Goal: Task Accomplishment & Management: Manage account settings

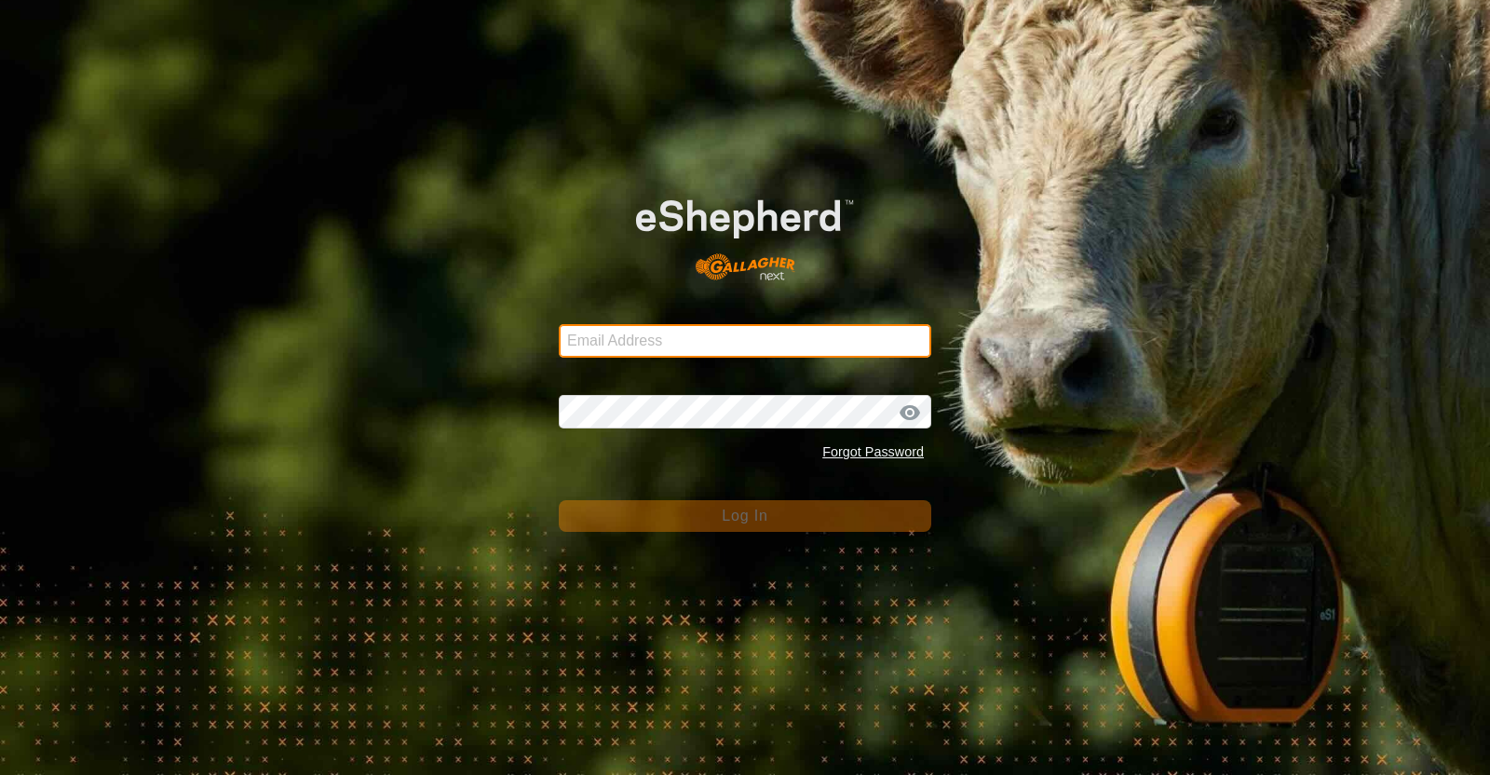
click at [723, 331] on input "Email Address" at bounding box center [745, 341] width 373 height 34
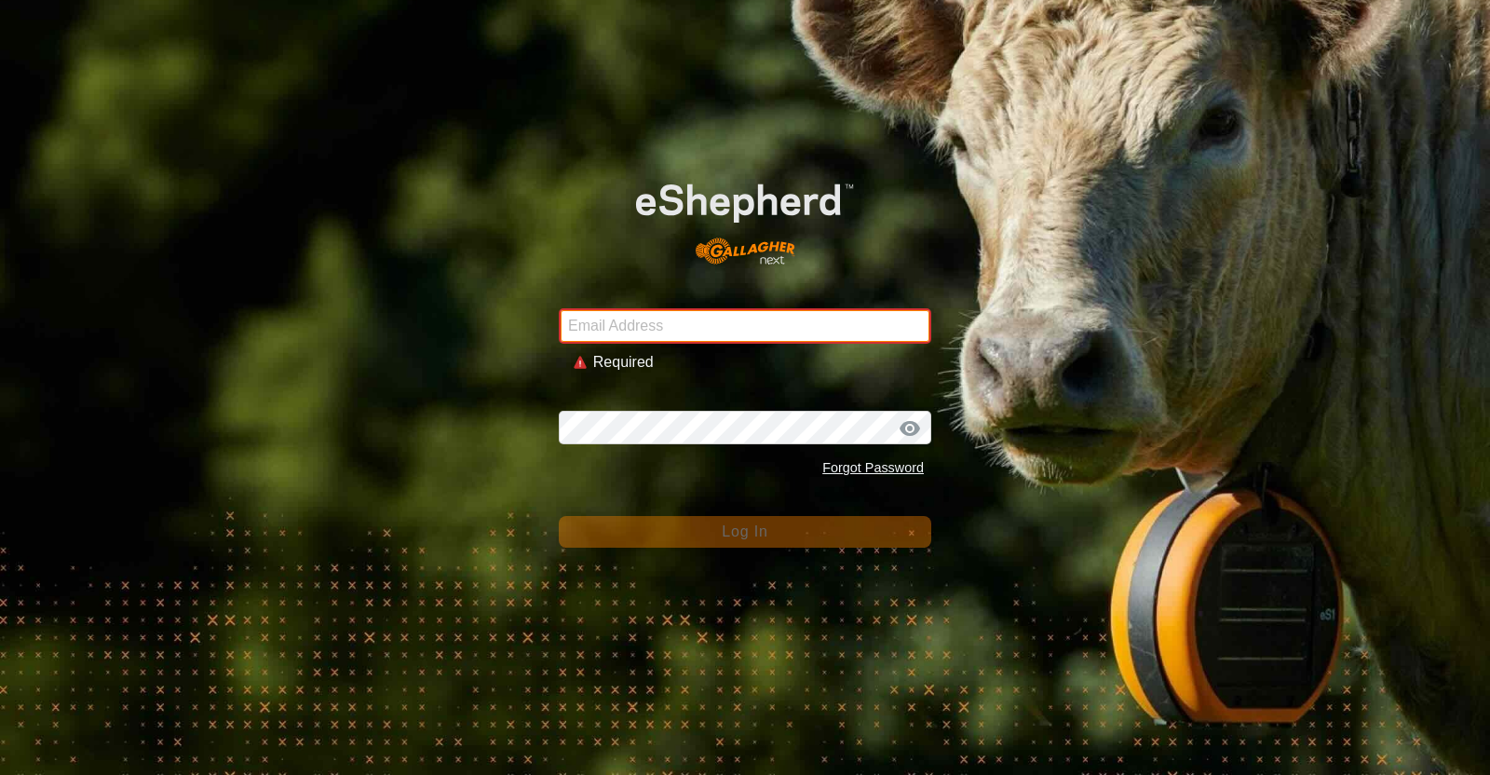
type input "[EMAIL_ADDRESS][DOMAIN_NAME]"
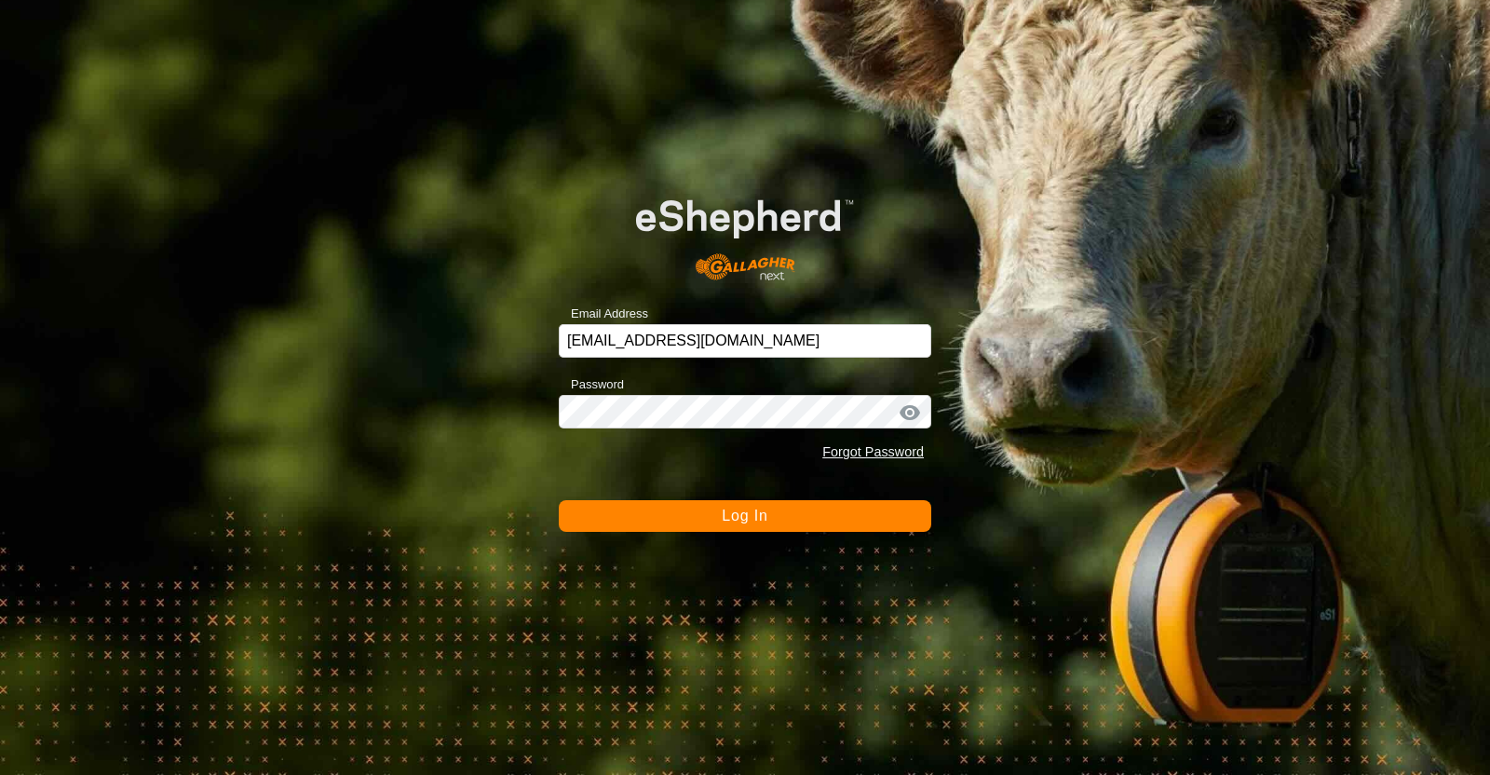
click at [717, 513] on button "Log In" at bounding box center [745, 516] width 373 height 32
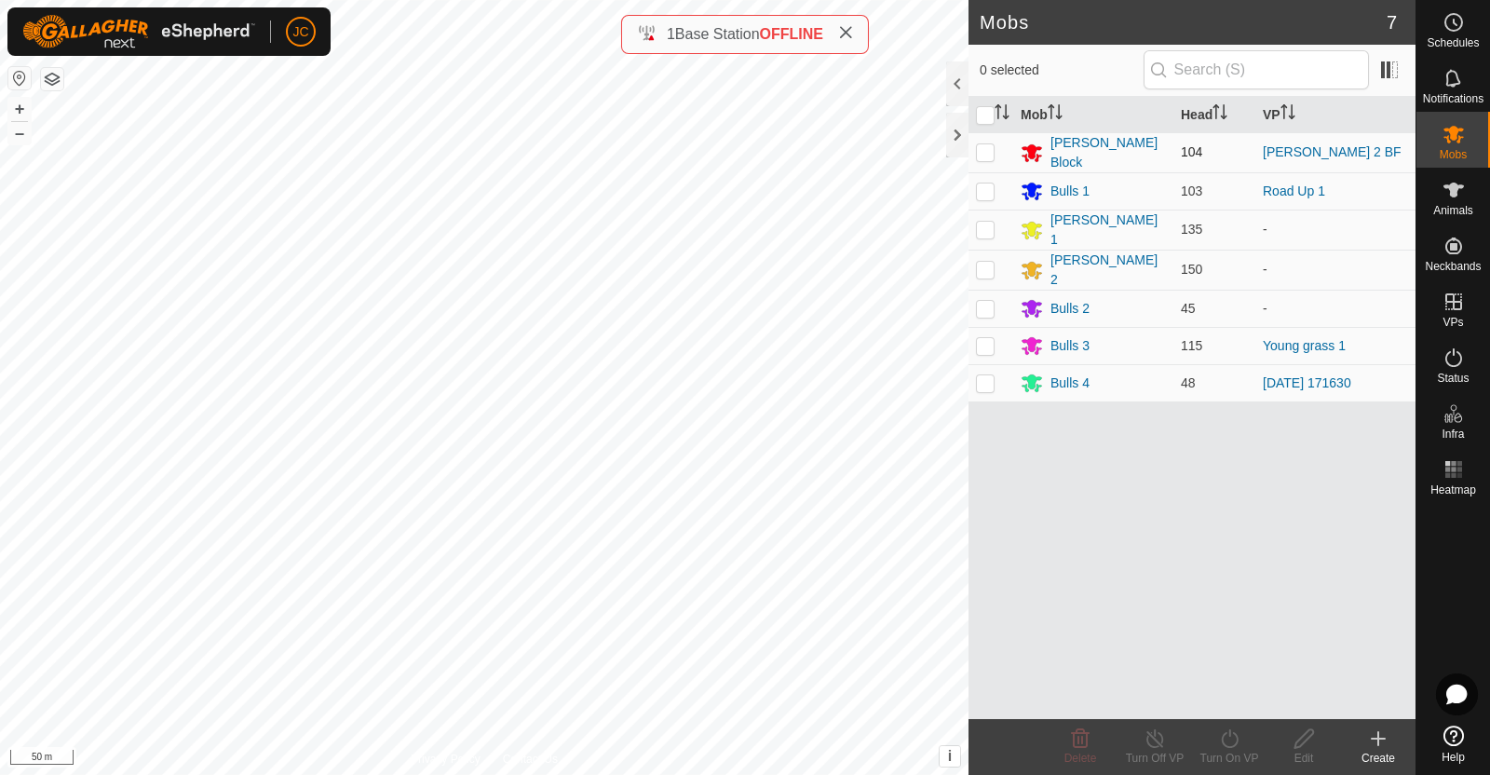
click at [979, 156] on p-checkbox at bounding box center [985, 151] width 19 height 15
checkbox input "true"
click at [1231, 745] on icon at bounding box center [1229, 738] width 23 height 22
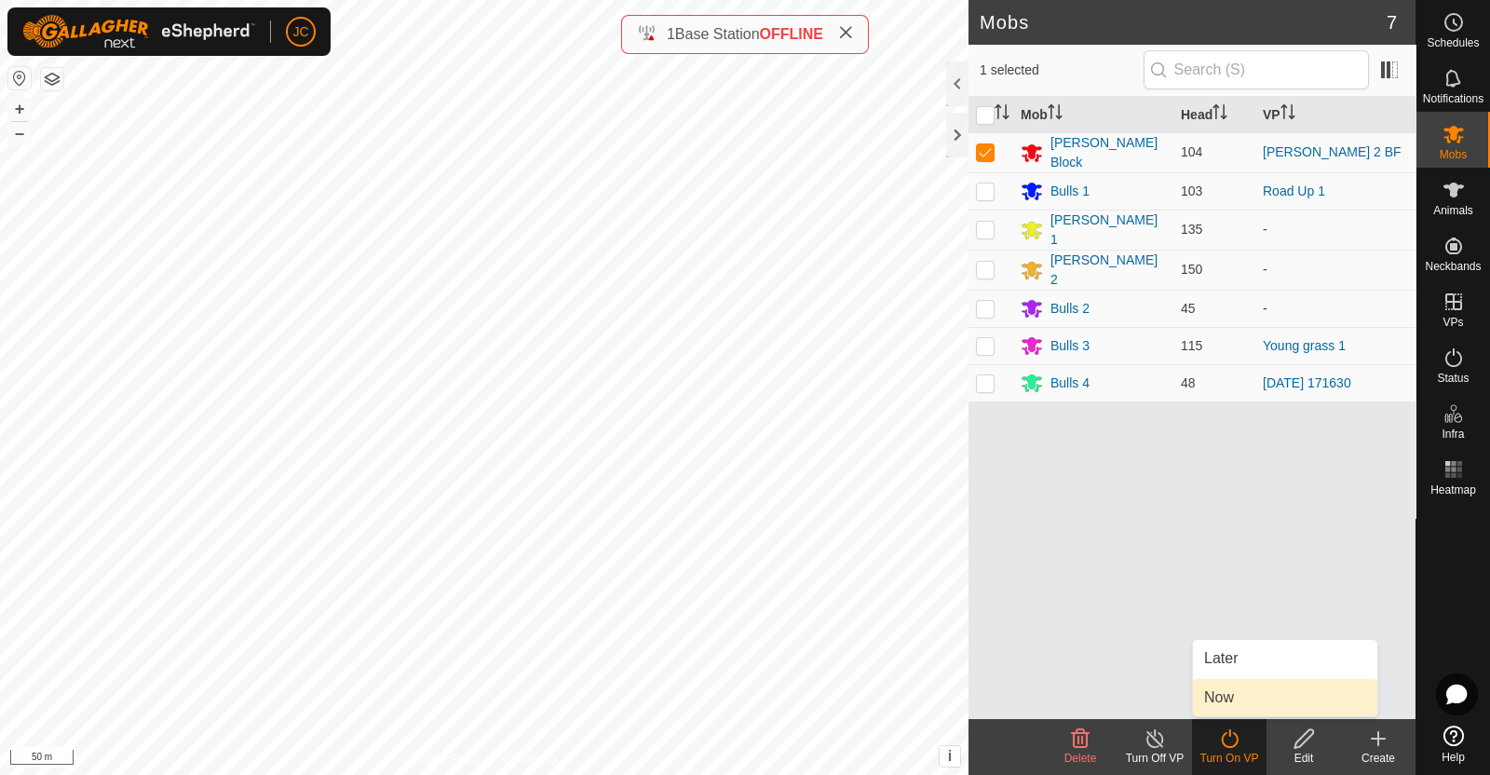
click at [1228, 703] on link "Now" at bounding box center [1285, 697] width 184 height 37
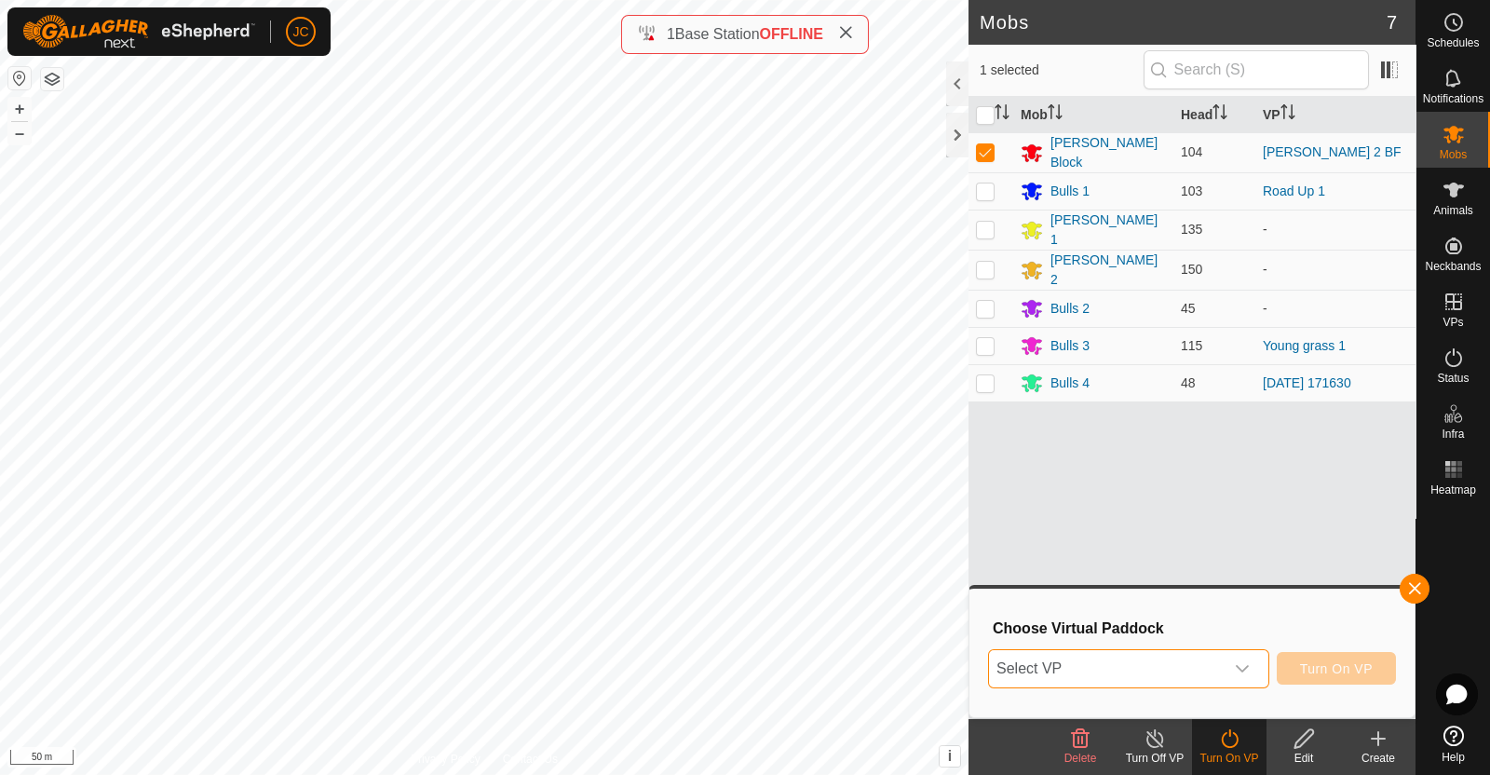
click at [1202, 668] on span "Select VP" at bounding box center [1106, 668] width 235 height 37
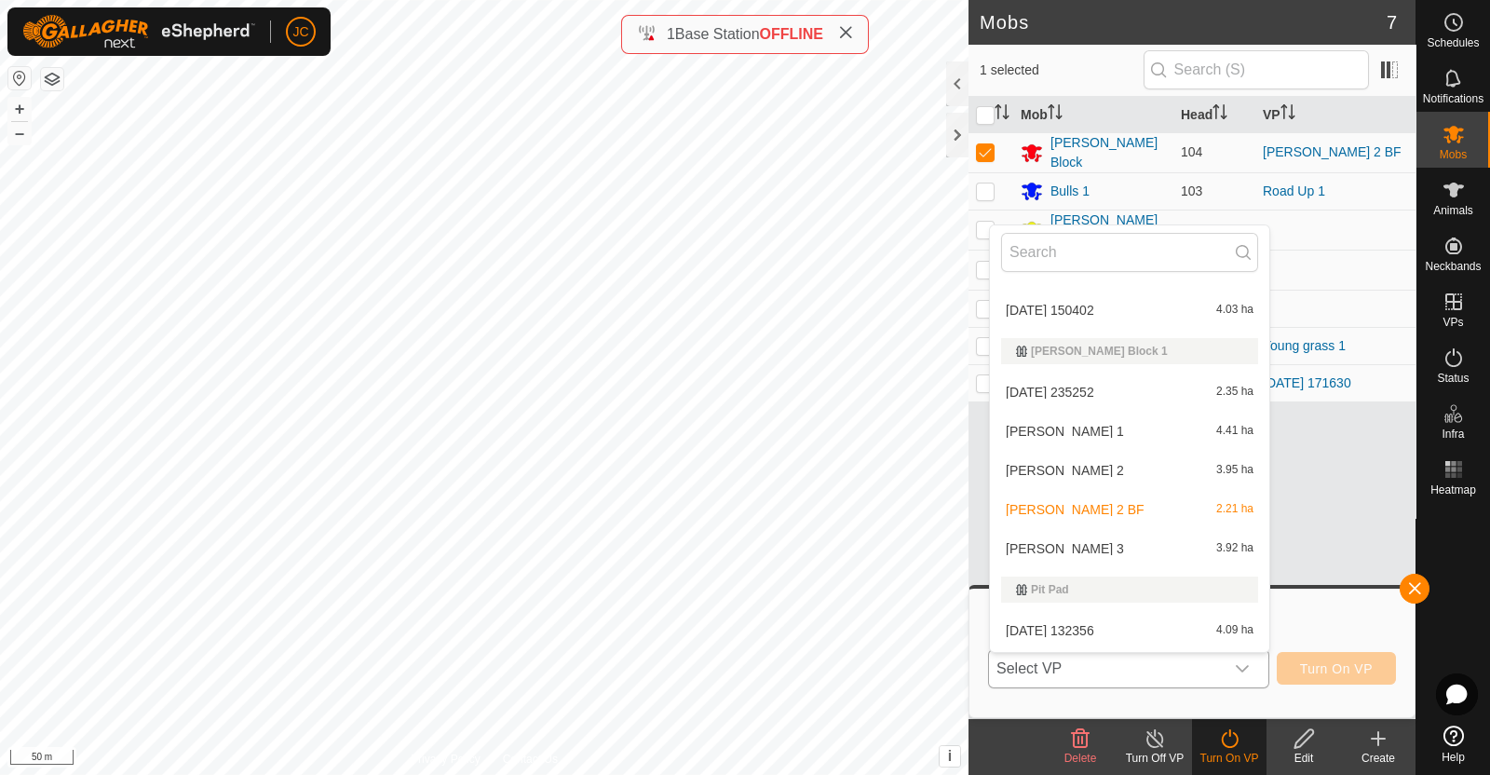
scroll to position [1305, 0]
click at [1062, 548] on li "[PERSON_NAME] 3 3.92 ha" at bounding box center [1129, 552] width 279 height 37
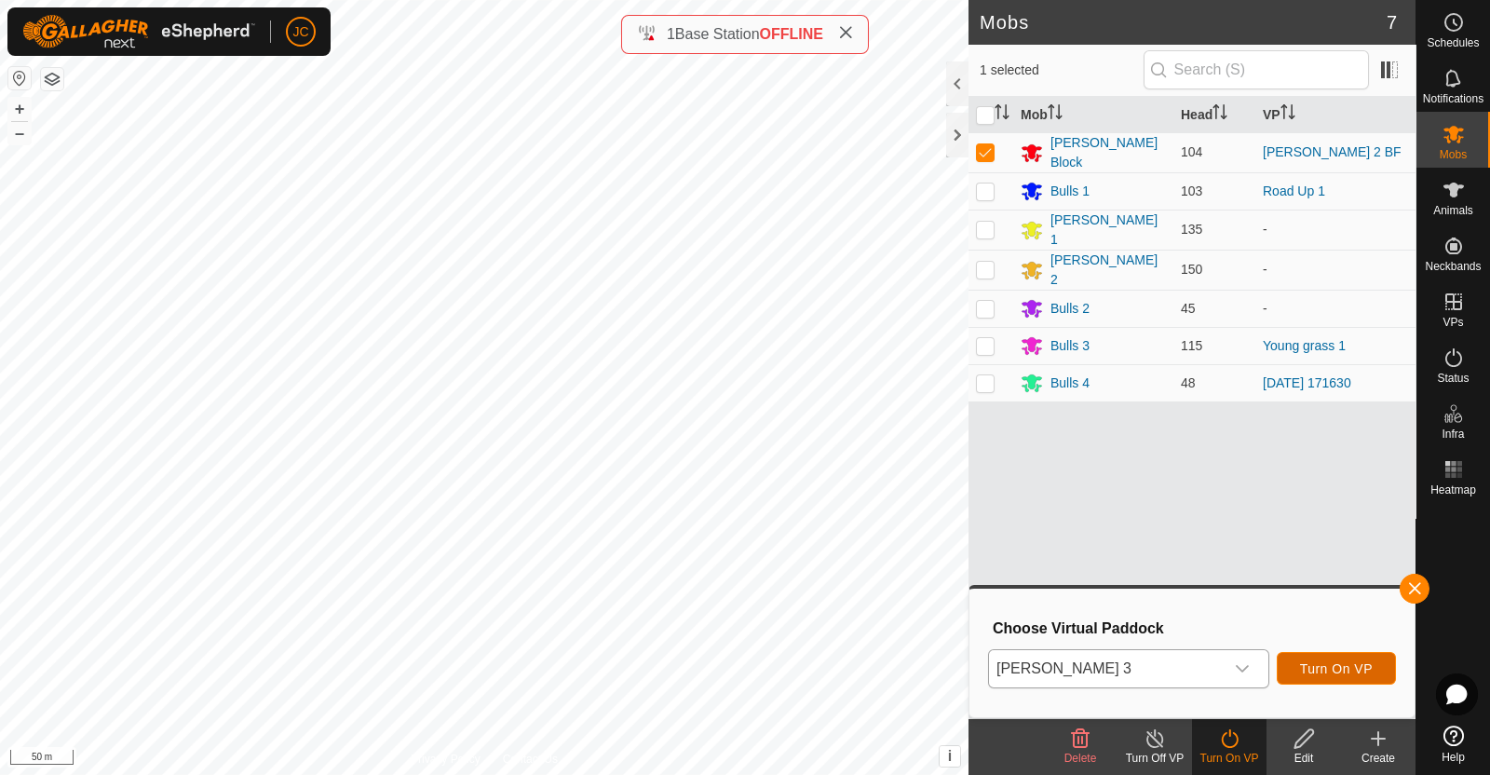
click at [1359, 668] on span "Turn On VP" at bounding box center [1336, 668] width 73 height 15
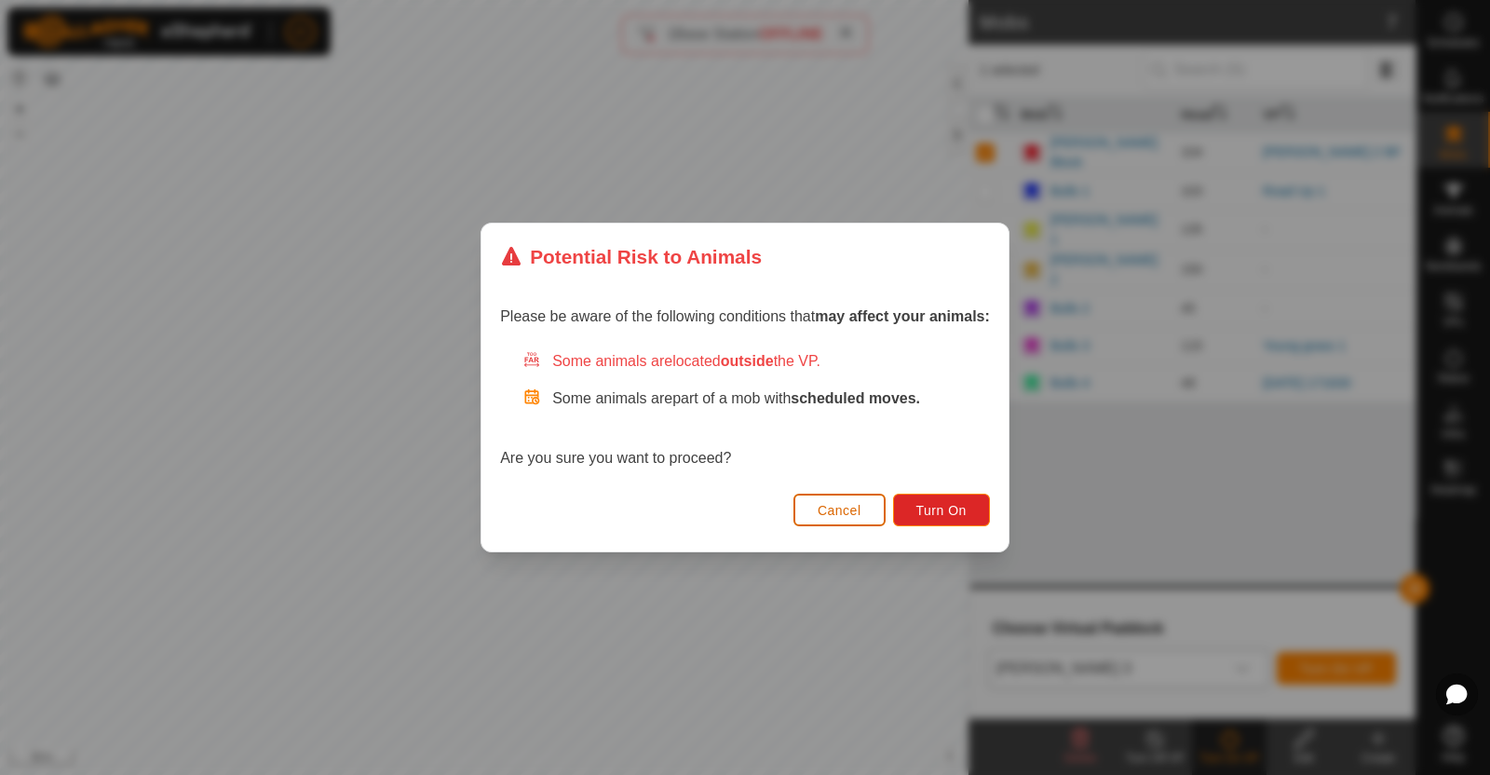
click at [842, 504] on span "Cancel" at bounding box center [840, 510] width 44 height 15
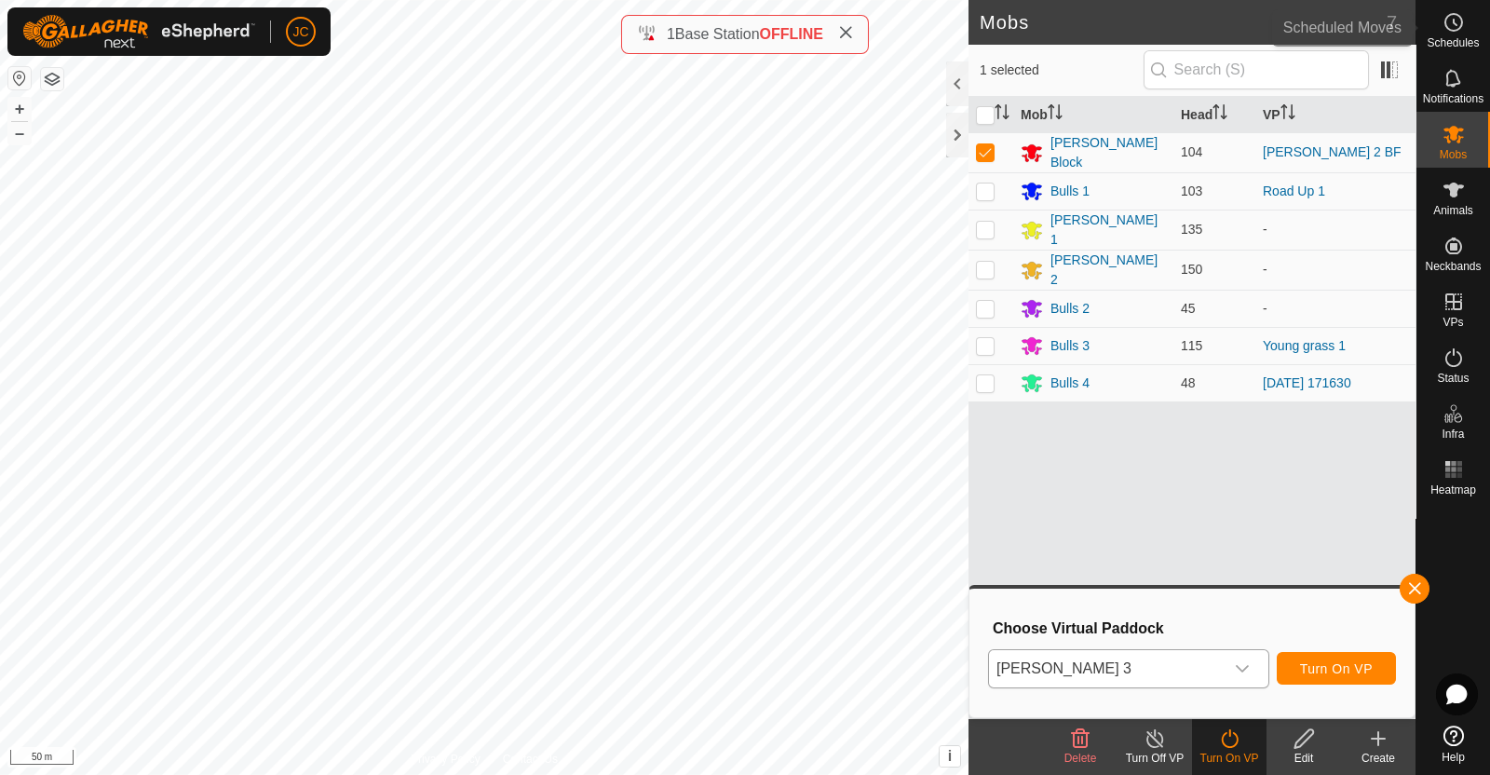
click at [1451, 37] on span "Schedules" at bounding box center [1453, 42] width 52 height 11
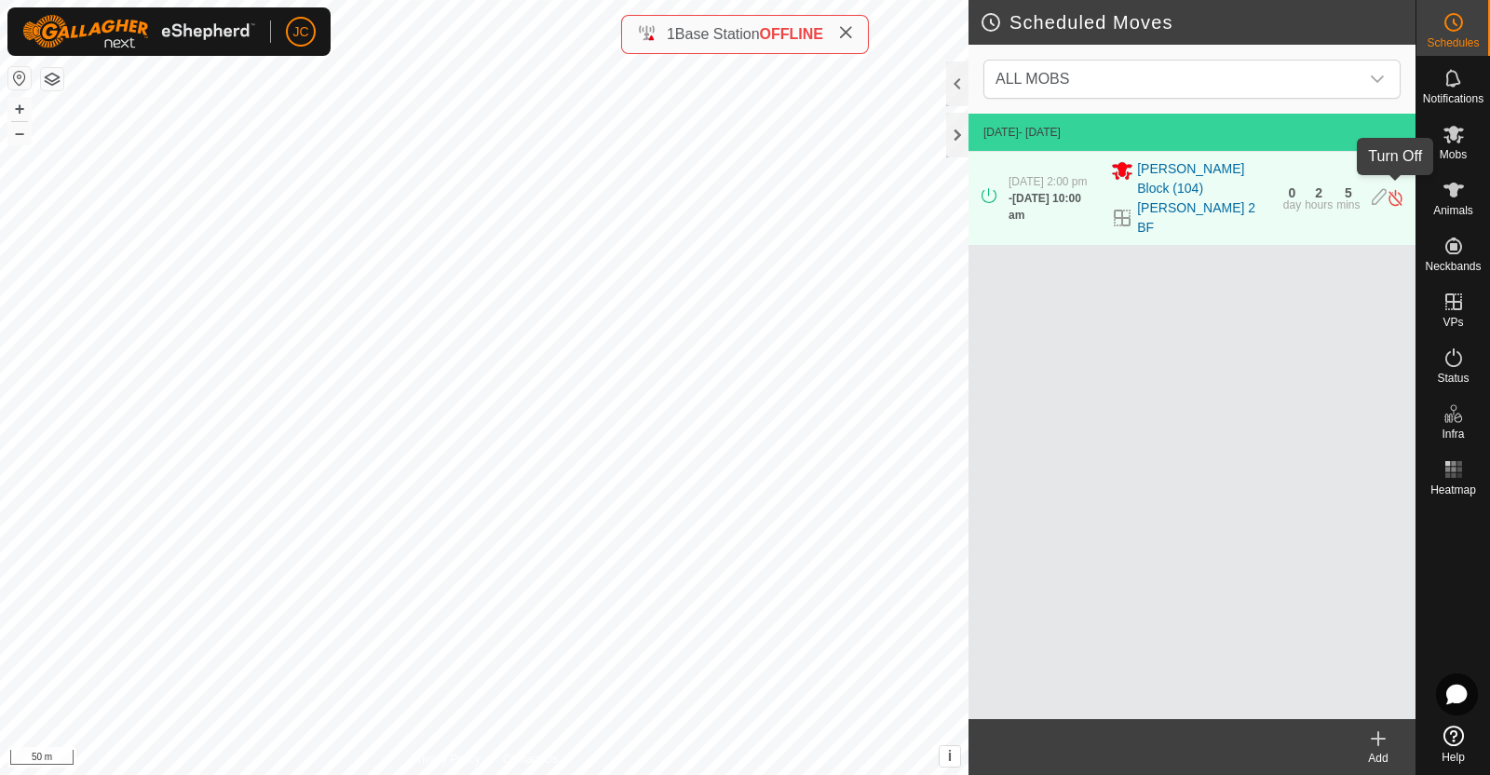
click at [1400, 191] on img at bounding box center [1396, 198] width 18 height 20
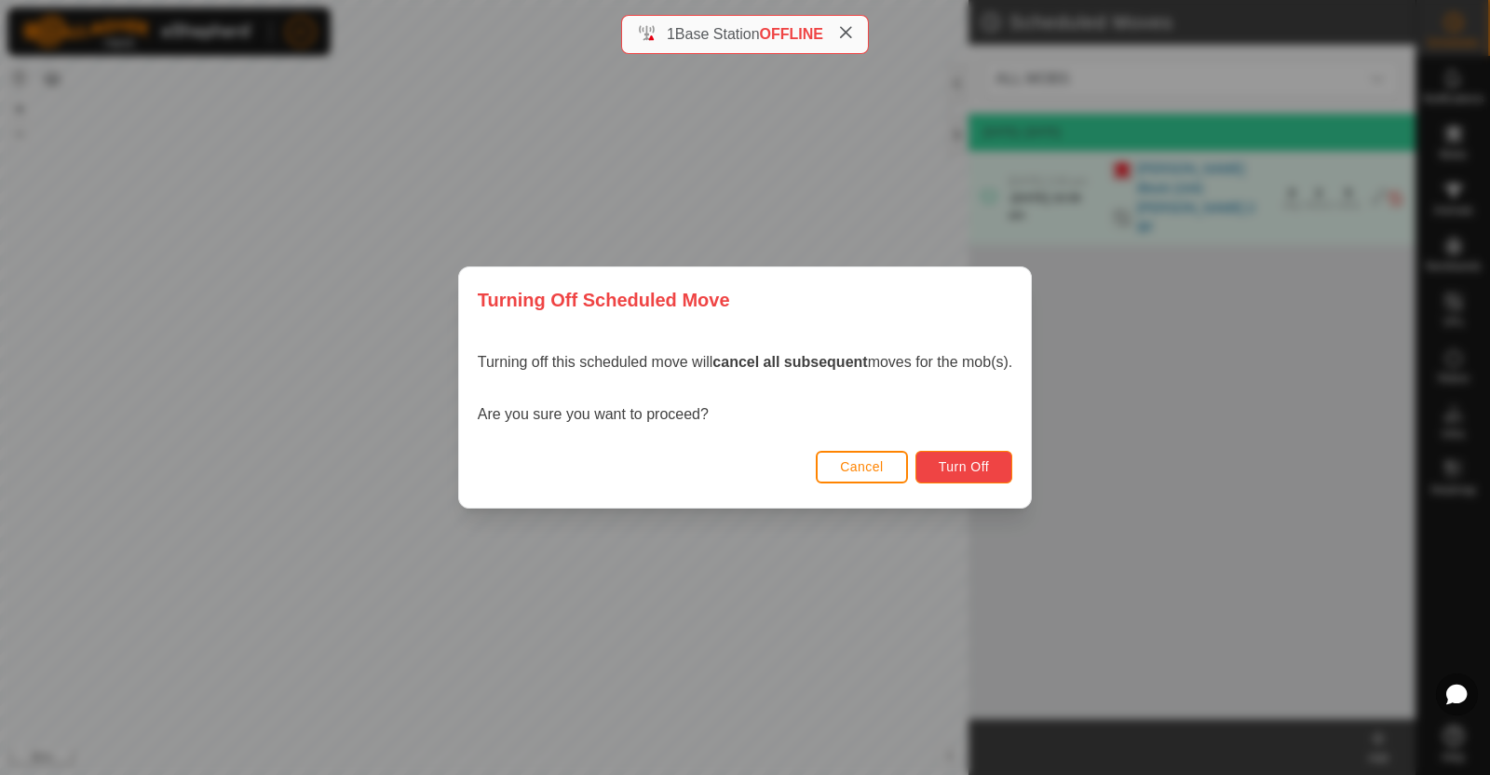
click at [971, 468] on span "Turn Off" at bounding box center [964, 466] width 51 height 15
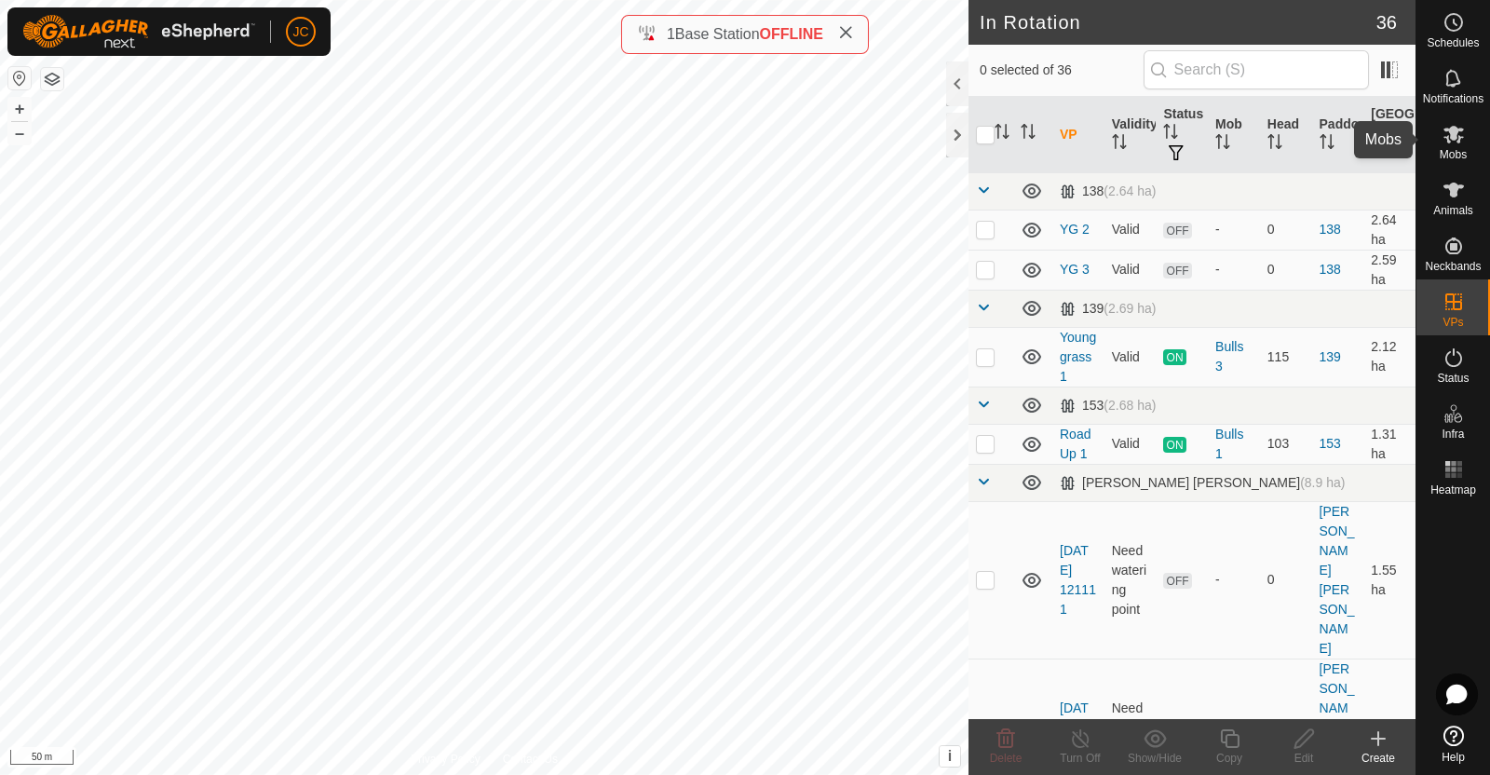
click at [1456, 138] on icon at bounding box center [1454, 135] width 20 height 18
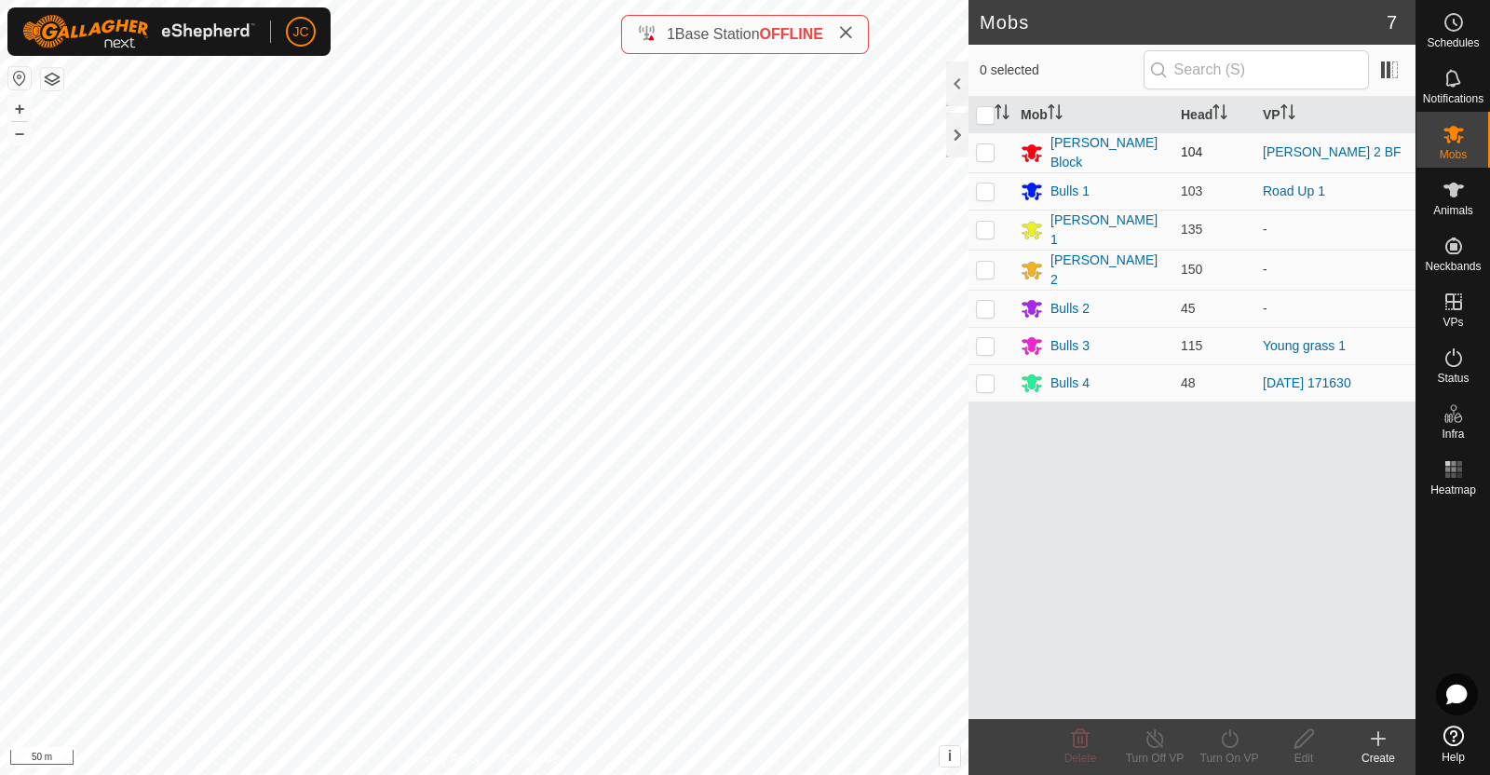
click at [984, 152] on p-checkbox at bounding box center [985, 151] width 19 height 15
checkbox input "true"
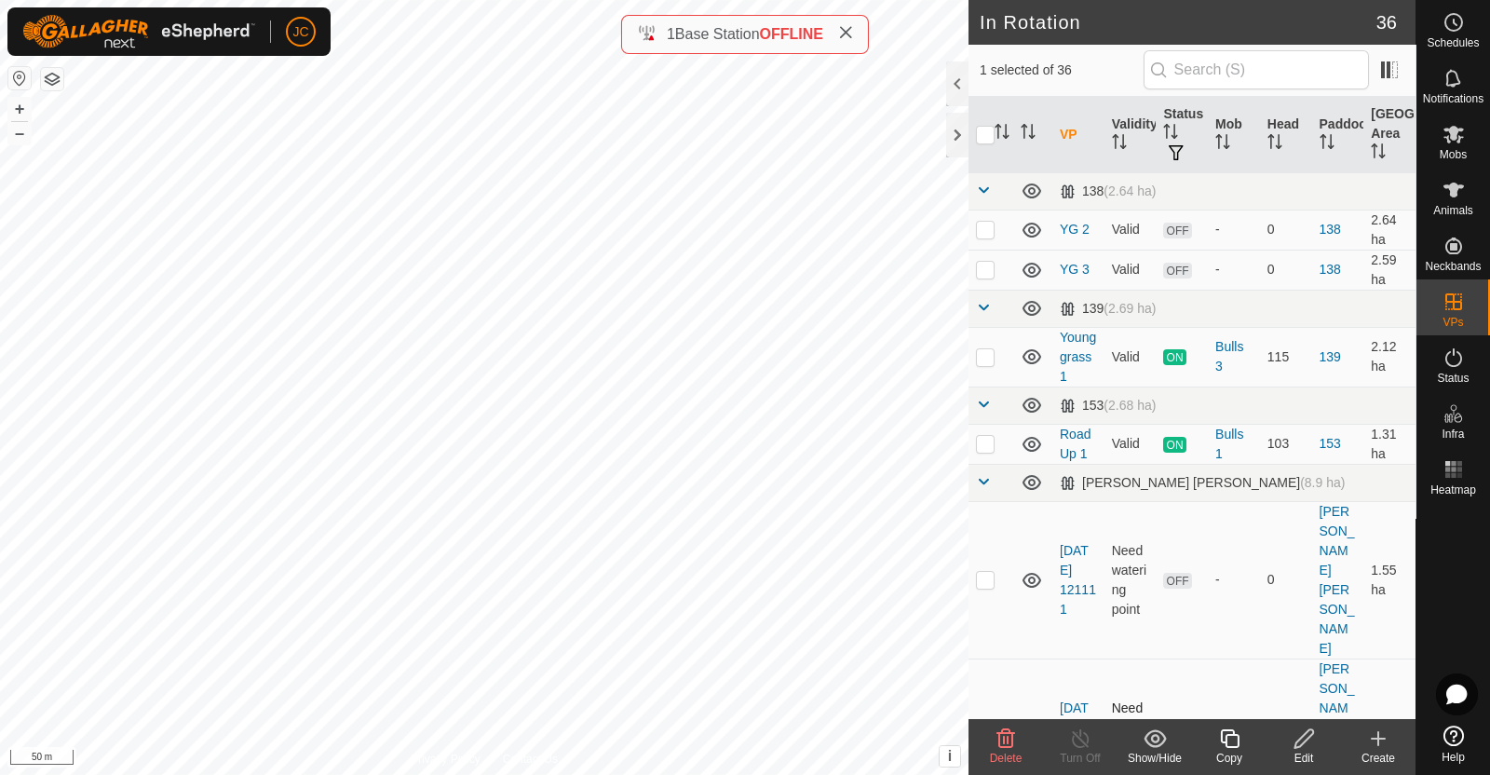
checkbox input "false"
click at [1458, 134] on icon at bounding box center [1454, 134] width 22 height 22
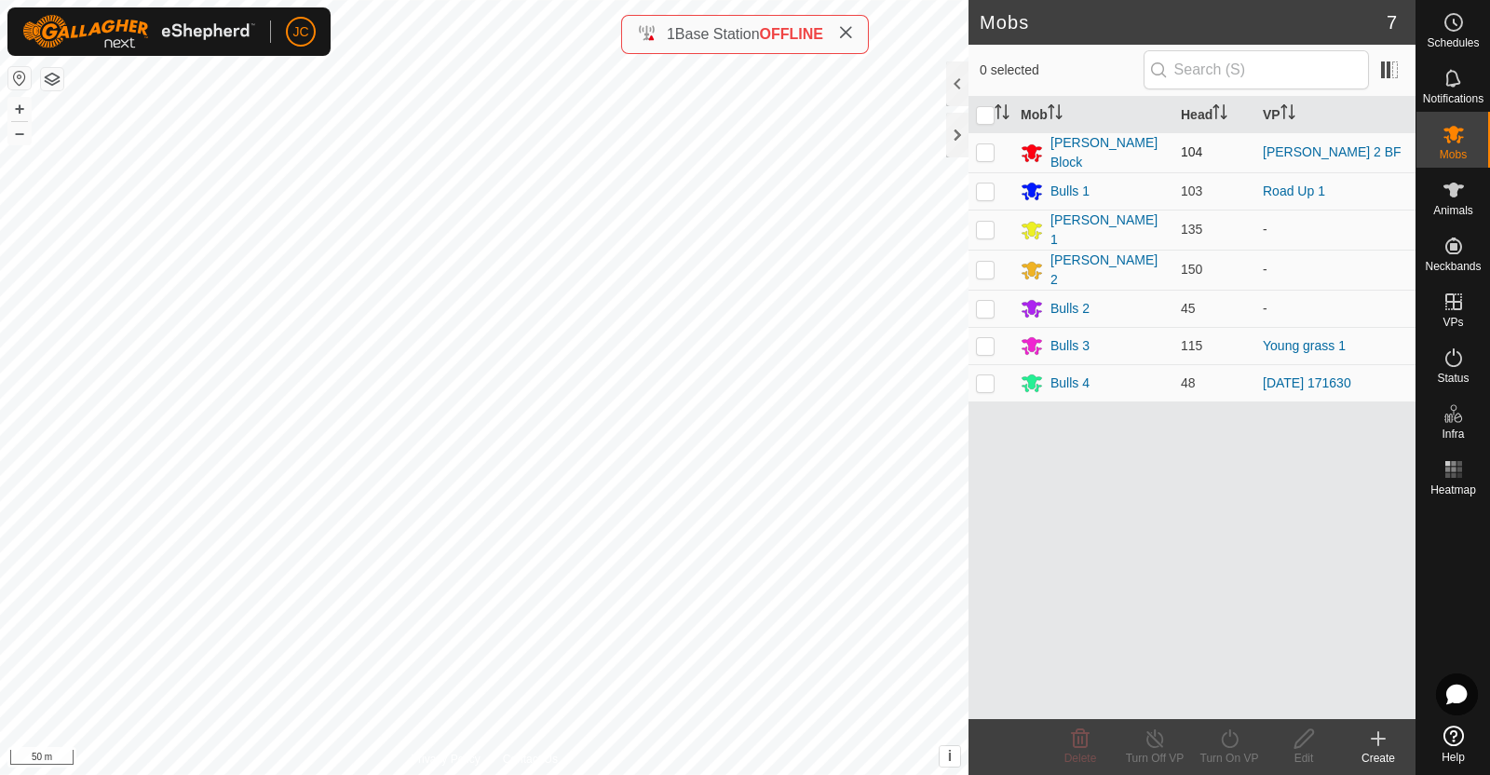
click at [984, 153] on p-checkbox at bounding box center [985, 151] width 19 height 15
checkbox input "true"
click at [1224, 747] on icon at bounding box center [1229, 738] width 23 height 22
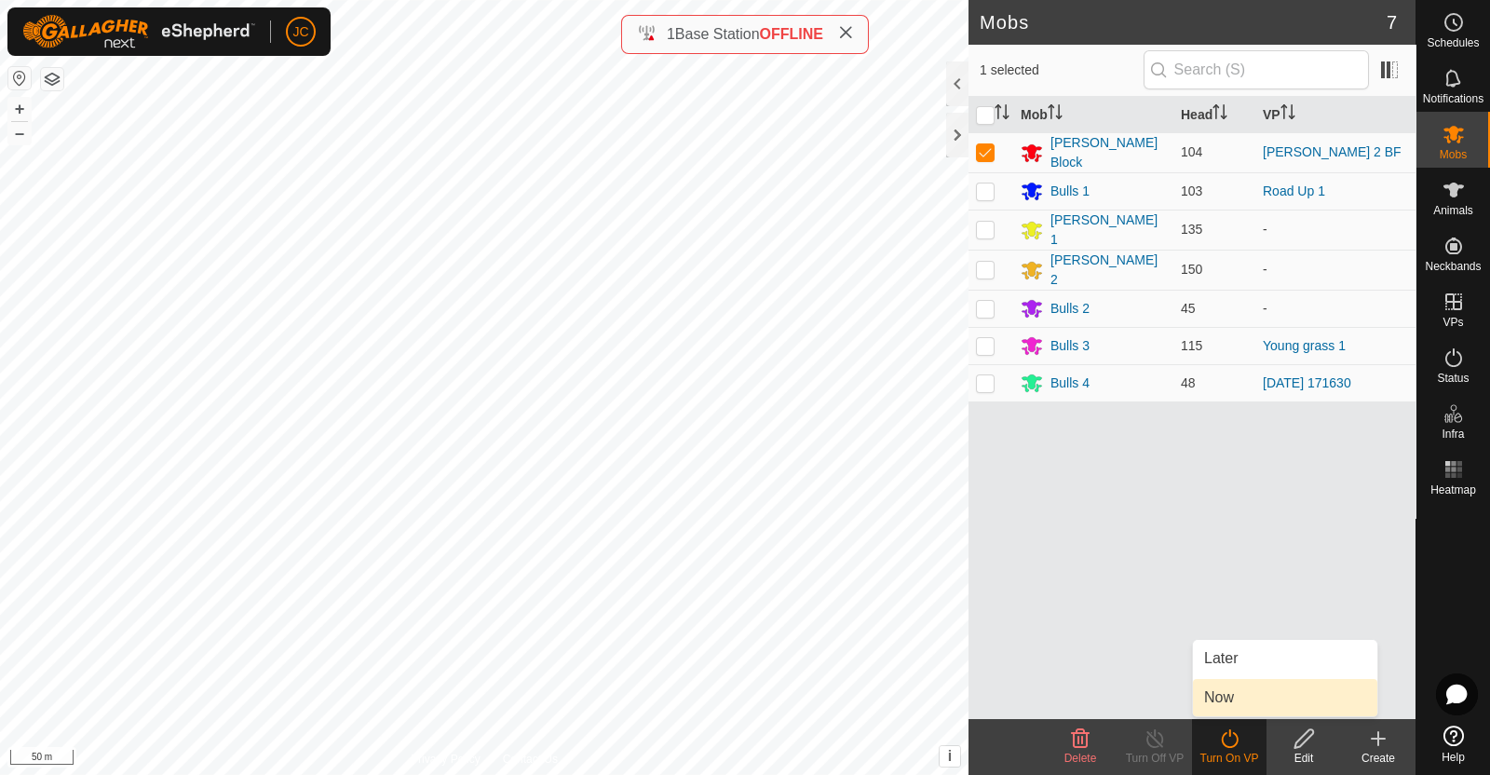
click at [1238, 699] on link "Now" at bounding box center [1285, 697] width 184 height 37
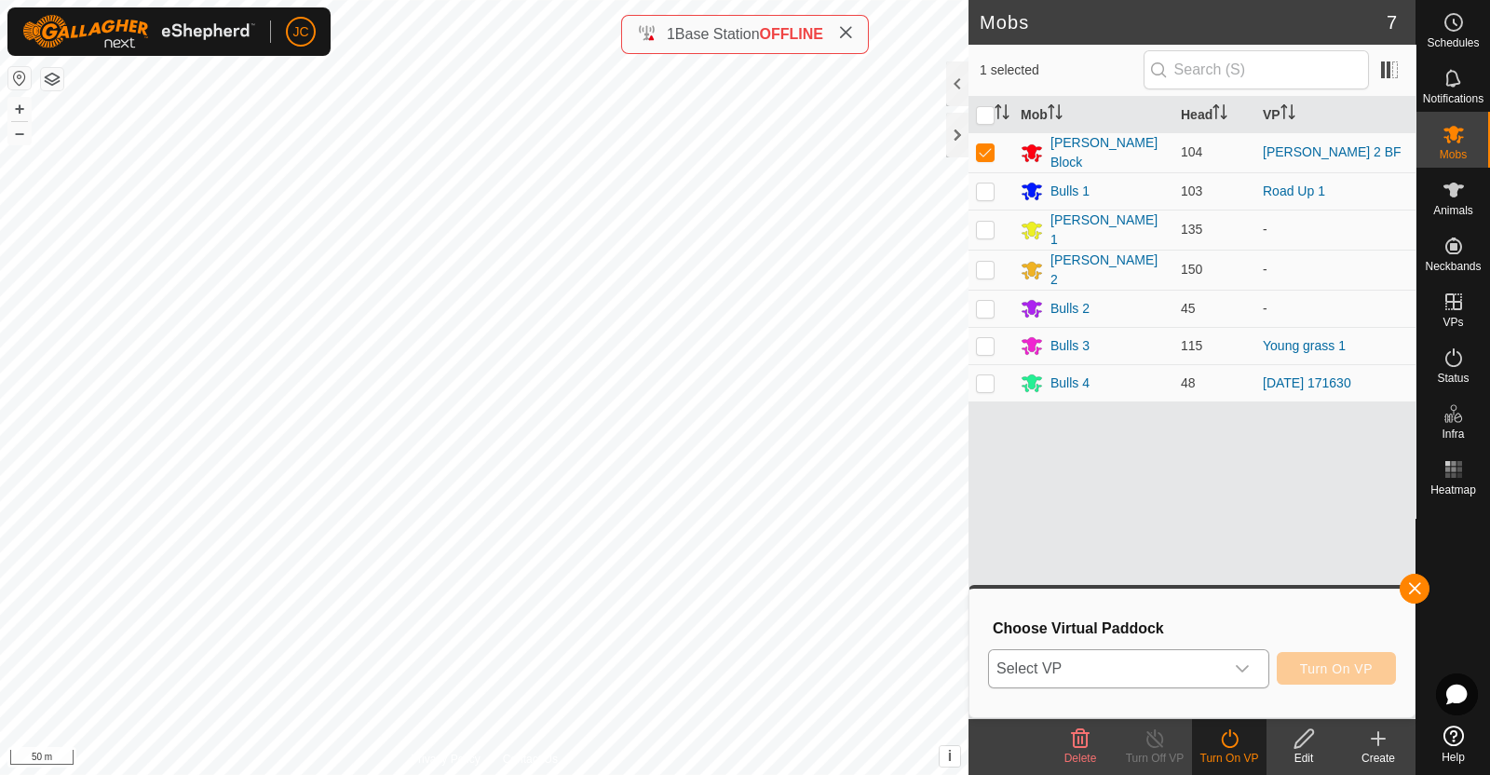
click at [1210, 657] on span "Select VP" at bounding box center [1106, 668] width 235 height 37
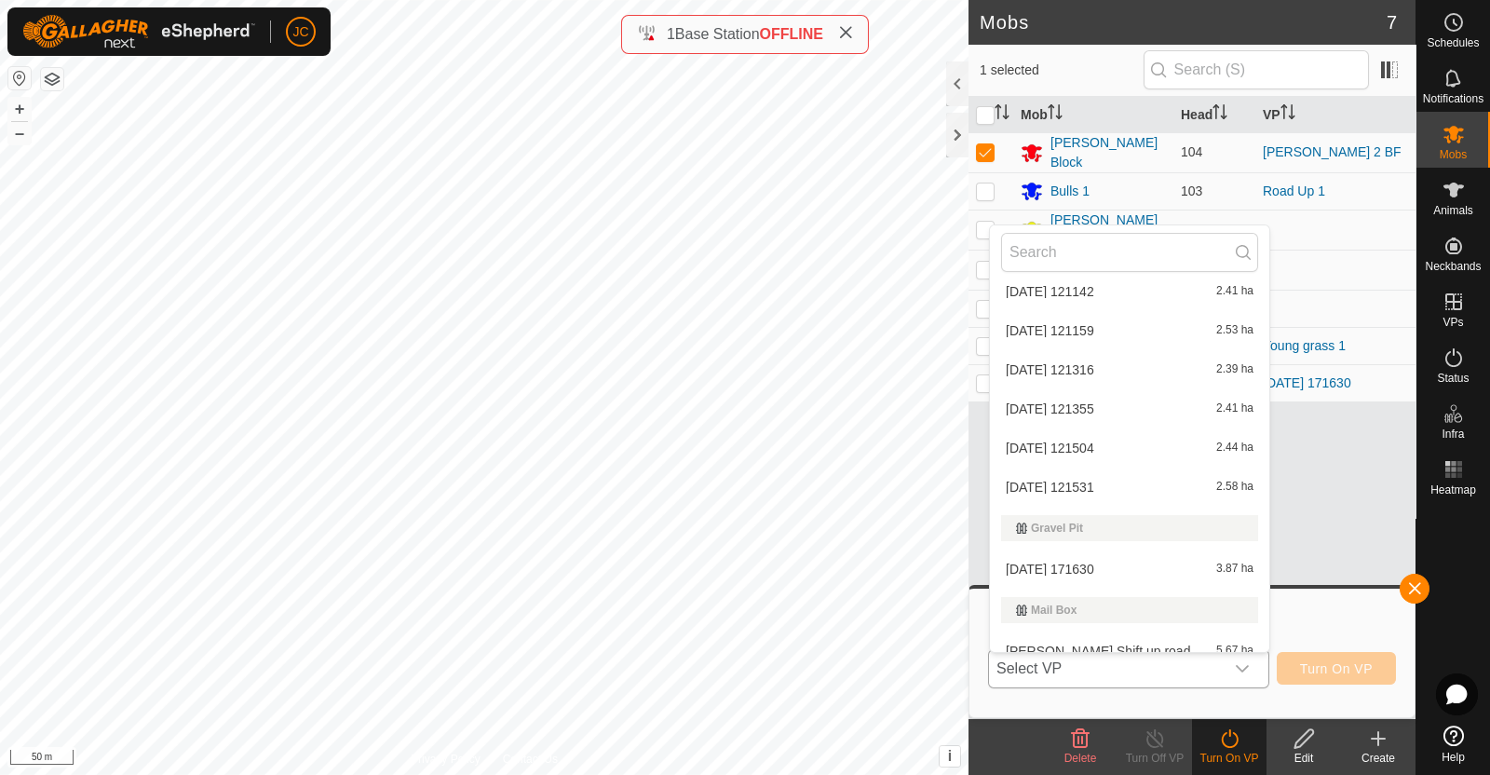
scroll to position [375, 0]
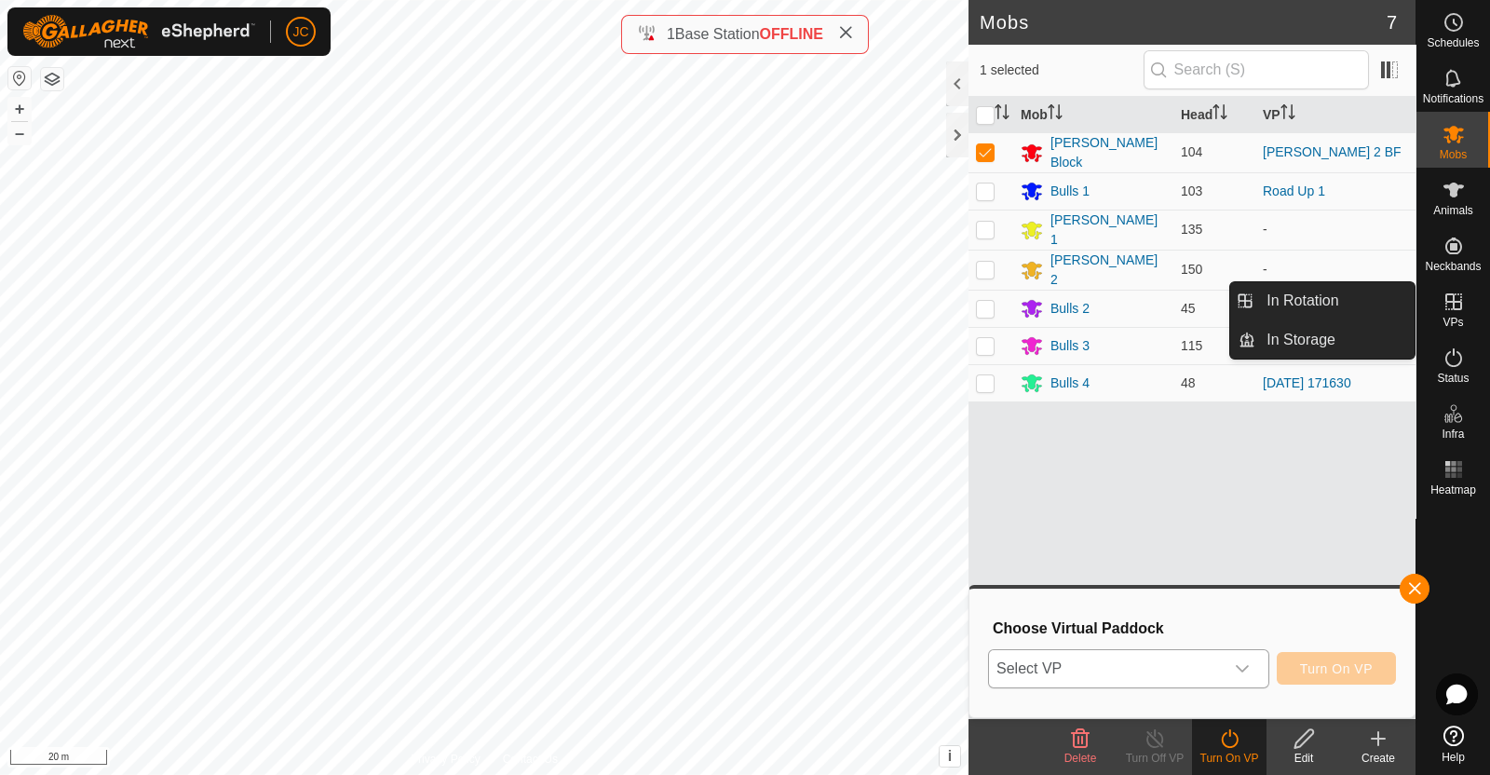
click at [1461, 298] on icon at bounding box center [1454, 302] width 22 height 22
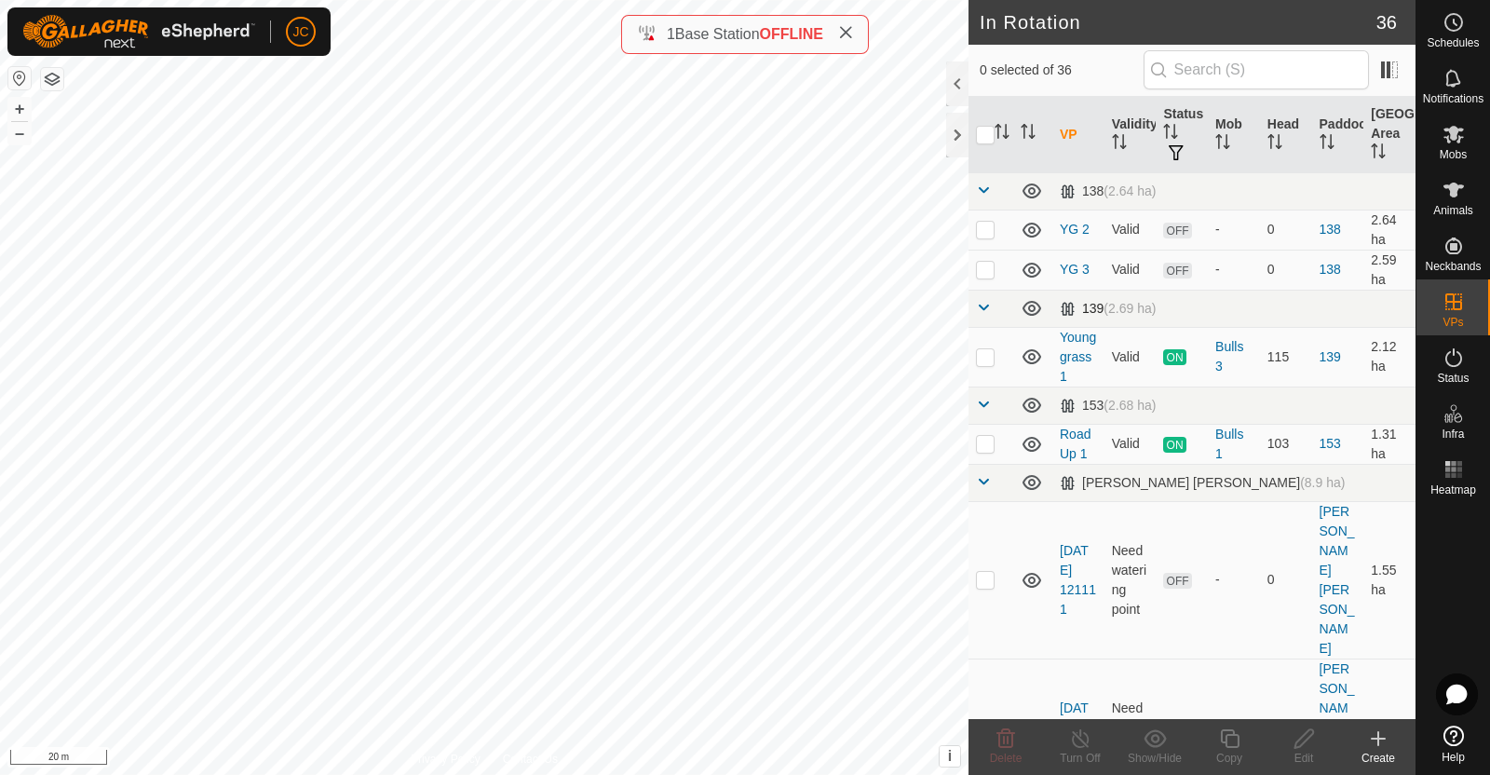
checkbox input "true"
click at [1311, 745] on icon at bounding box center [1304, 738] width 23 height 22
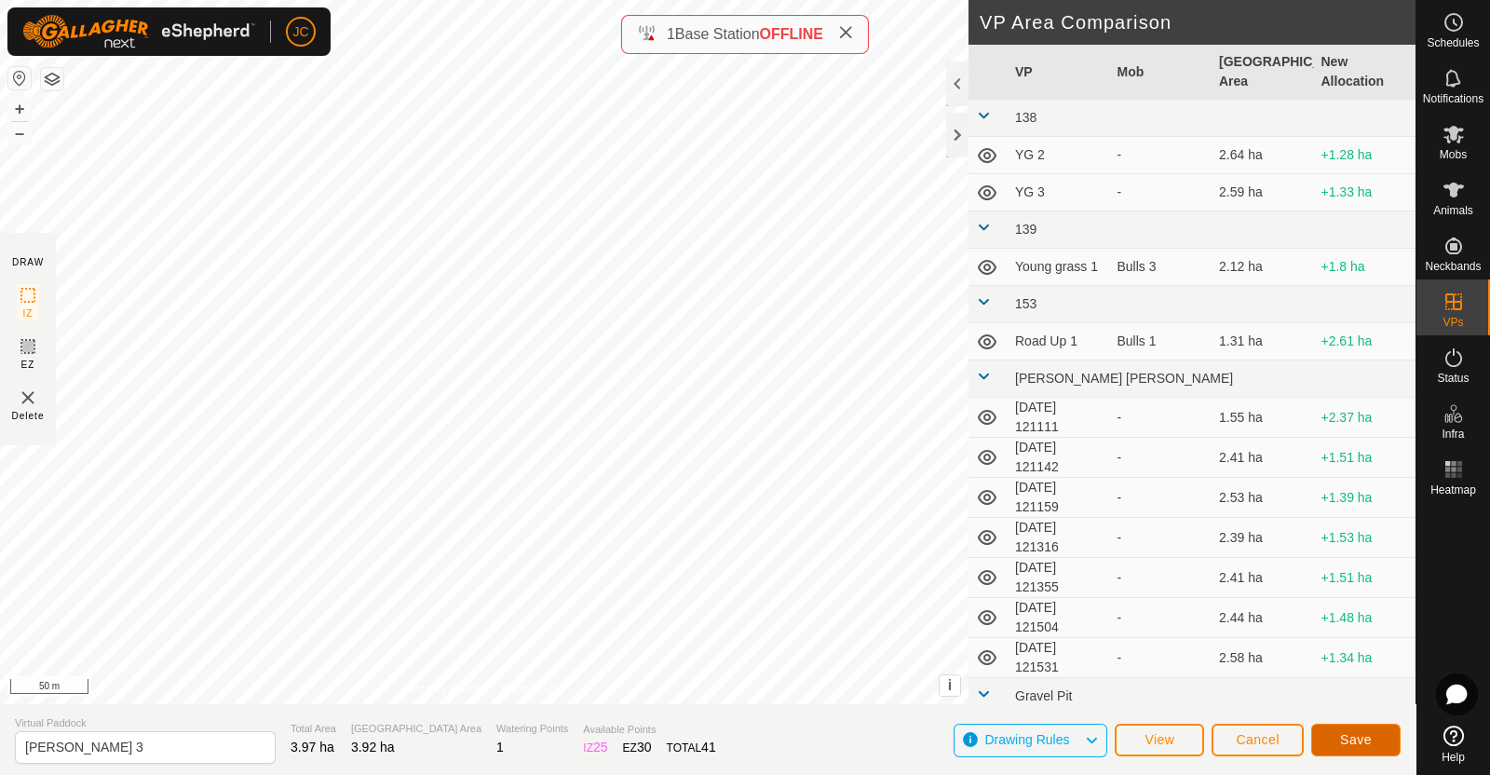
drag, startPoint x: 999, startPoint y: 579, endPoint x: 1366, endPoint y: 747, distance: 403.5
click at [1366, 747] on button "Save" at bounding box center [1355, 740] width 89 height 33
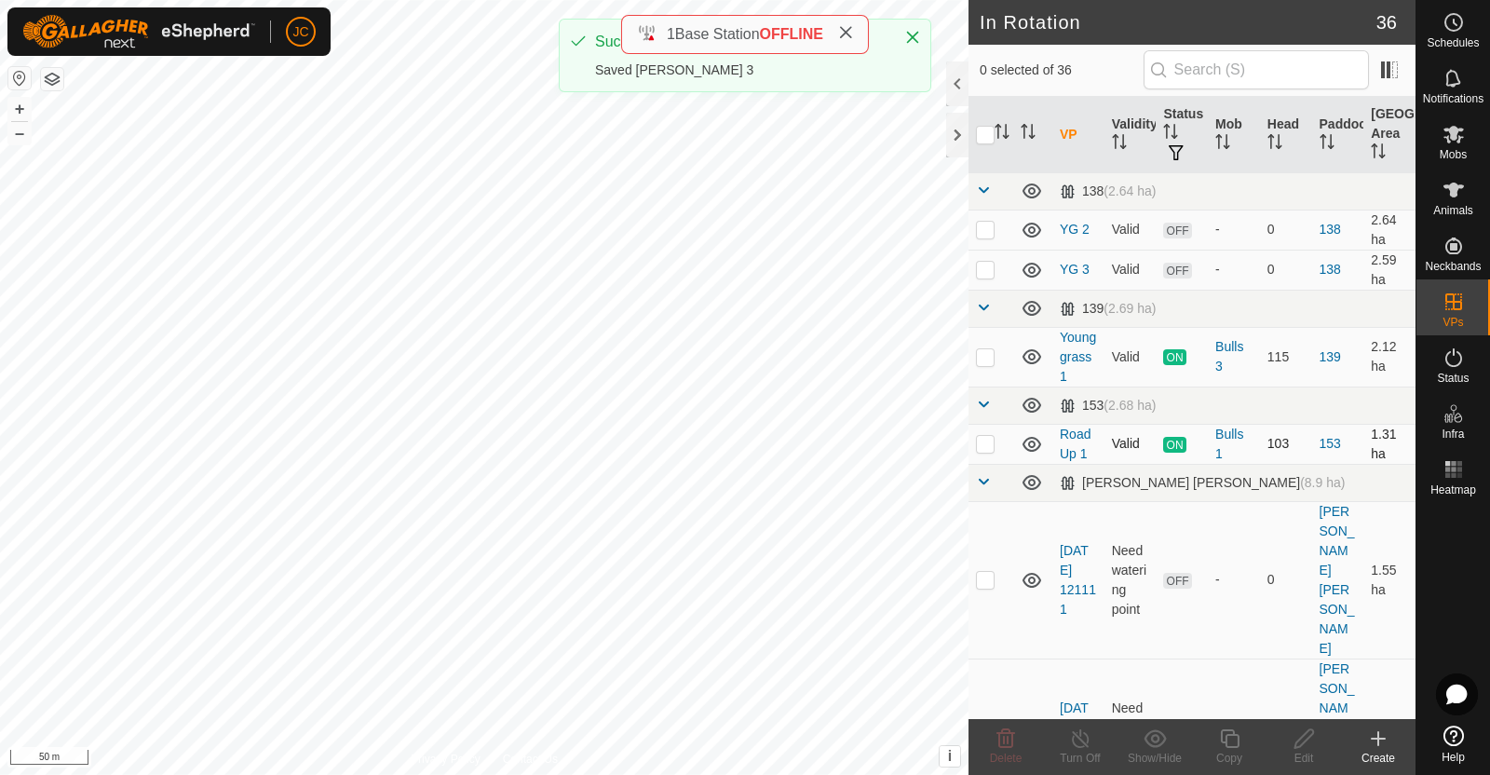
checkbox input "true"
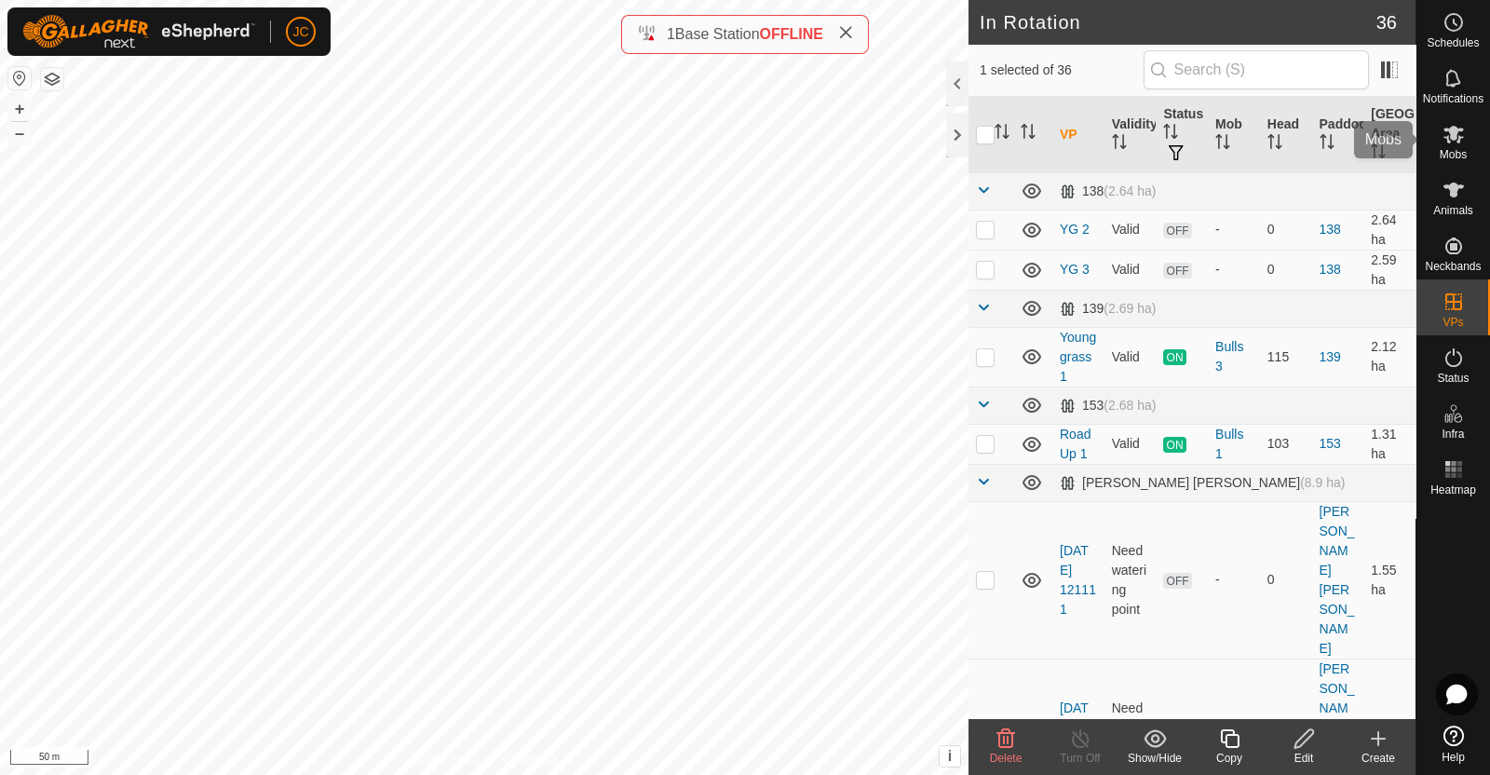
click at [1469, 143] on es-mob-svg-icon at bounding box center [1454, 134] width 34 height 30
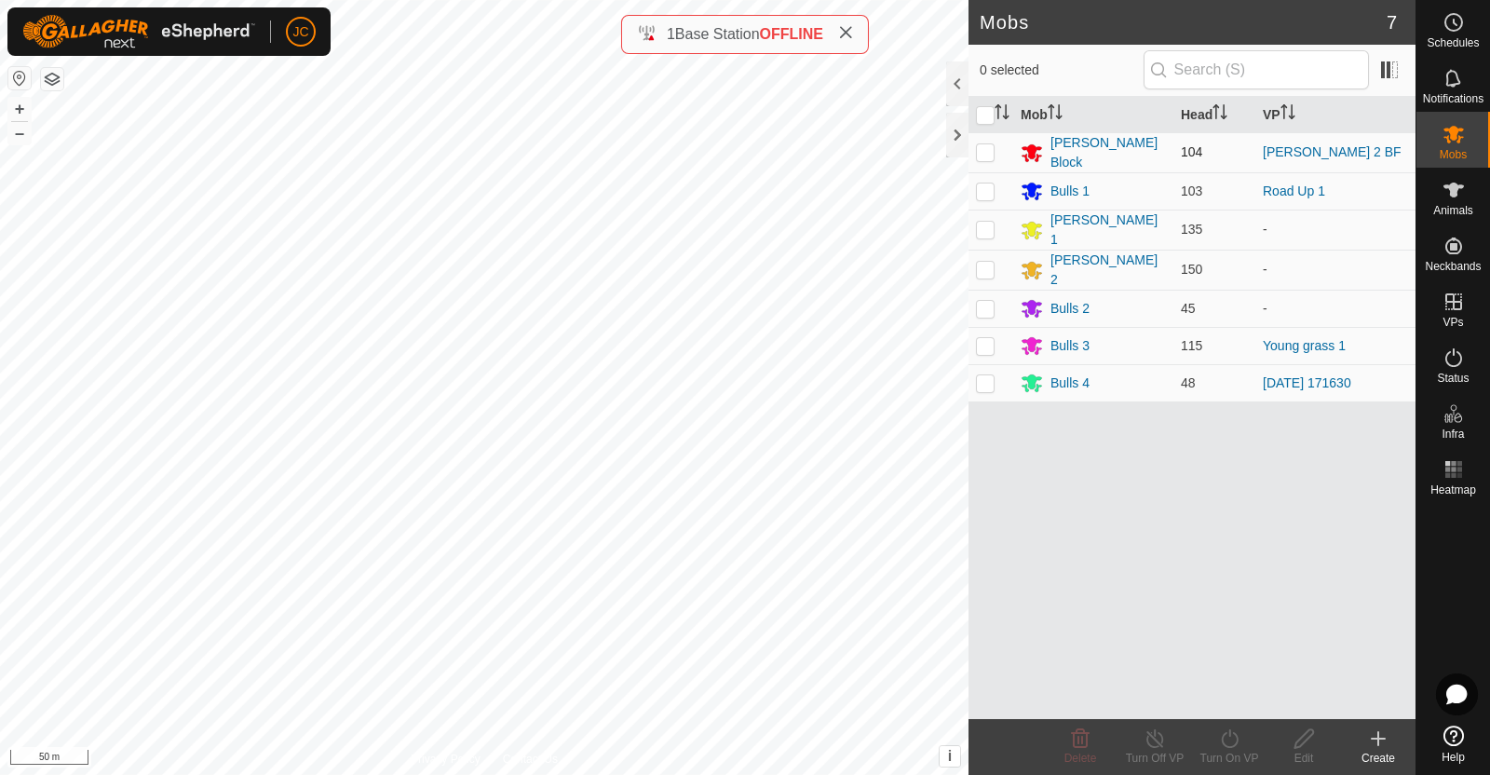
click at [987, 151] on p-checkbox at bounding box center [985, 151] width 19 height 15
checkbox input "true"
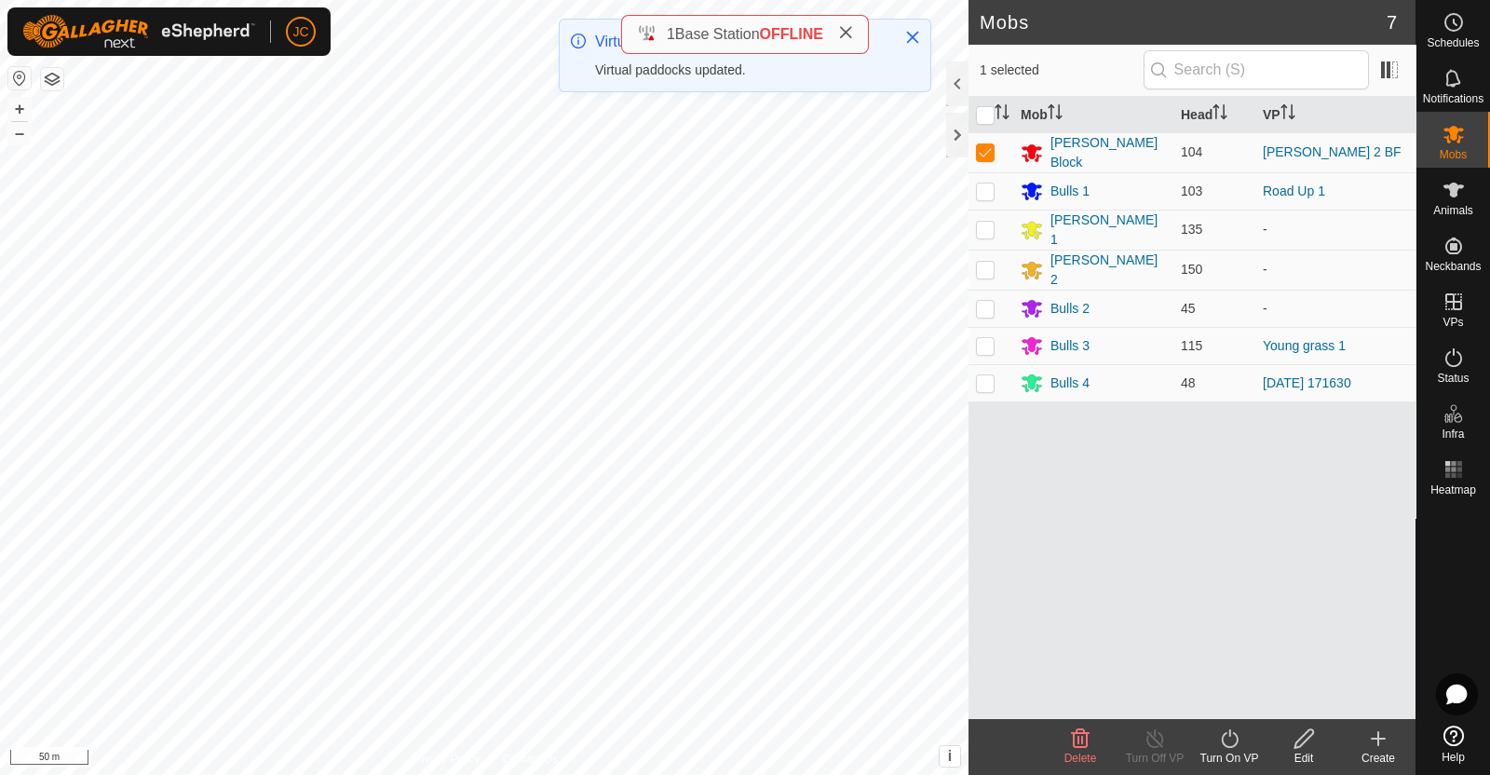
click at [1232, 756] on div "Turn On VP" at bounding box center [1229, 758] width 75 height 17
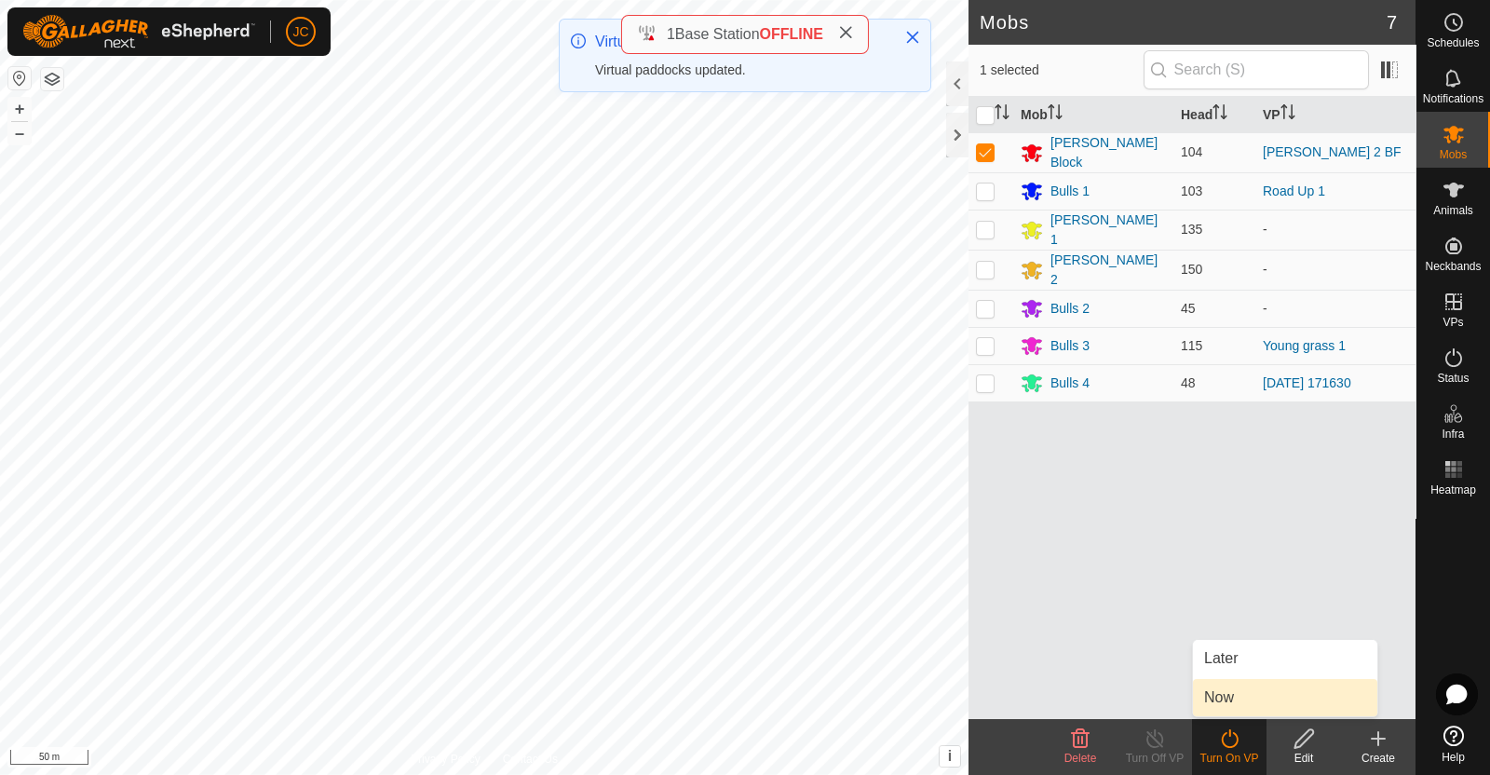
click at [1234, 700] on link "Now" at bounding box center [1285, 697] width 184 height 37
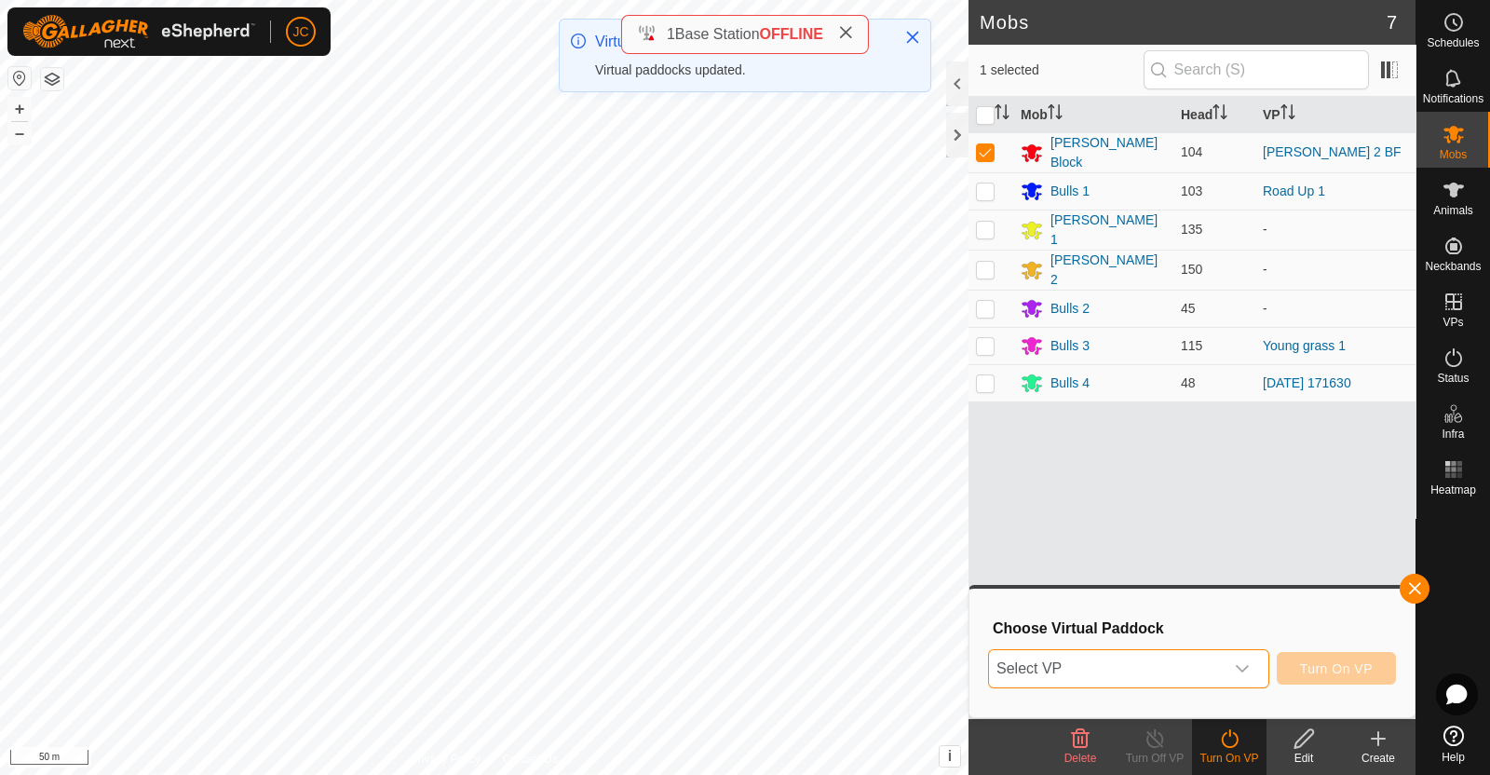
click at [1202, 661] on span "Select VP" at bounding box center [1106, 668] width 235 height 37
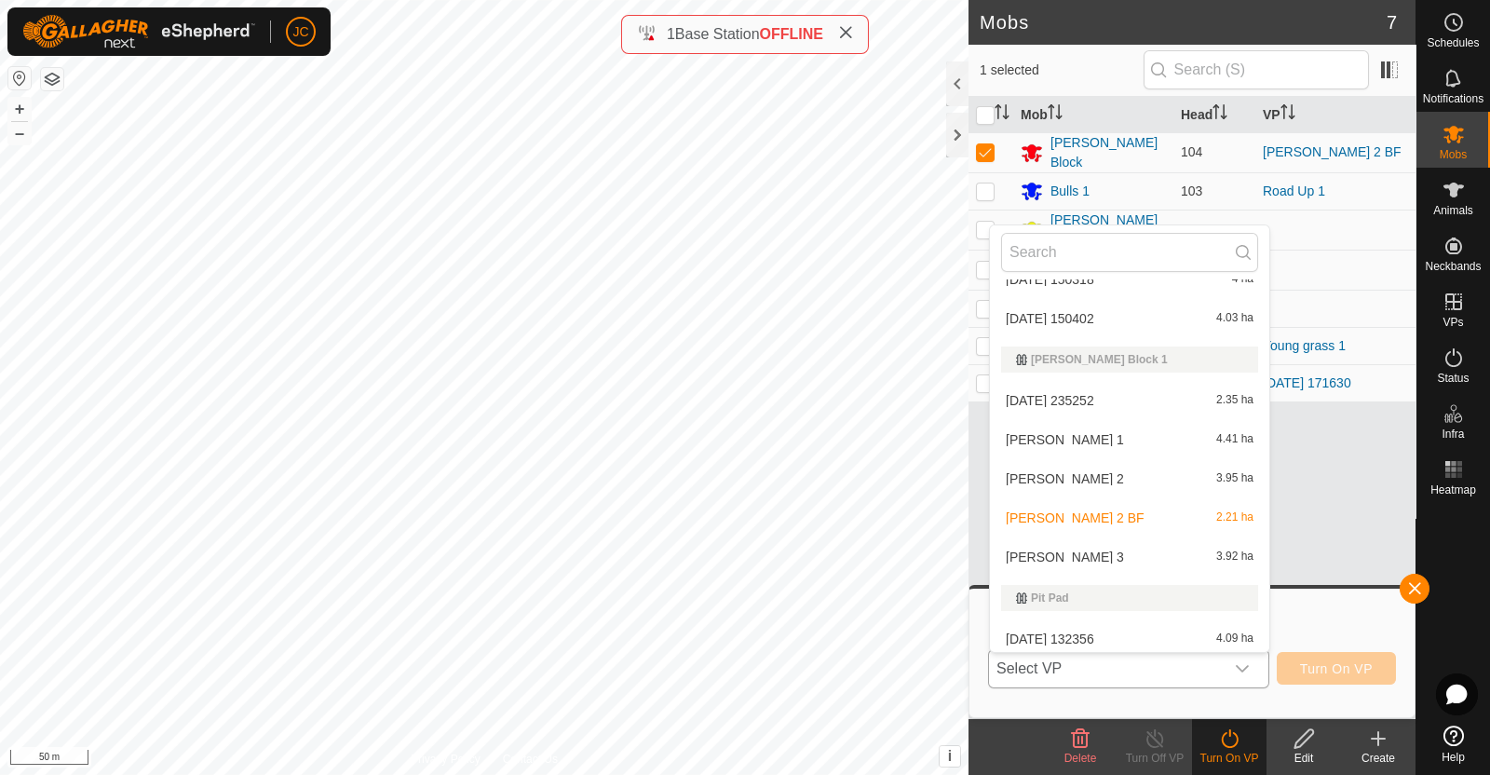
scroll to position [1322, 0]
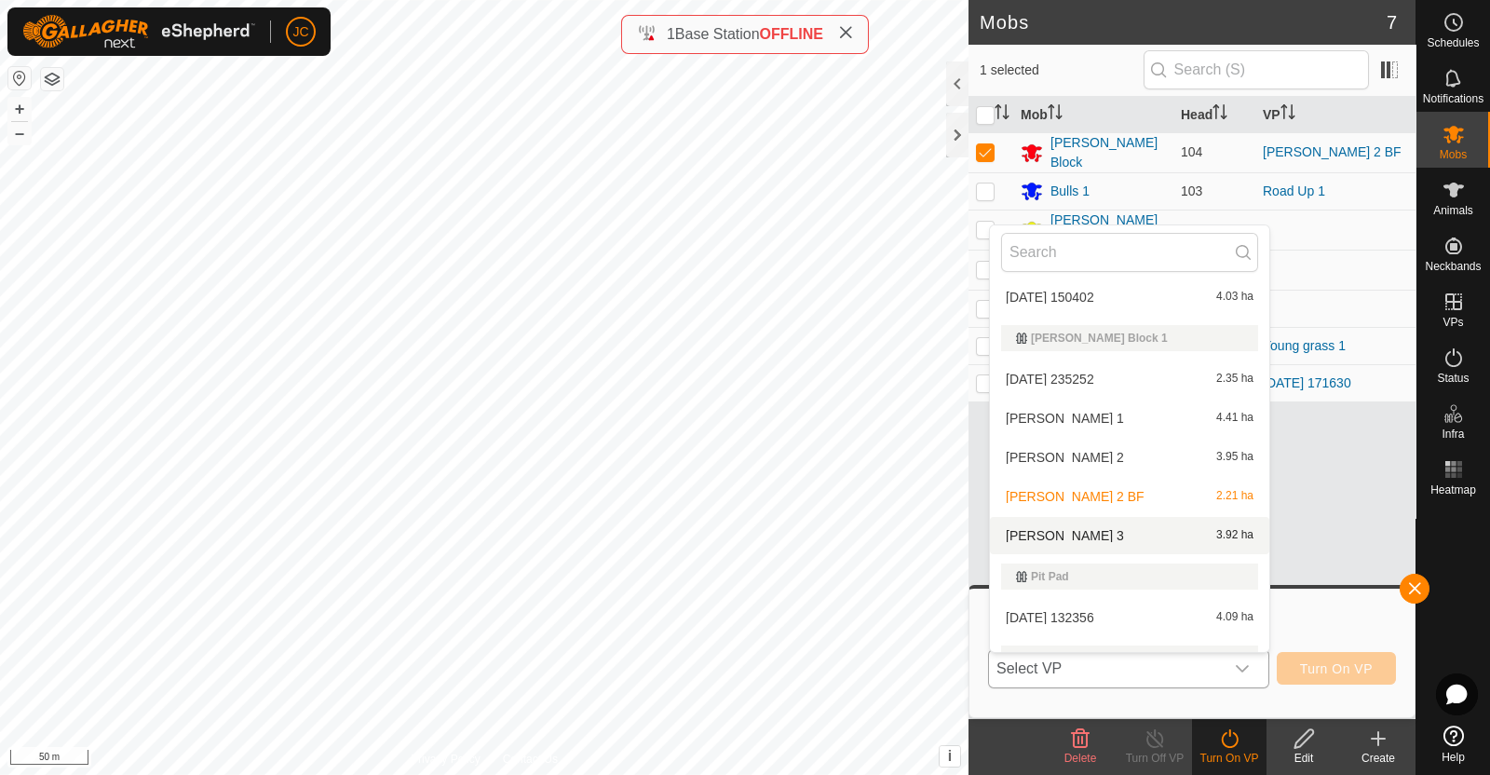
click at [1146, 536] on li "[PERSON_NAME] 3 3.92 ha" at bounding box center [1129, 535] width 279 height 37
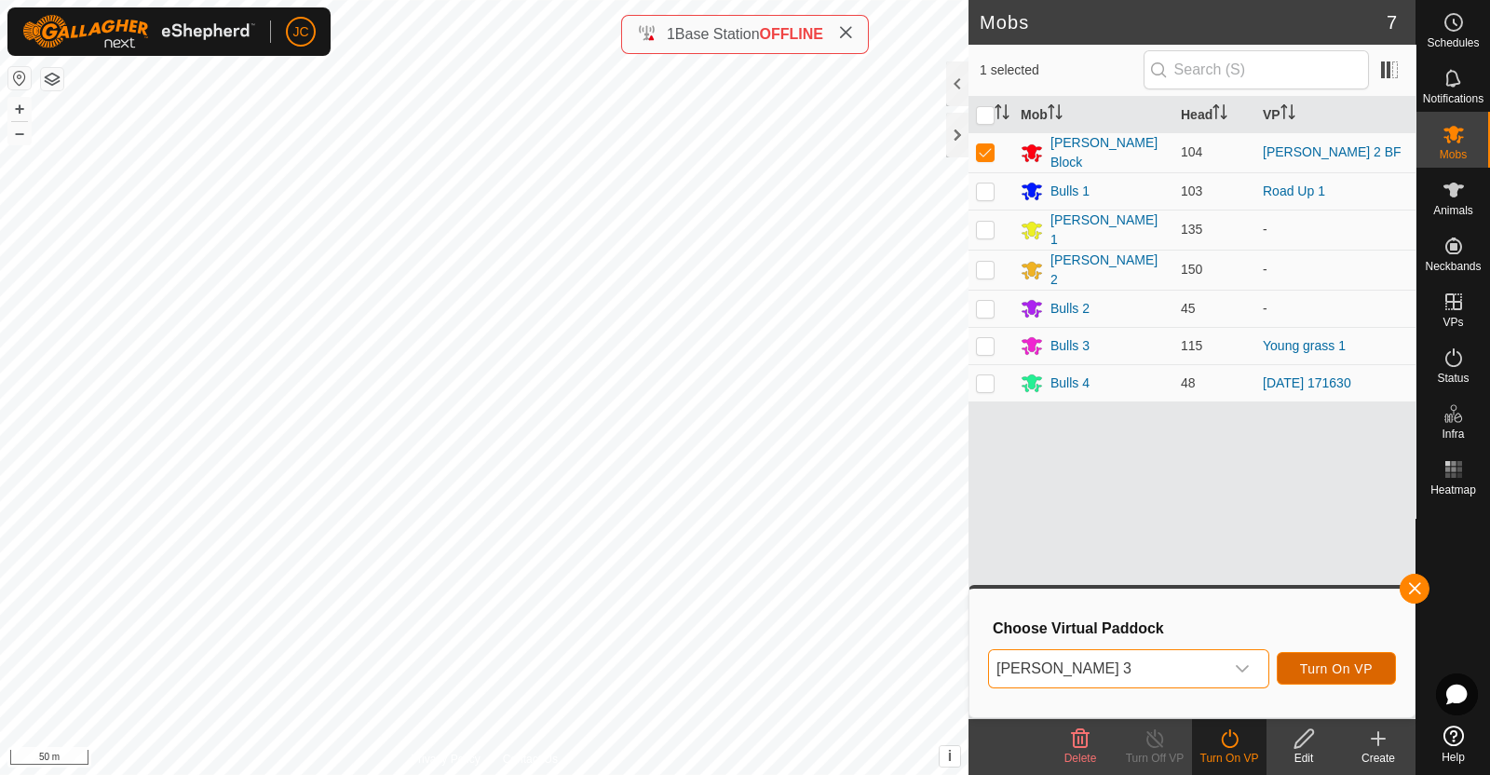
click at [1355, 666] on span "Turn On VP" at bounding box center [1336, 668] width 73 height 15
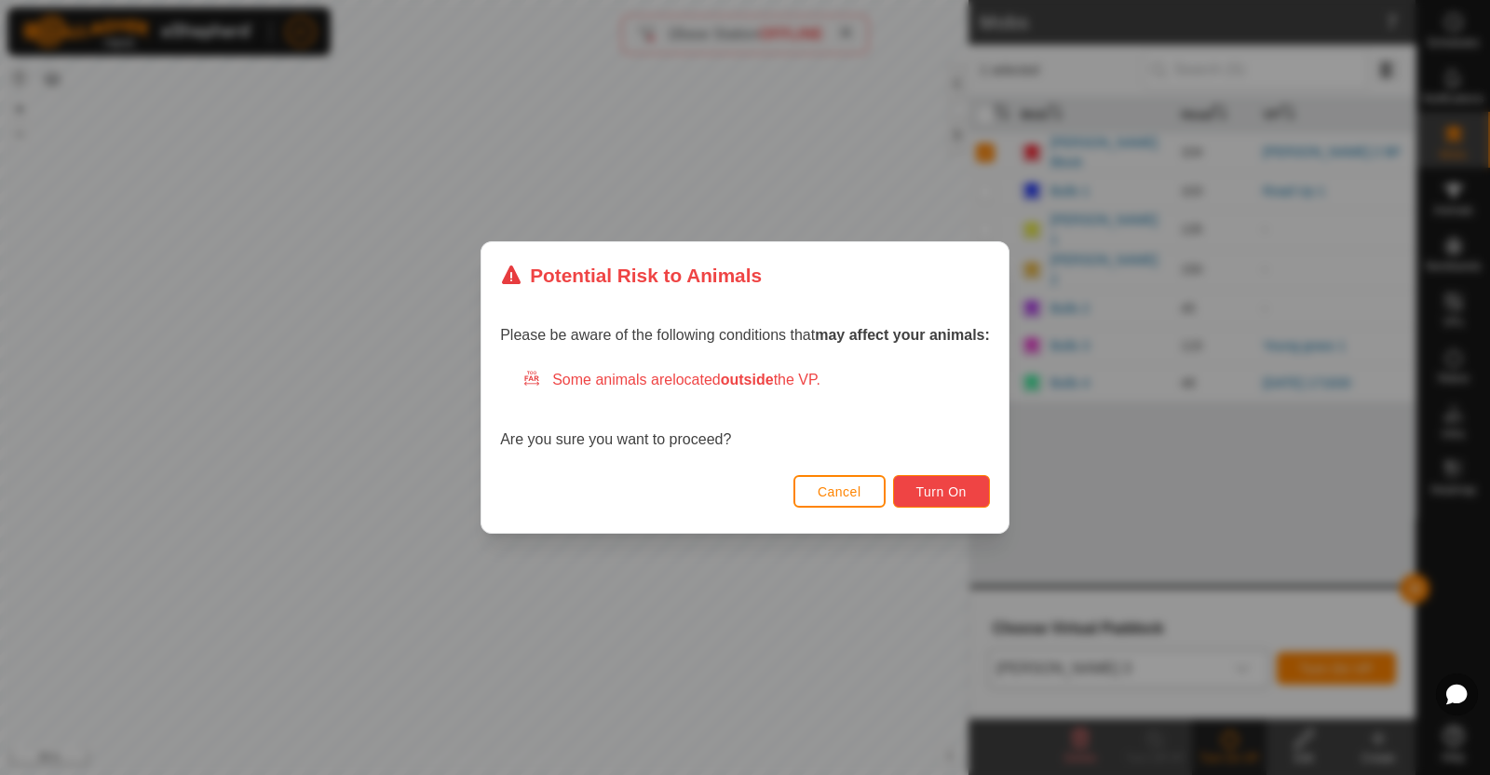
click at [941, 491] on span "Turn On" at bounding box center [941, 491] width 50 height 15
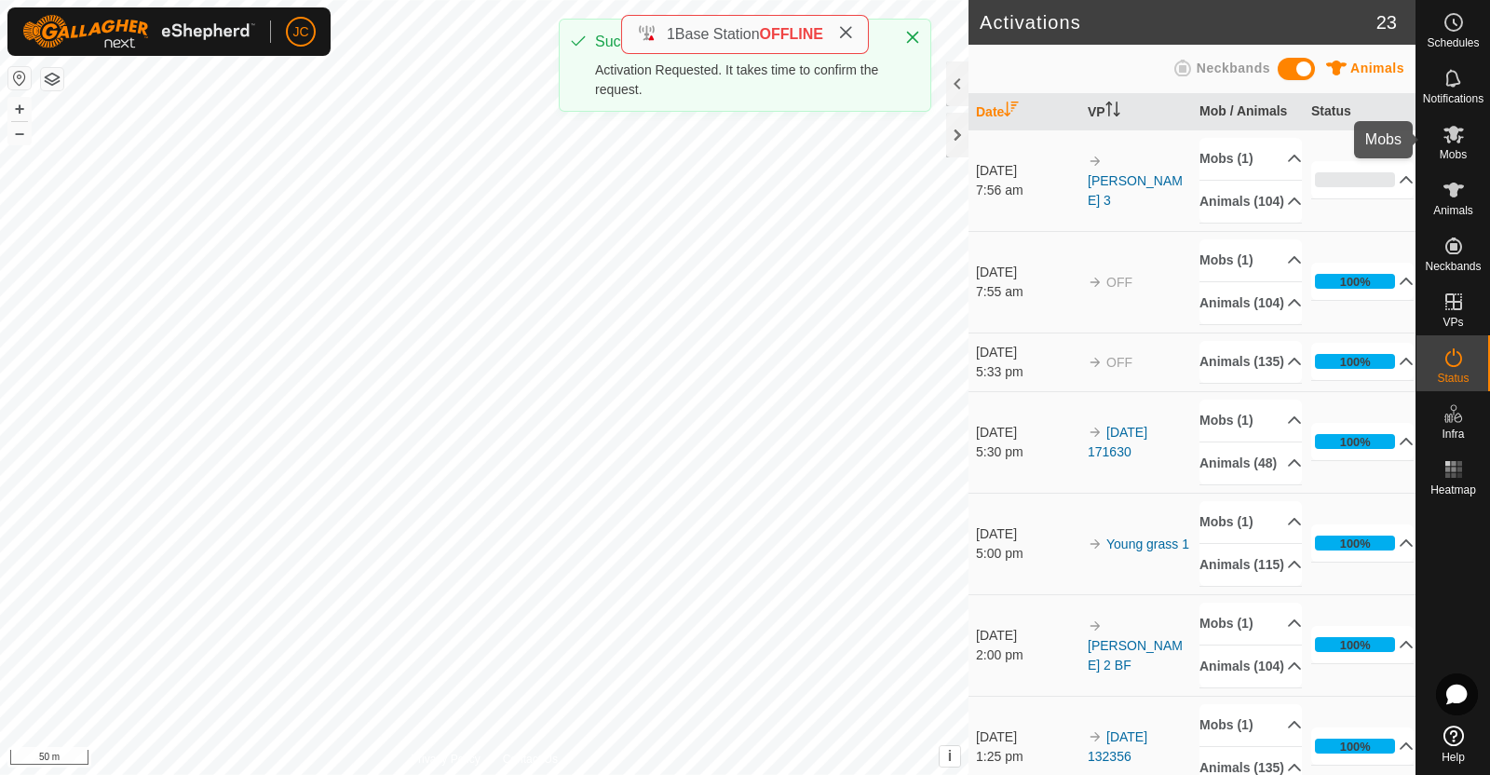
click at [1468, 148] on es-mob-svg-icon at bounding box center [1454, 134] width 34 height 30
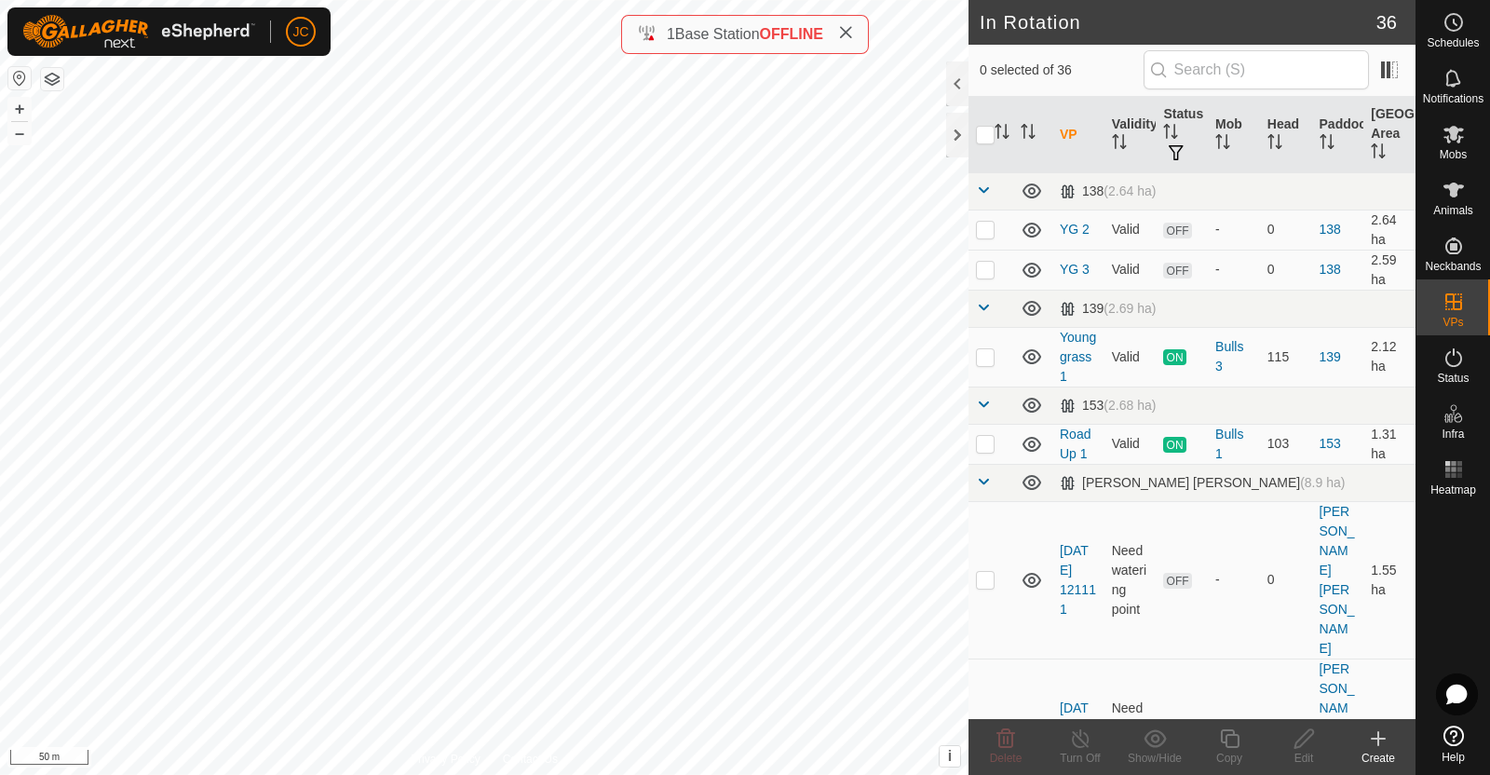
checkbox input "true"
click at [1082, 747] on icon at bounding box center [1080, 738] width 17 height 19
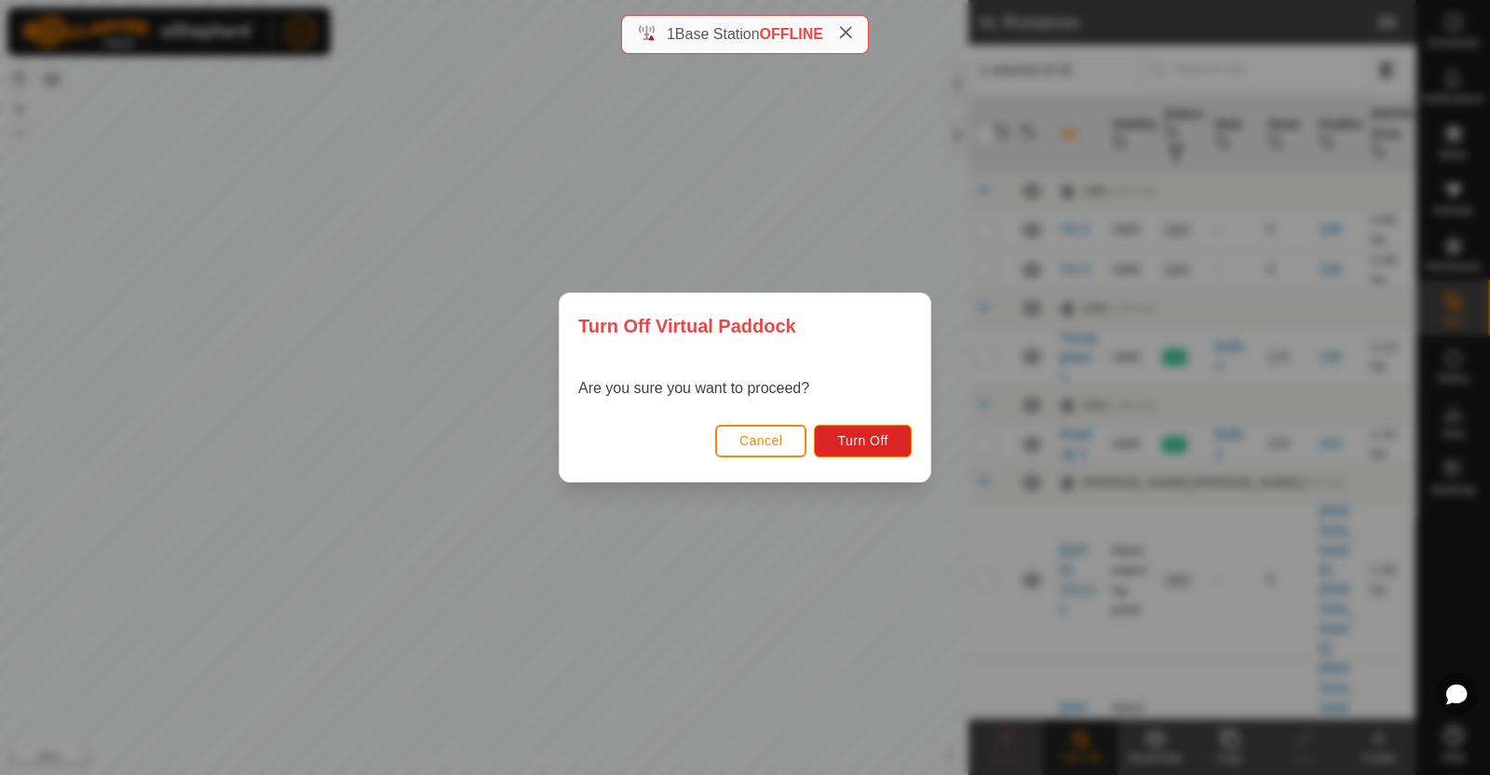
click at [750, 441] on span "Cancel" at bounding box center [762, 440] width 44 height 15
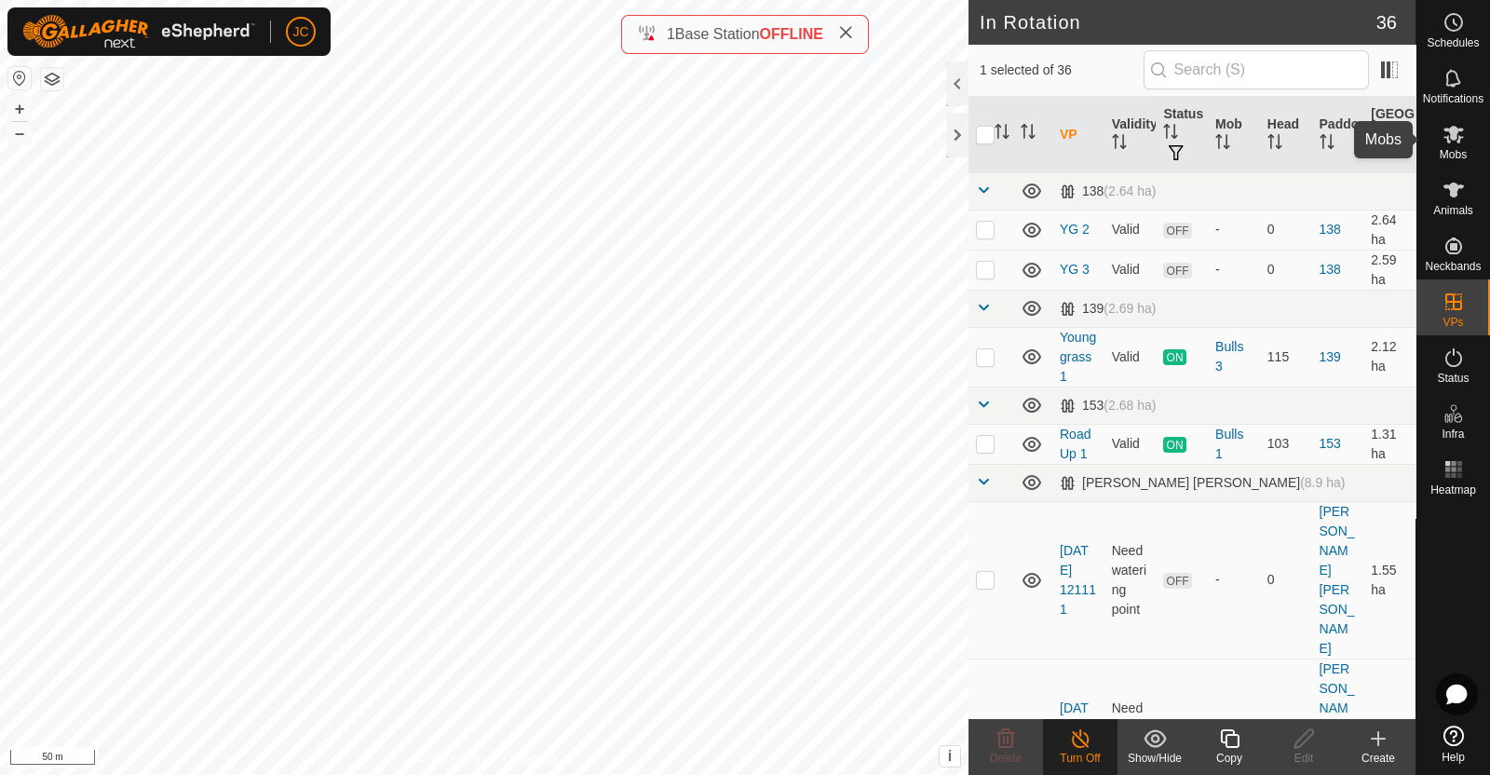
click at [1461, 139] on icon at bounding box center [1454, 134] width 22 height 22
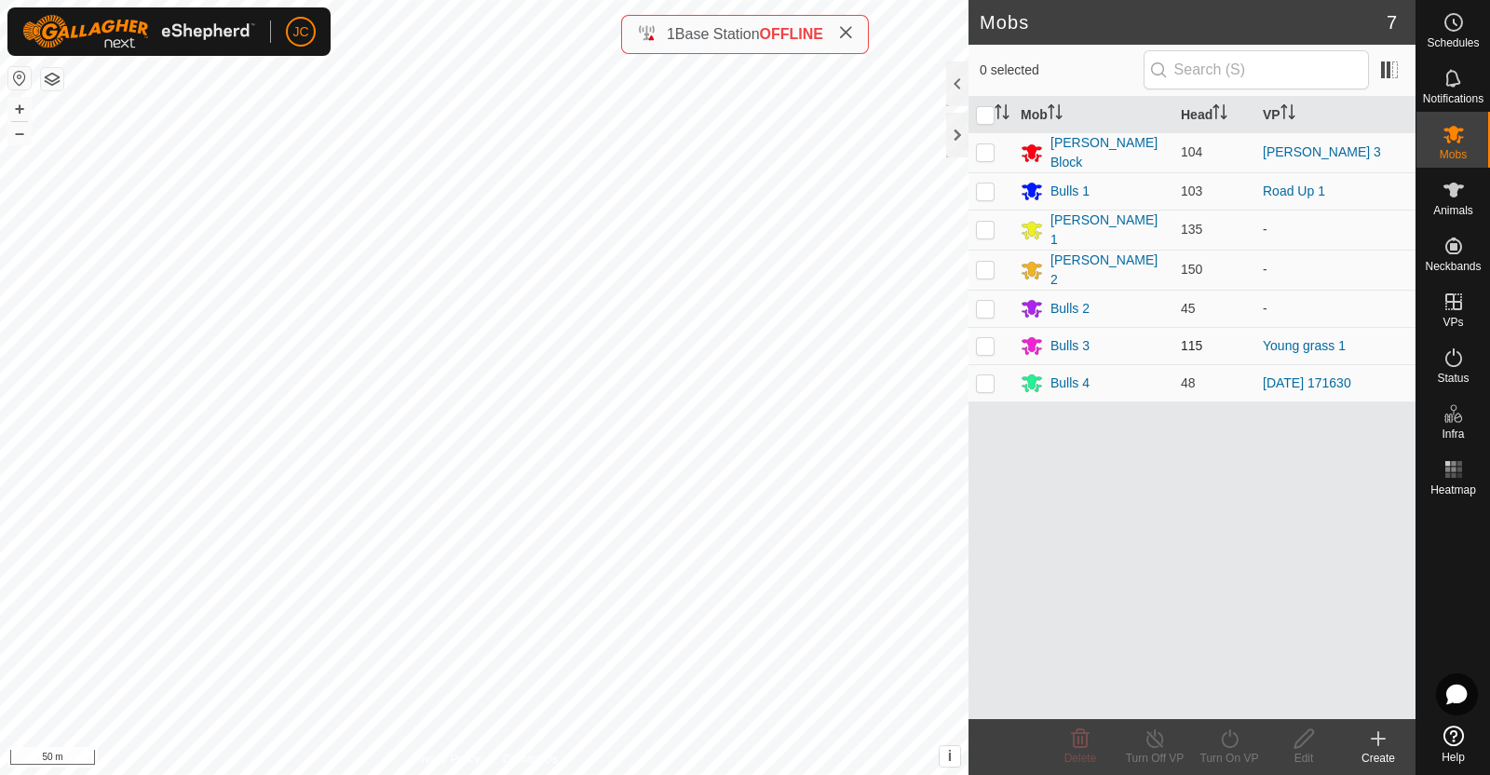
click at [981, 343] on p-checkbox at bounding box center [985, 345] width 19 height 15
checkbox input "true"
click at [1229, 742] on icon at bounding box center [1229, 738] width 23 height 22
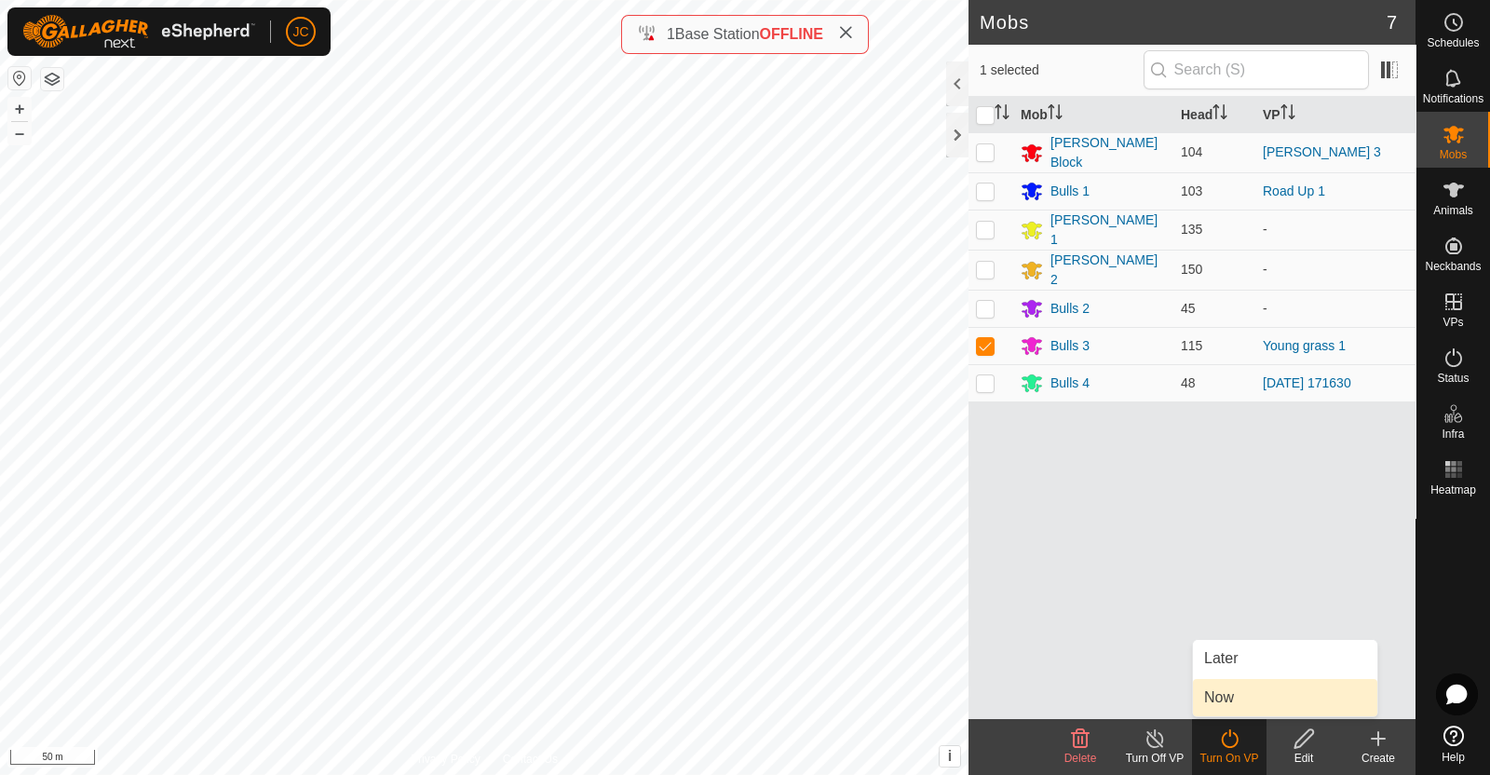
click at [1232, 707] on link "Now" at bounding box center [1285, 697] width 184 height 37
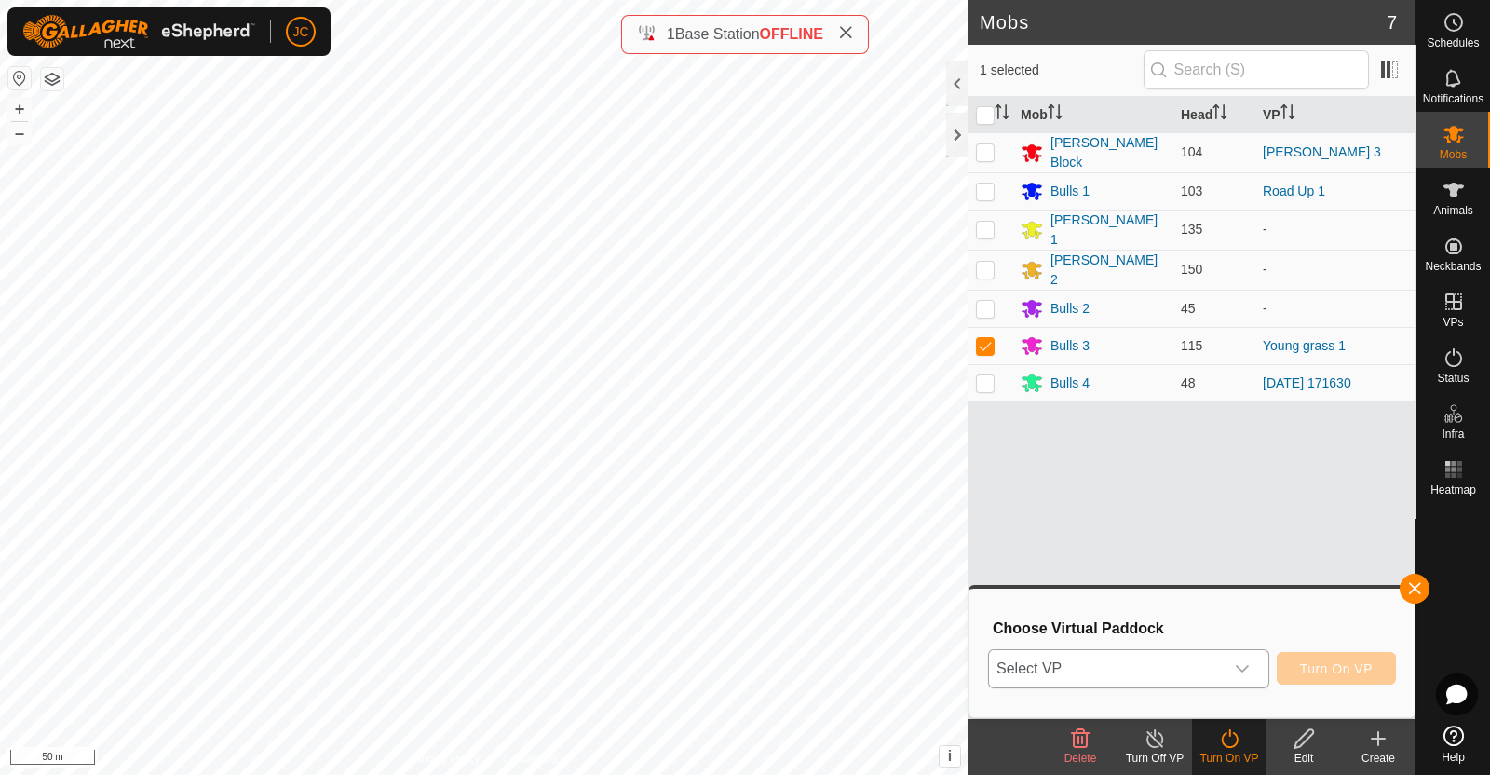
click at [1214, 677] on span "Select VP" at bounding box center [1106, 668] width 235 height 37
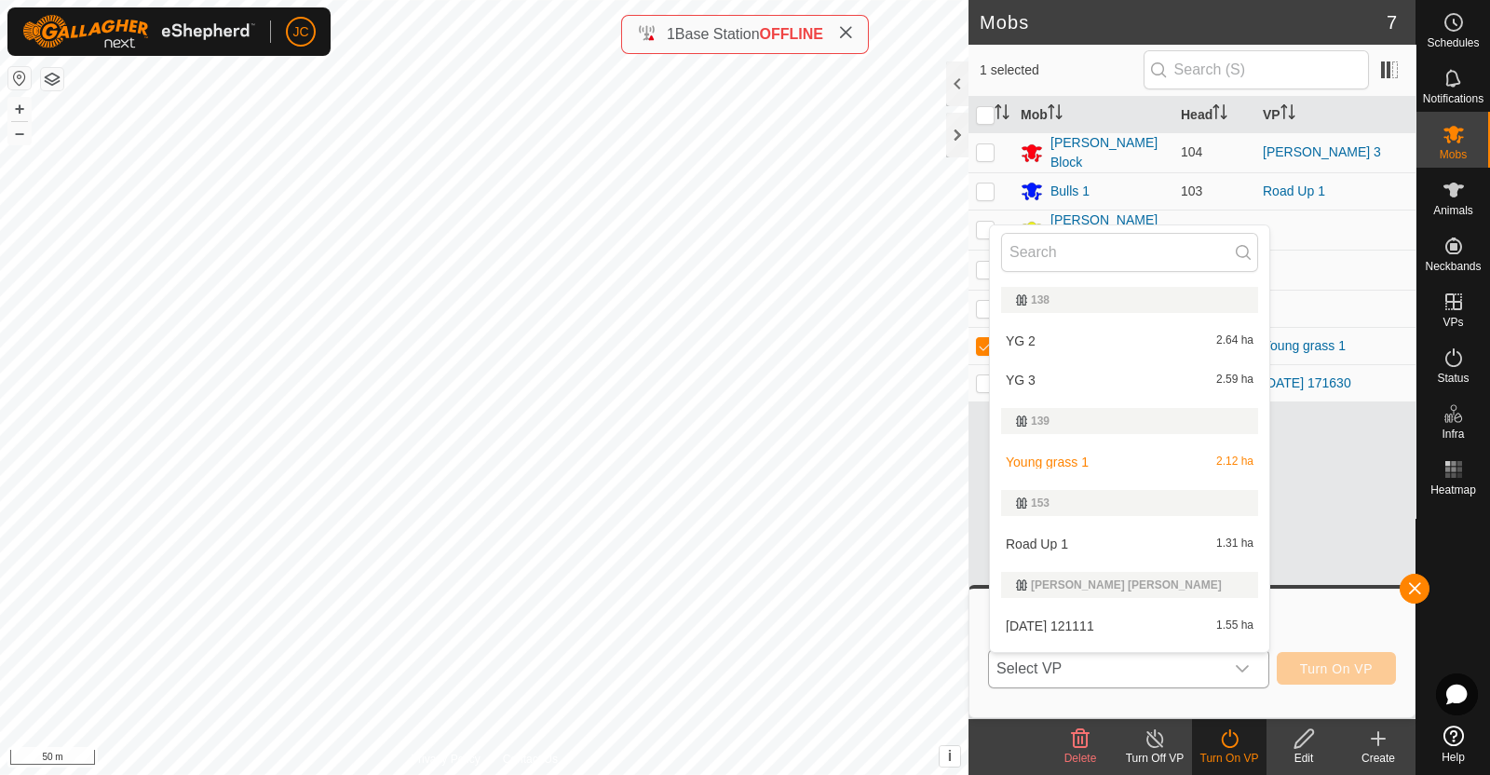
click at [1138, 343] on li "YG 2 2.64 ha" at bounding box center [1129, 340] width 279 height 37
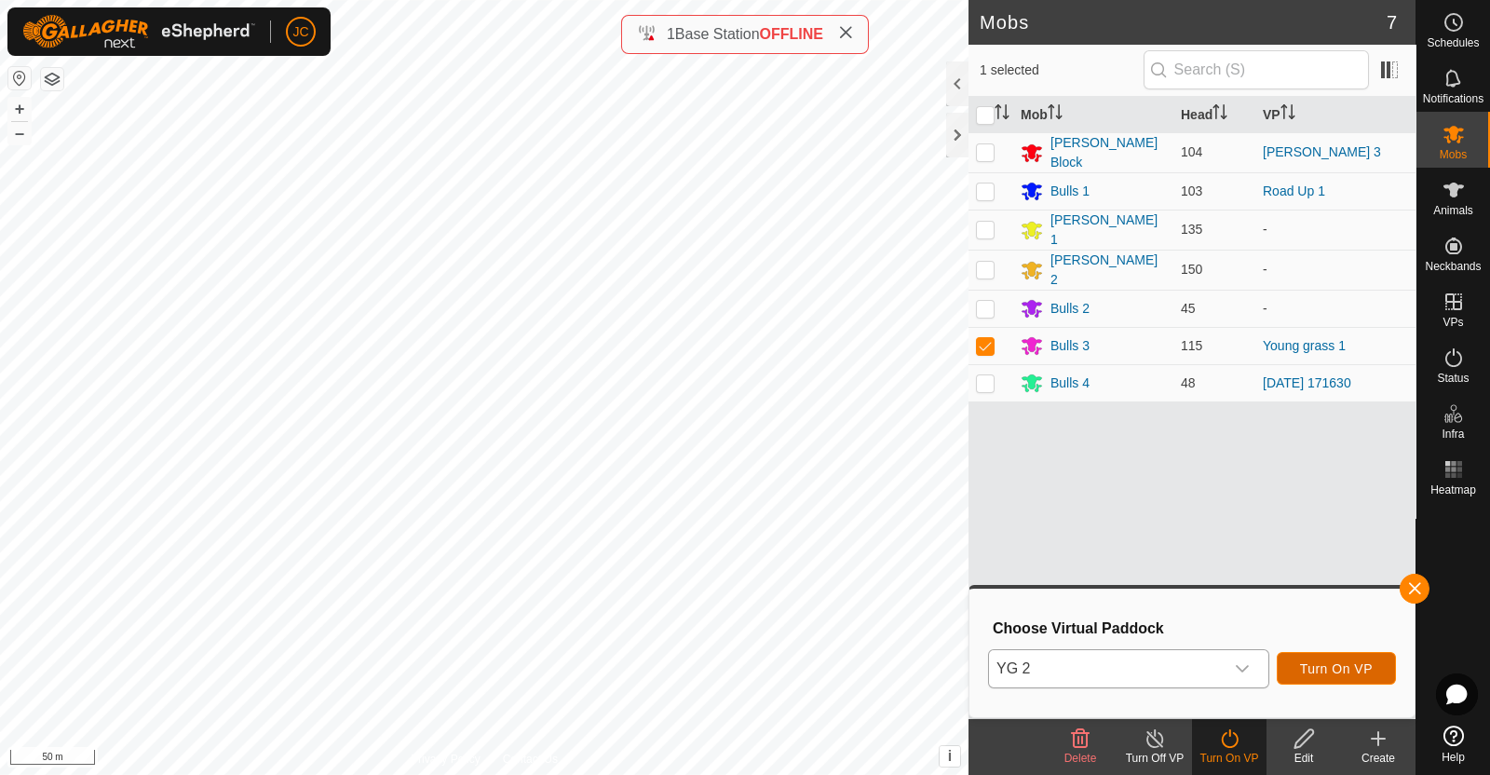
click at [1354, 661] on span "Turn On VP" at bounding box center [1336, 668] width 73 height 15
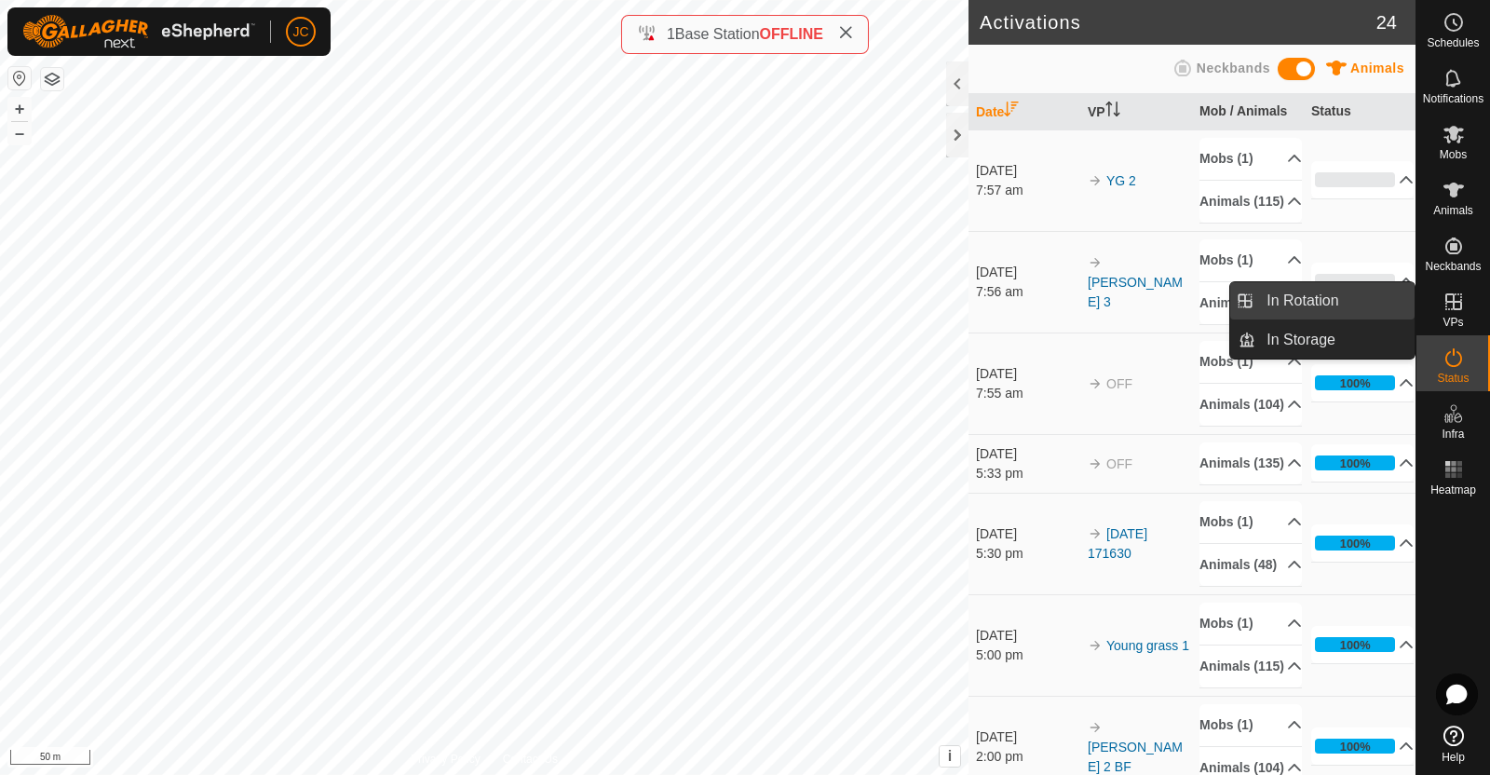
click at [1370, 309] on link "In Rotation" at bounding box center [1335, 300] width 159 height 37
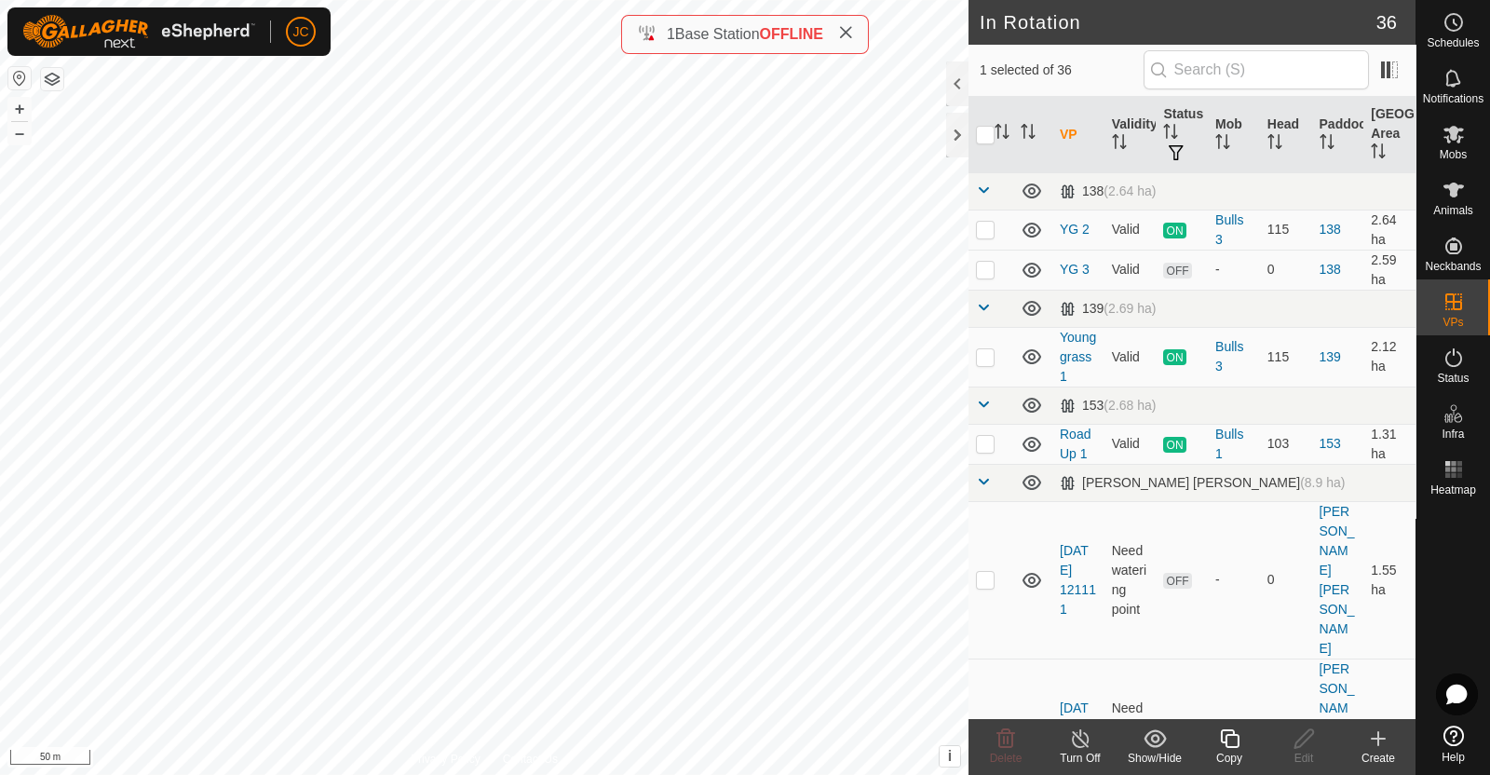
click at [1392, 742] on create-svg-icon at bounding box center [1378, 738] width 75 height 22
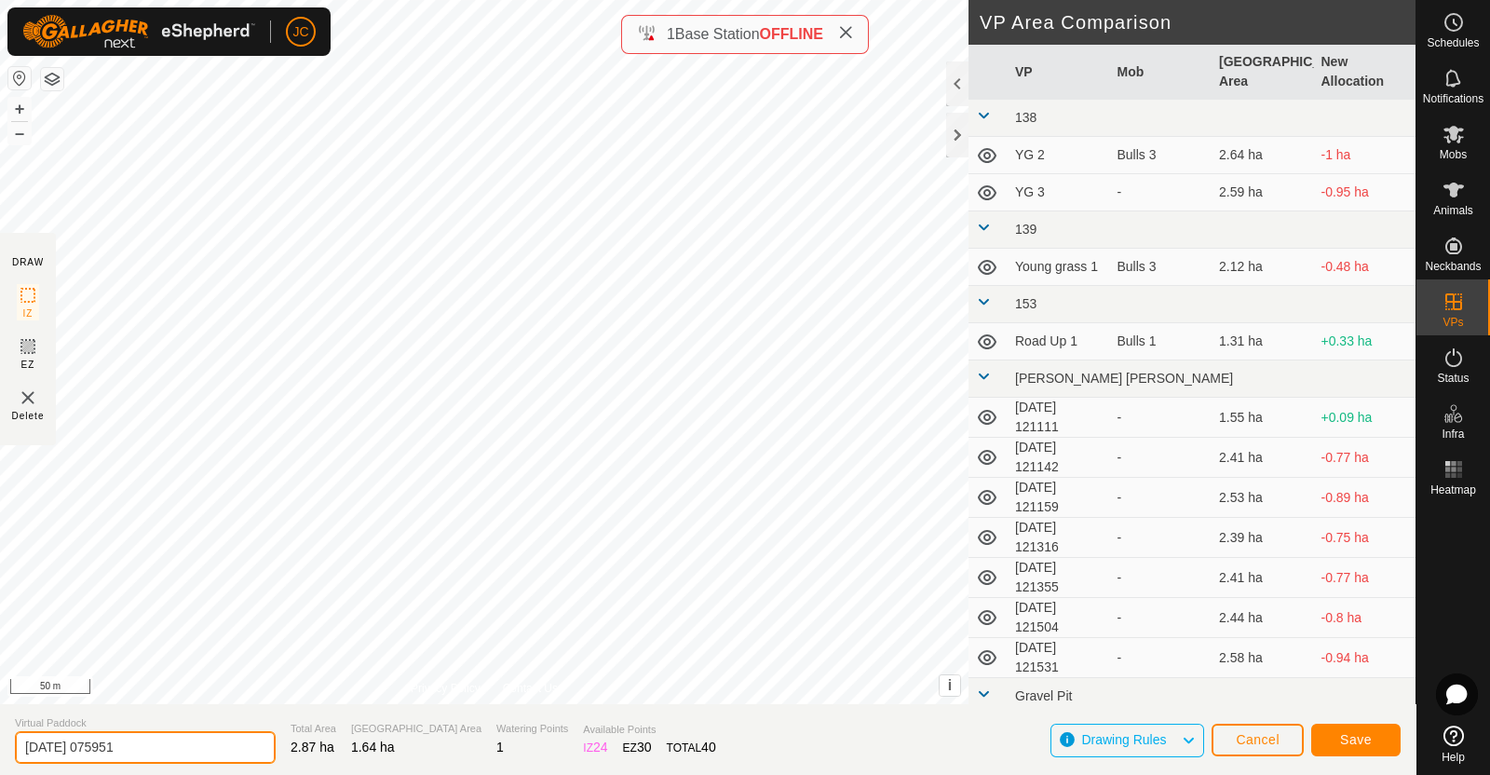
drag, startPoint x: 158, startPoint y: 747, endPoint x: 0, endPoint y: 752, distance: 158.4
click at [0, 752] on section "Virtual Paddock [DATE] 075951 Total Area 2.87 ha Grazing Area 1.64 ha Watering …" at bounding box center [708, 739] width 1416 height 71
type input "RU 2"
click at [1332, 737] on button "Save" at bounding box center [1355, 740] width 89 height 33
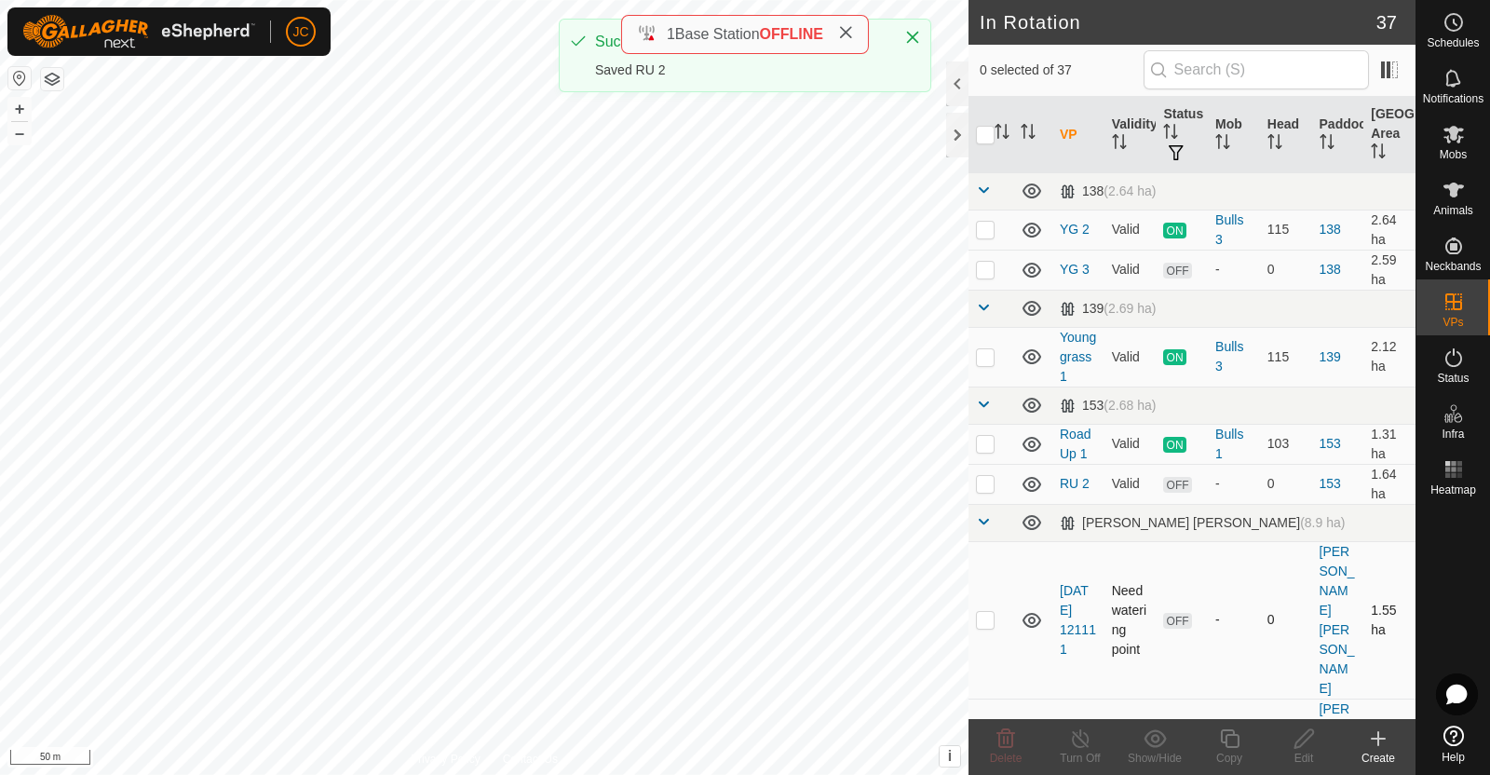
checkbox input "true"
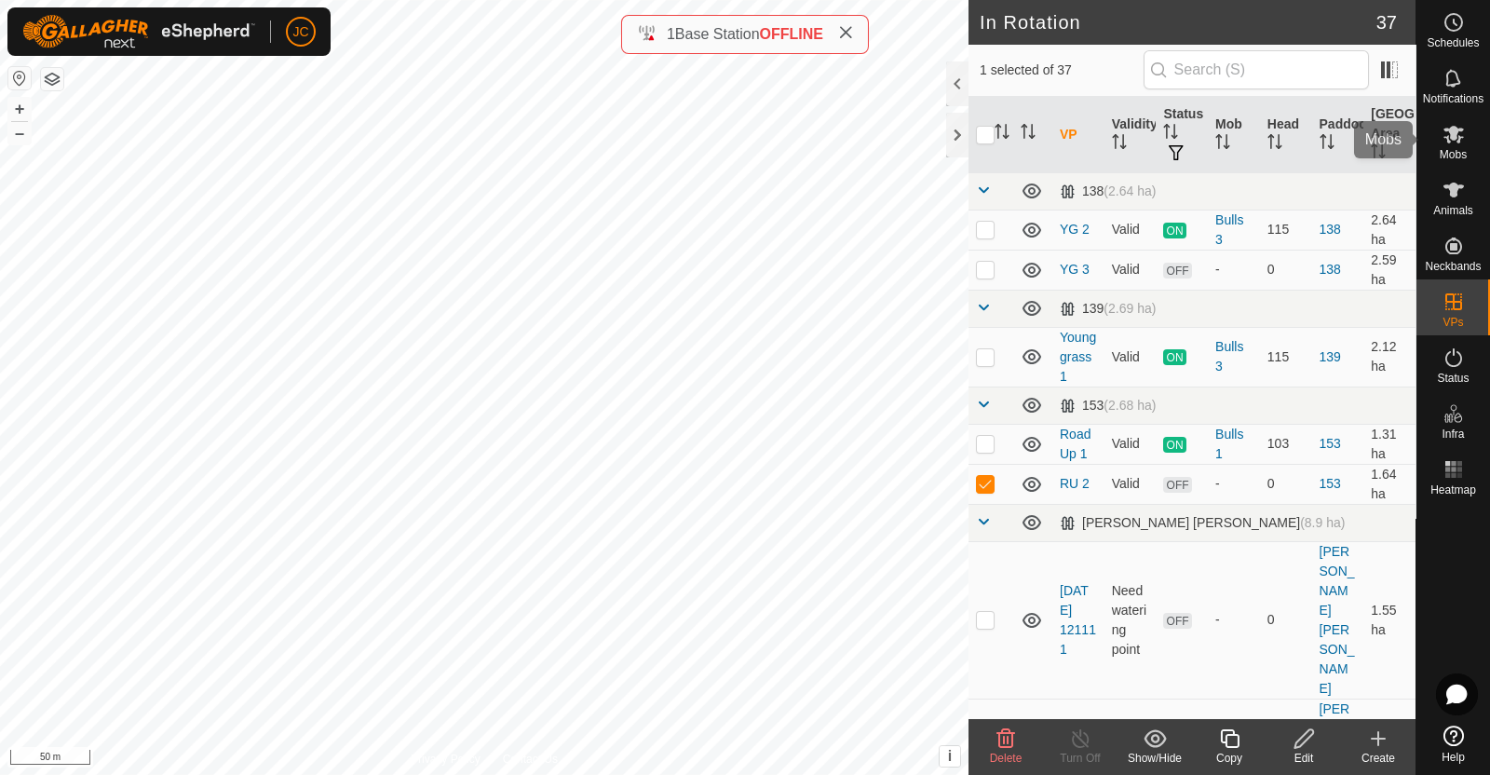
click at [1466, 138] on es-mob-svg-icon at bounding box center [1454, 134] width 34 height 30
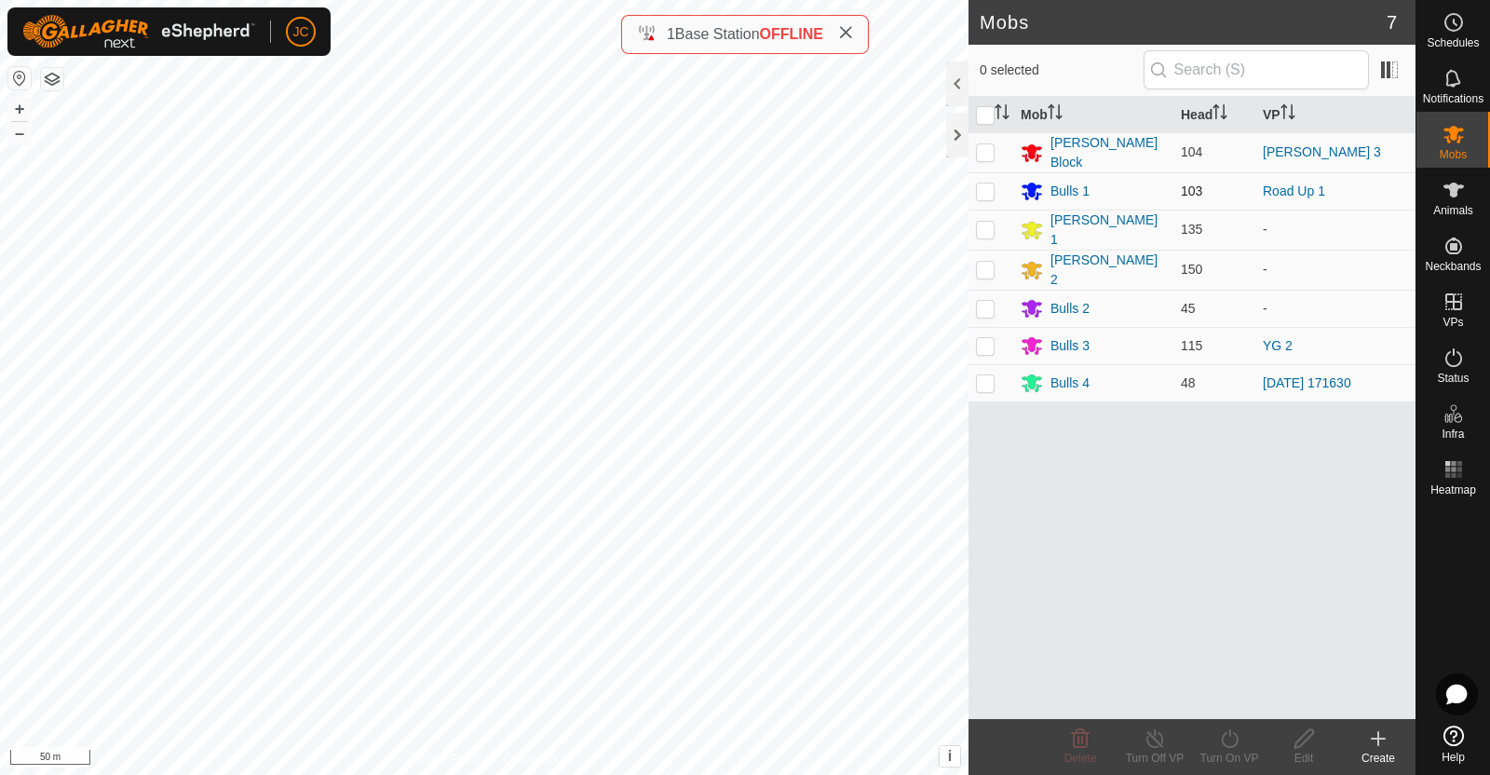
click at [986, 183] on p-checkbox at bounding box center [985, 190] width 19 height 15
checkbox input "true"
click at [1220, 737] on icon at bounding box center [1229, 738] width 23 height 22
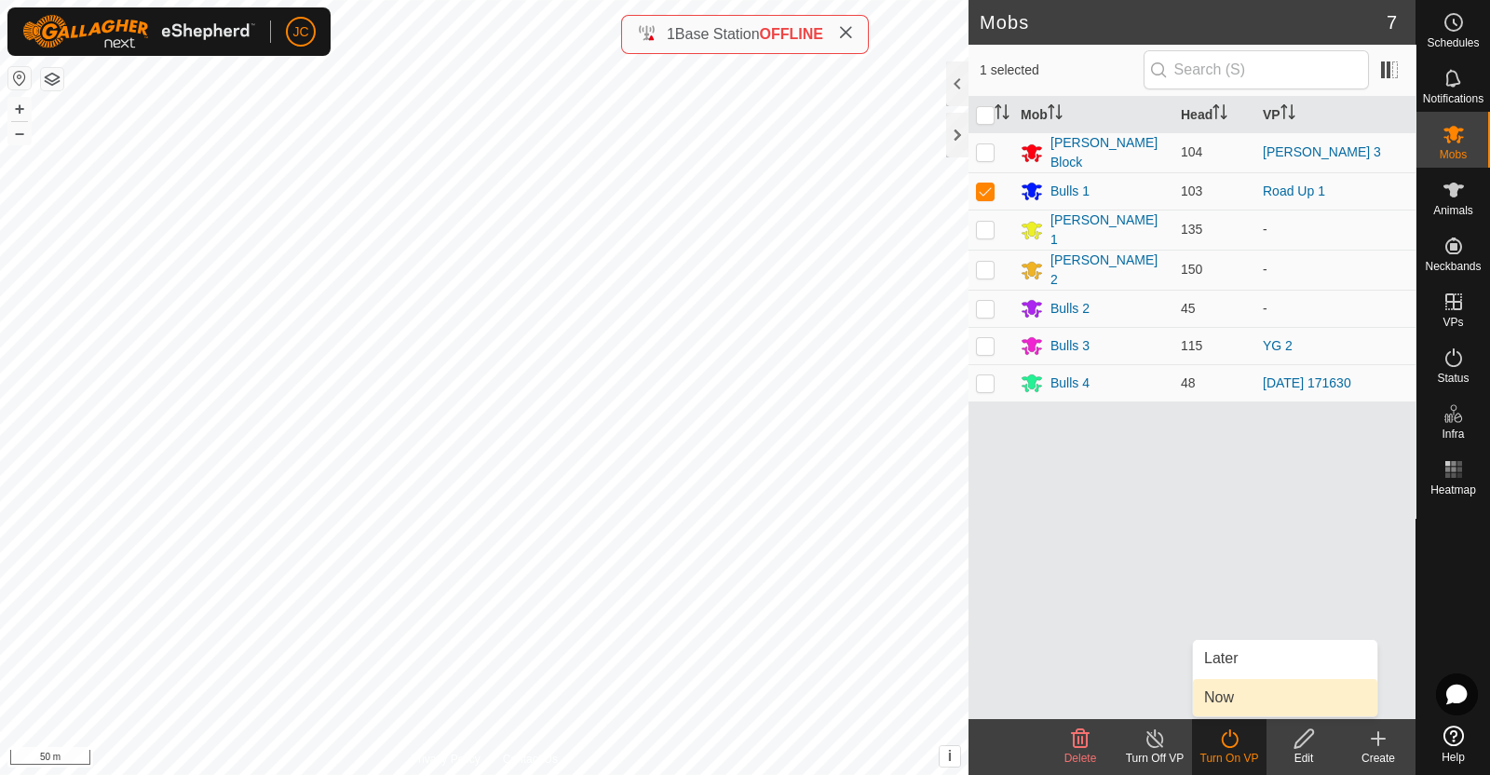
click at [1220, 705] on link "Now" at bounding box center [1285, 697] width 184 height 37
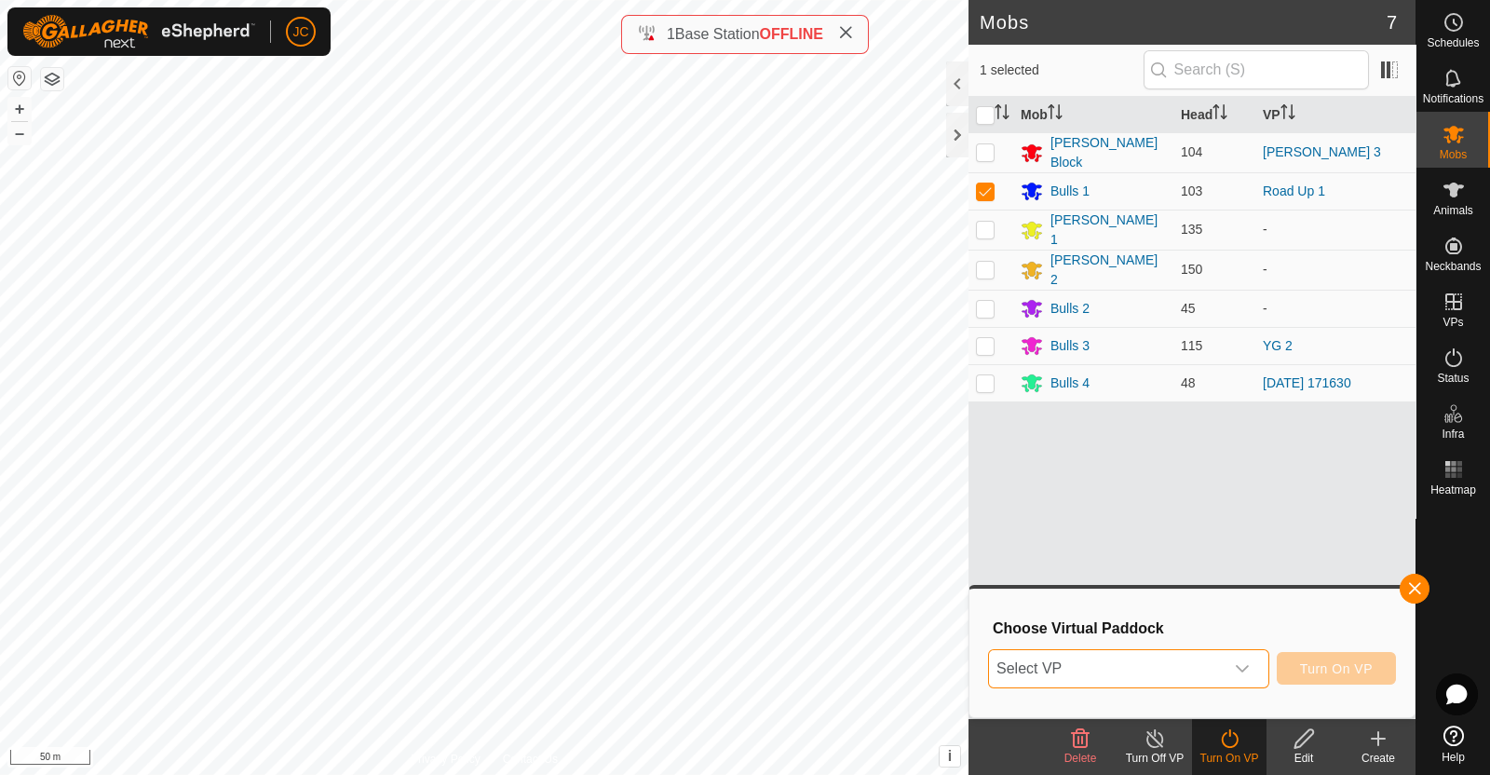
click at [1218, 664] on span "Select VP" at bounding box center [1106, 668] width 235 height 37
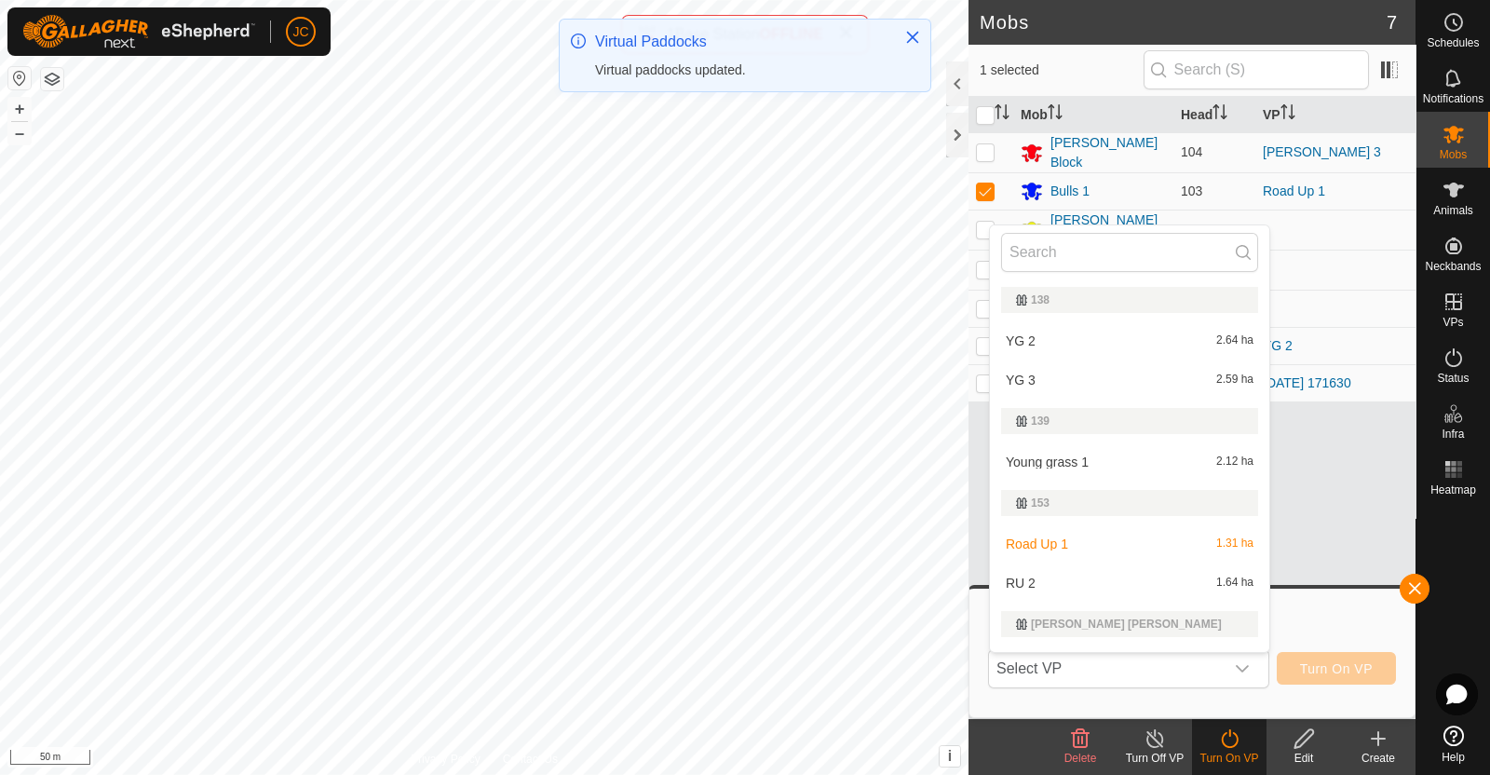
click at [1175, 584] on li "RU 2 1.64 ha" at bounding box center [1129, 582] width 279 height 37
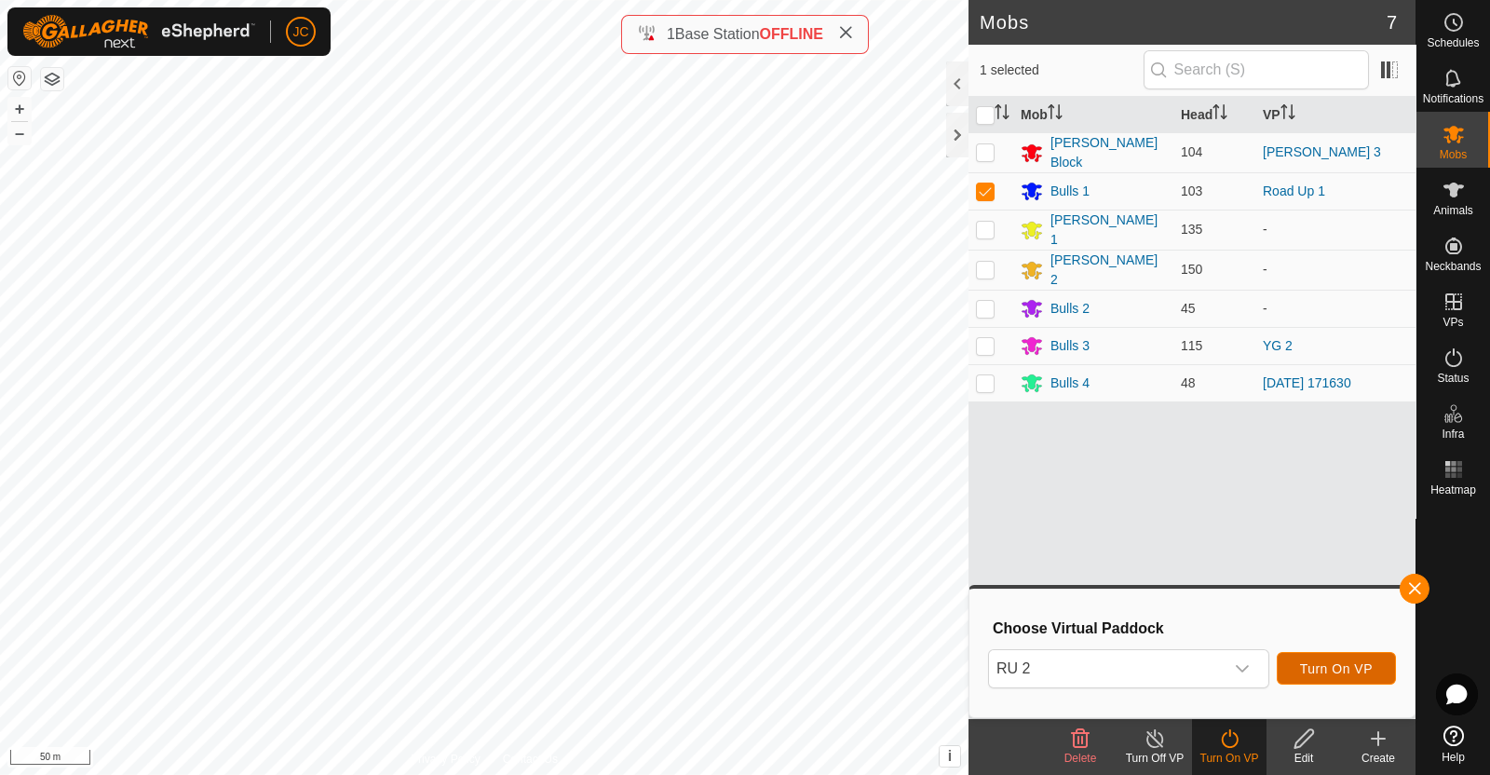
click at [1369, 665] on span "Turn On VP" at bounding box center [1336, 668] width 73 height 15
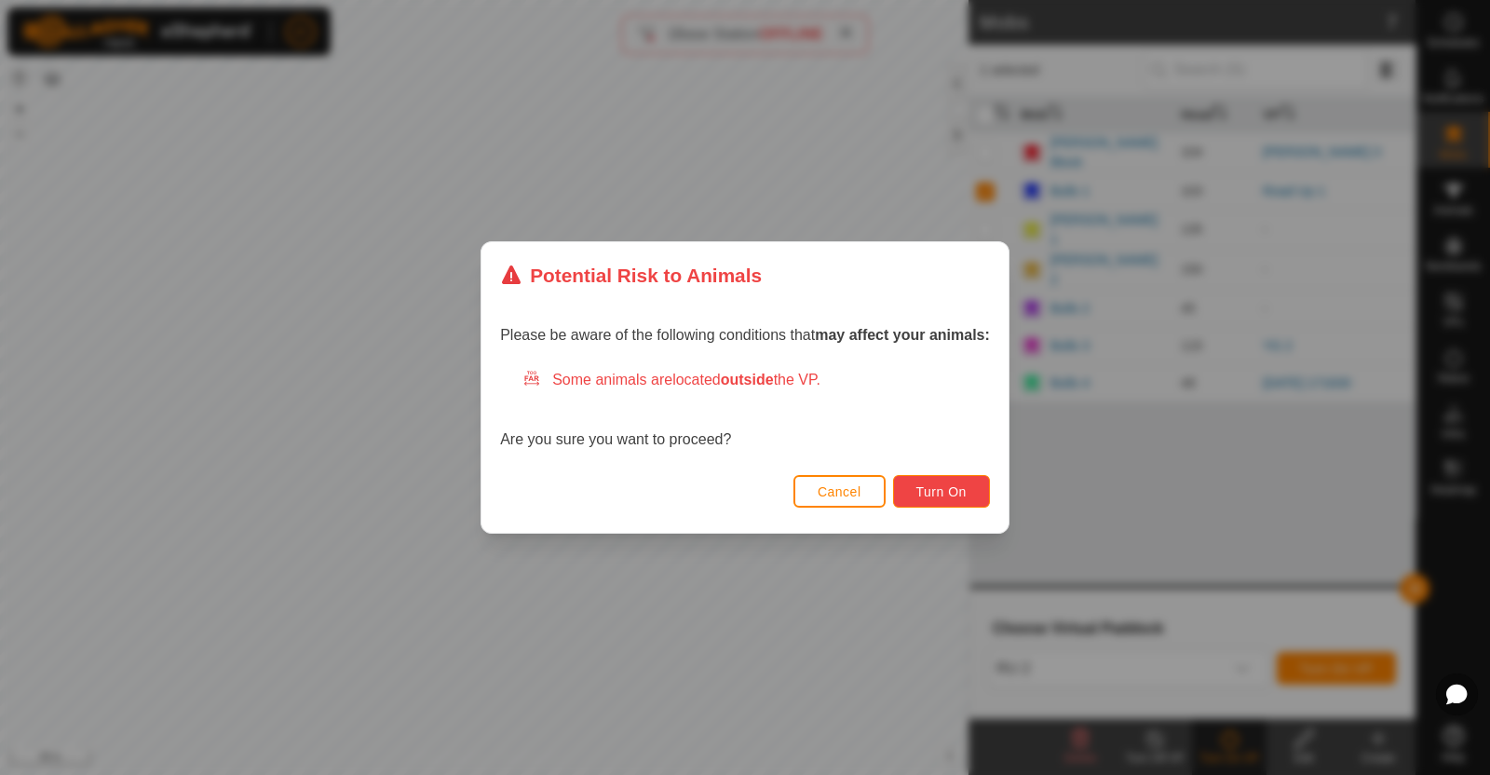
click at [952, 486] on span "Turn On" at bounding box center [941, 491] width 50 height 15
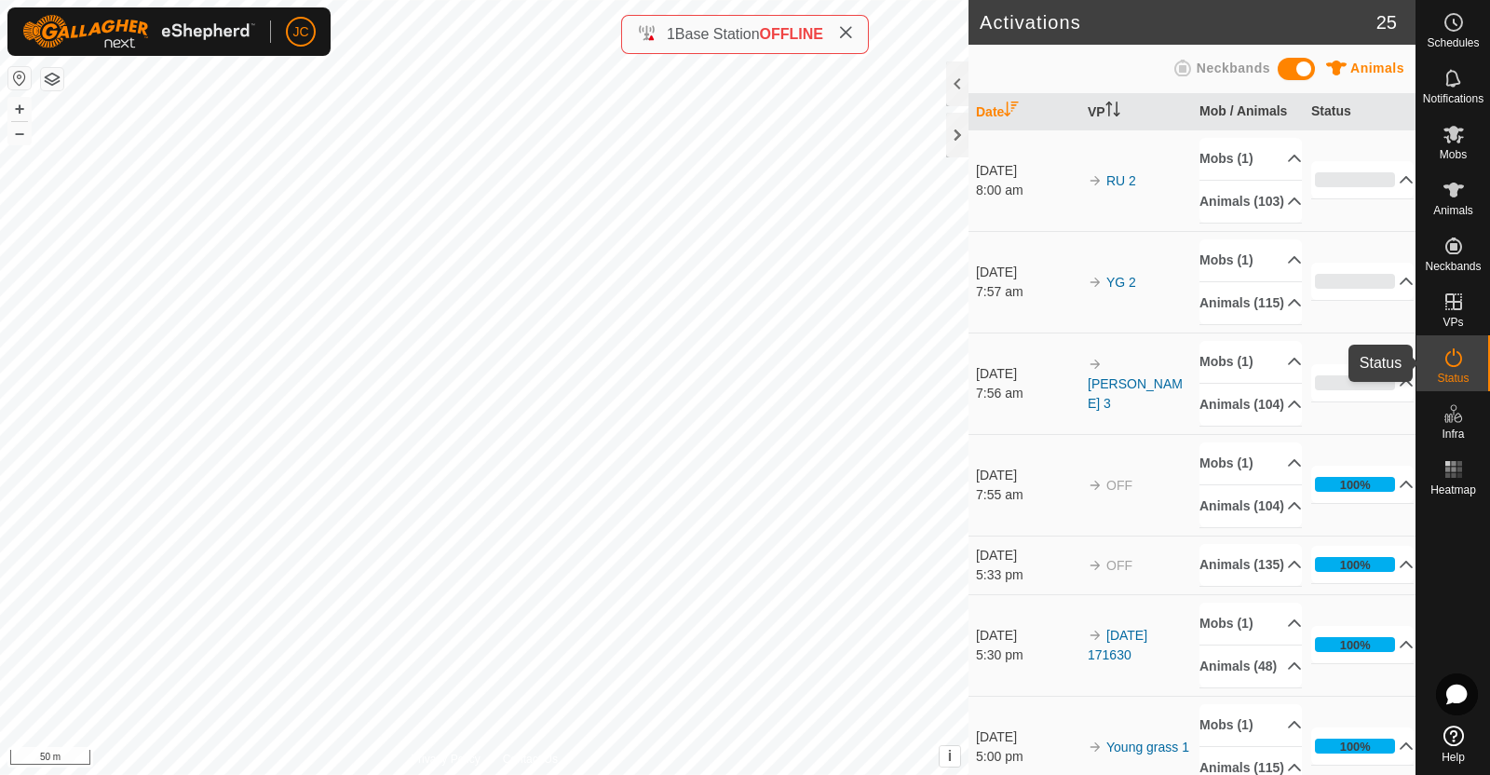
click at [1455, 365] on icon at bounding box center [1454, 357] width 17 height 19
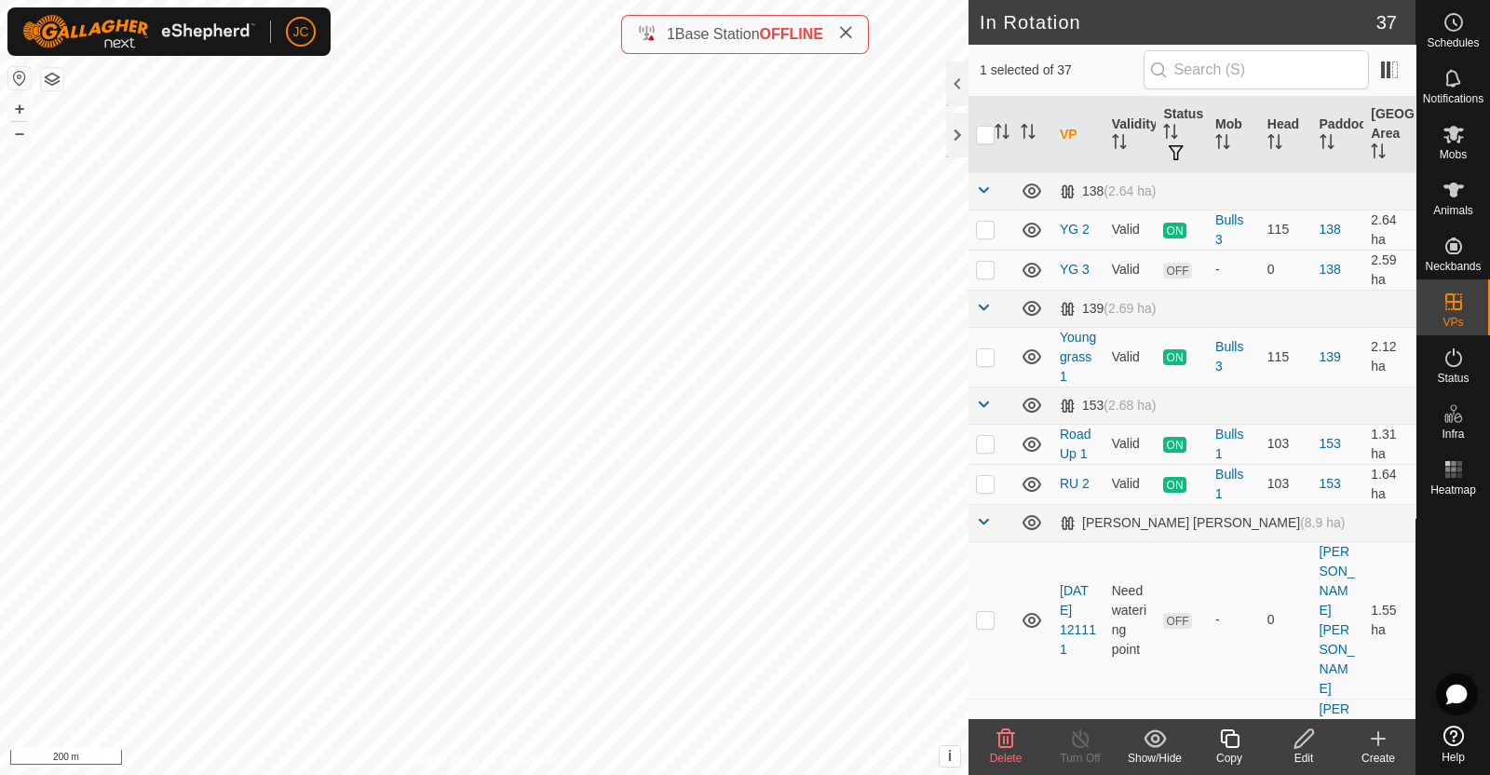
click at [998, 740] on icon at bounding box center [1006, 738] width 22 height 22
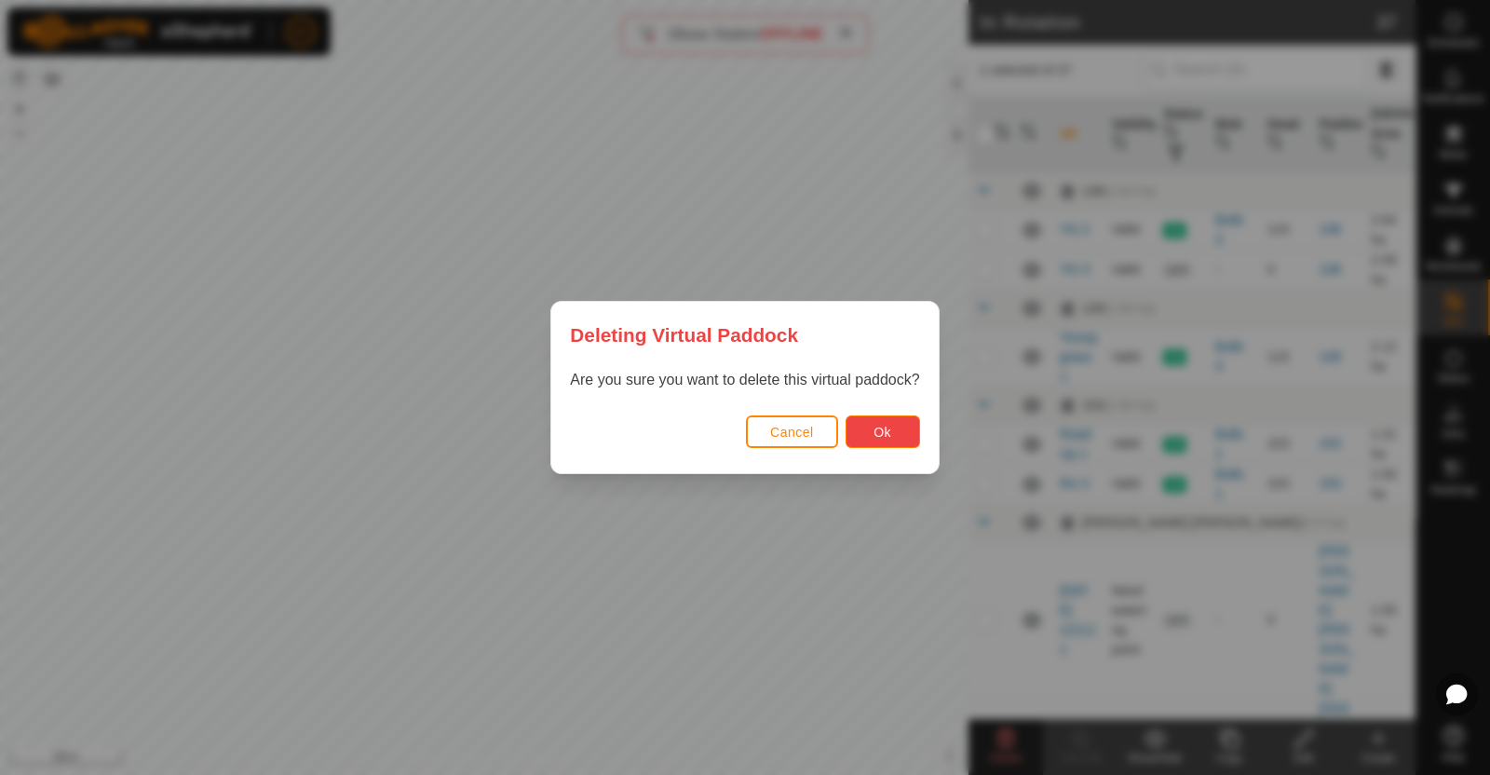
click at [867, 436] on button "Ok" at bounding box center [883, 431] width 75 height 33
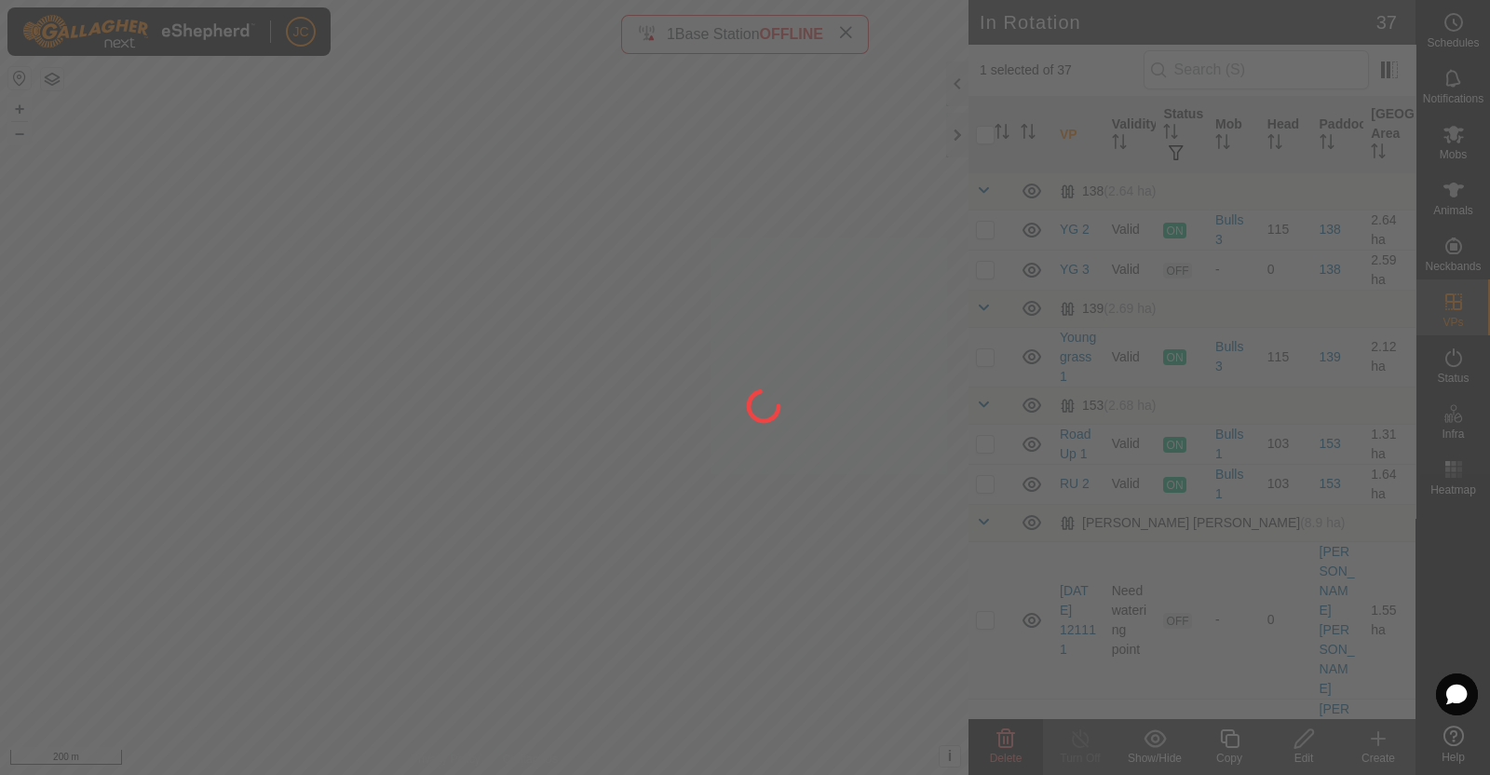
checkbox input "false"
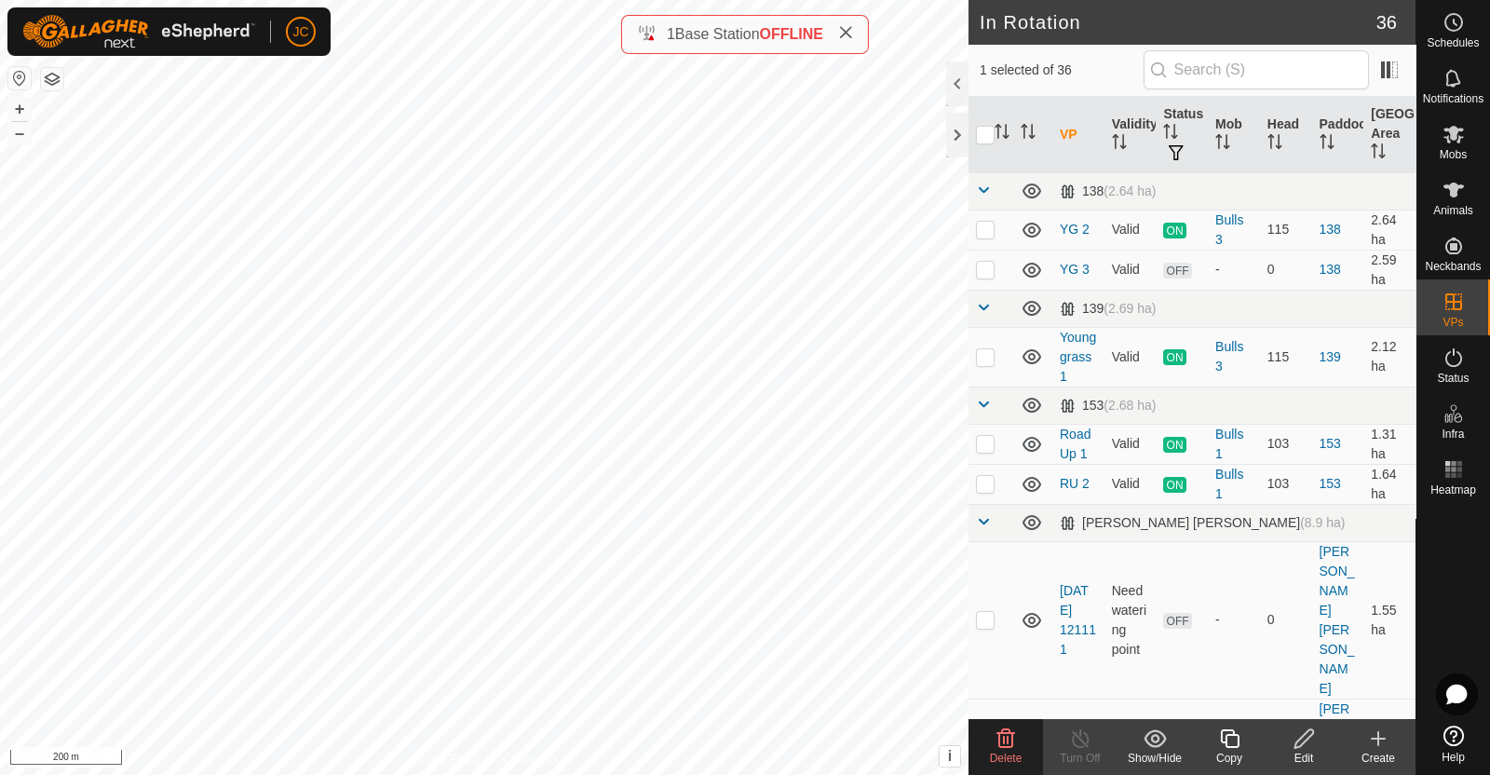
click at [1015, 747] on icon at bounding box center [1006, 738] width 22 height 22
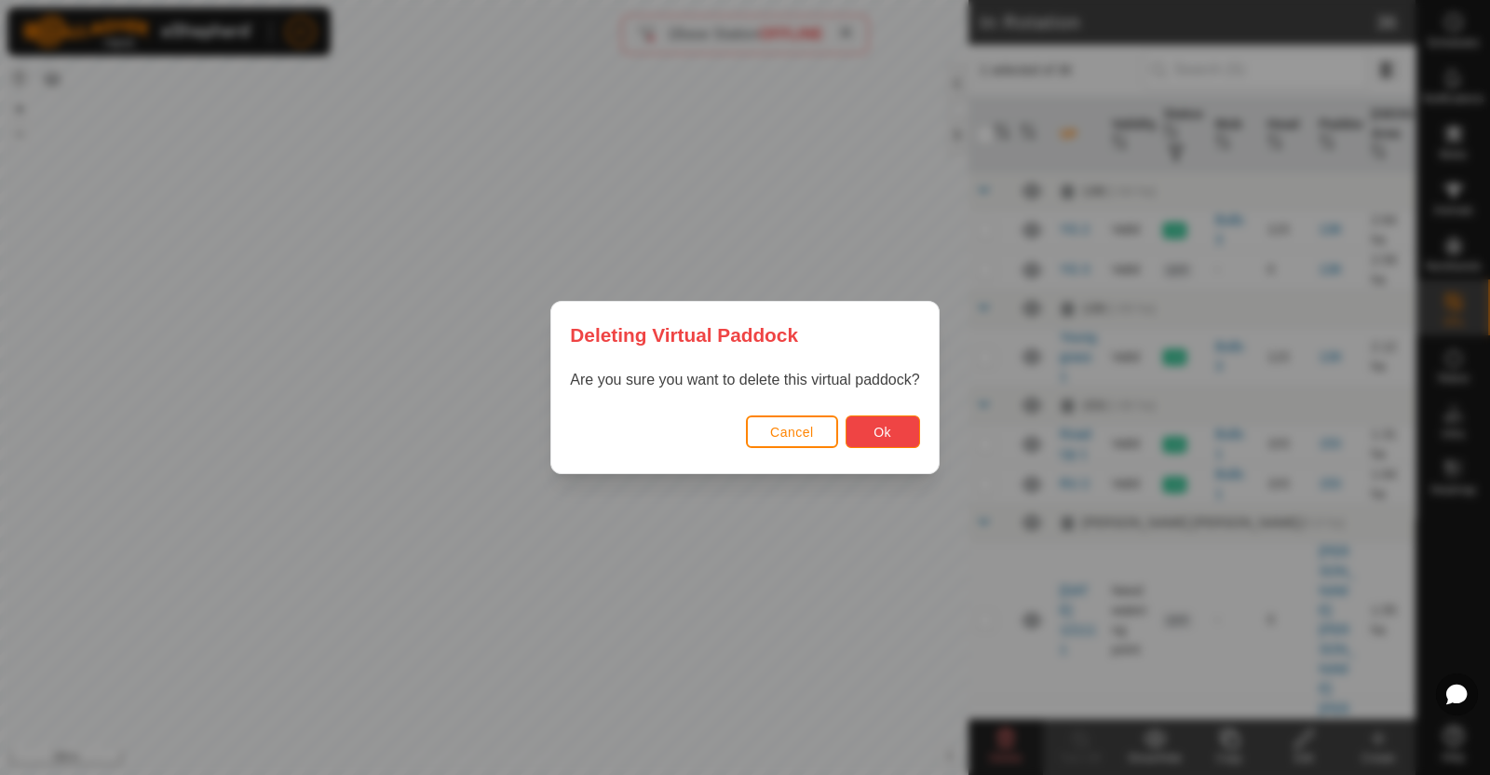
click at [904, 435] on button "Ok" at bounding box center [883, 431] width 75 height 33
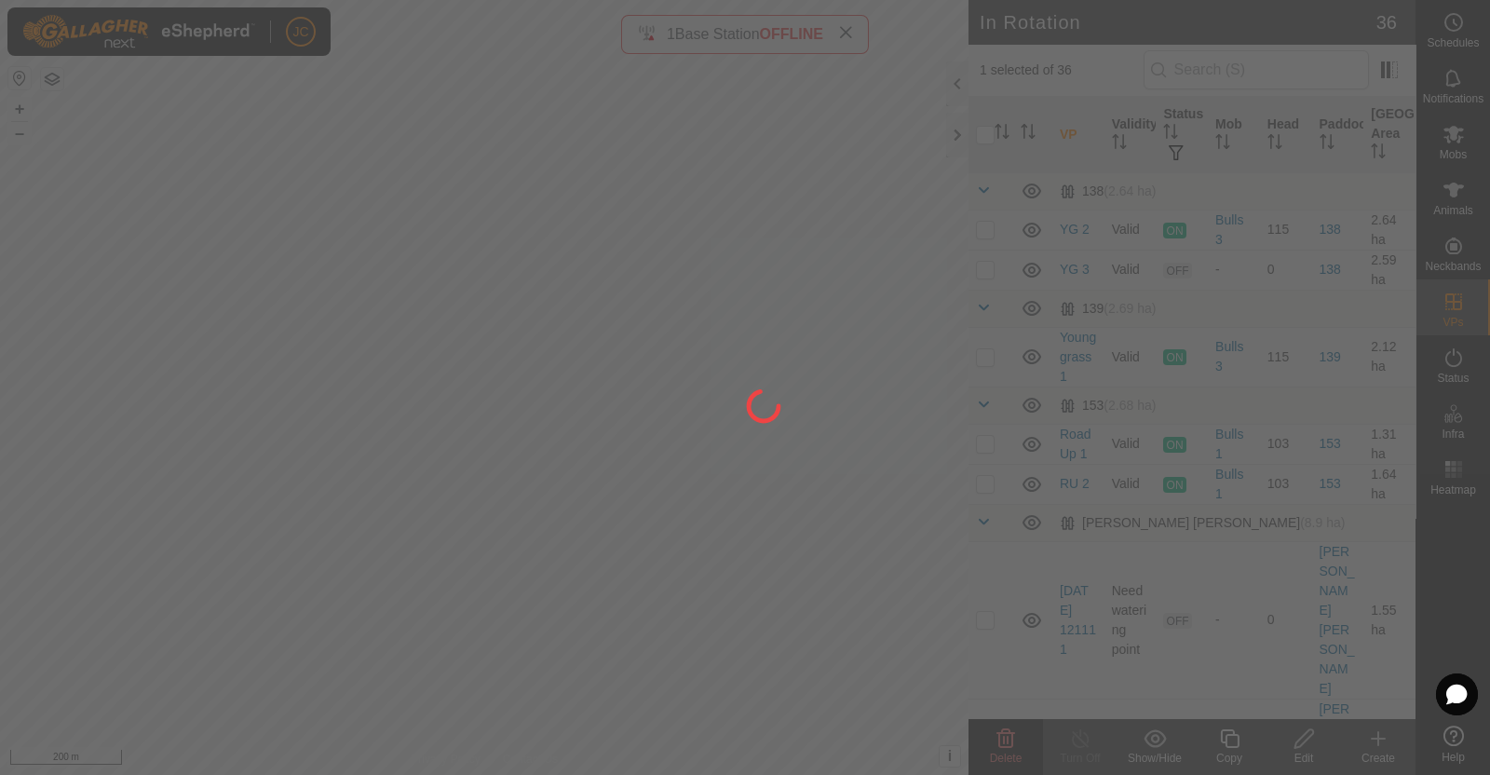
checkbox input "false"
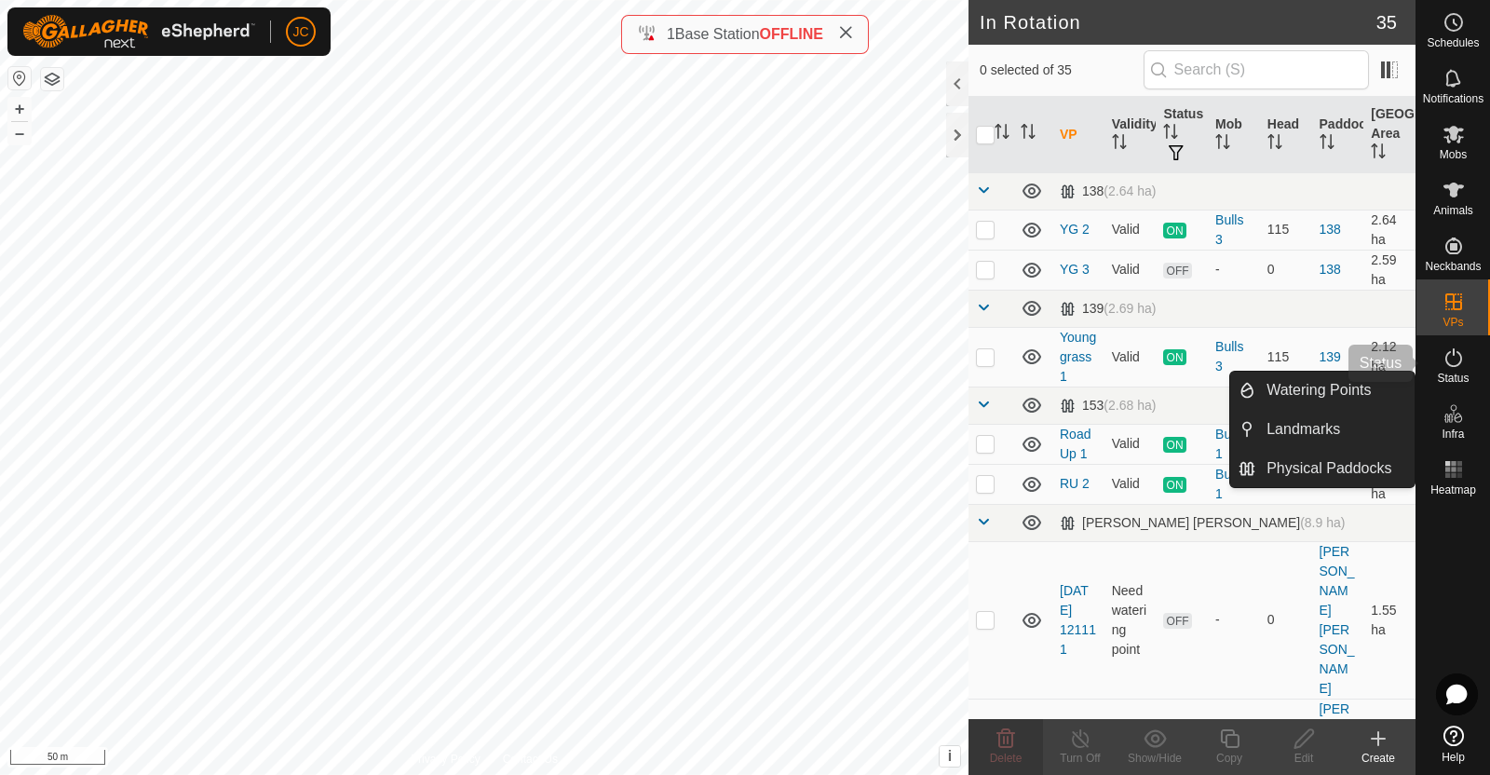
click at [1458, 364] on icon at bounding box center [1454, 357] width 17 height 19
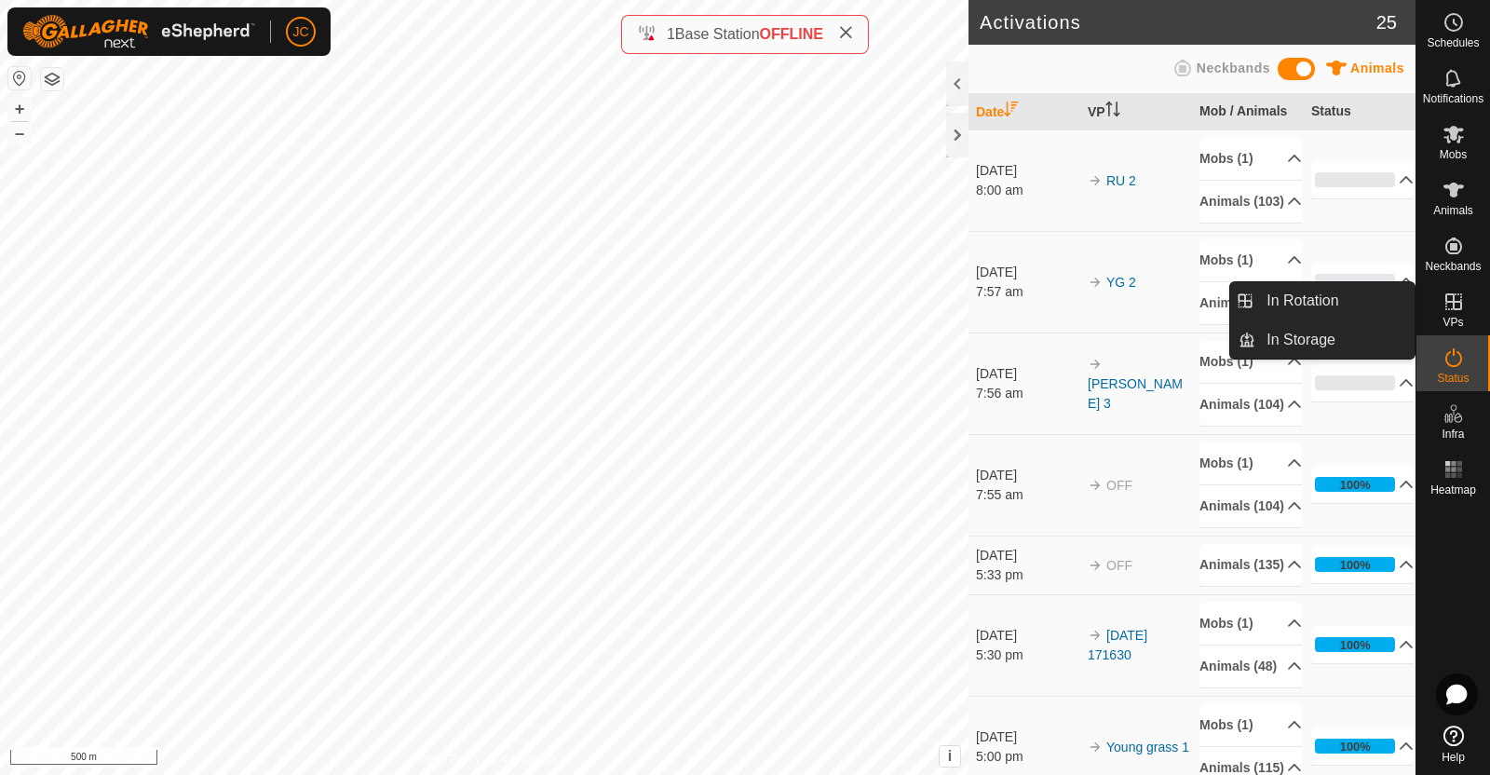
click at [1456, 301] on icon at bounding box center [1454, 301] width 17 height 17
click at [1341, 287] on link "In Rotation" at bounding box center [1335, 300] width 159 height 37
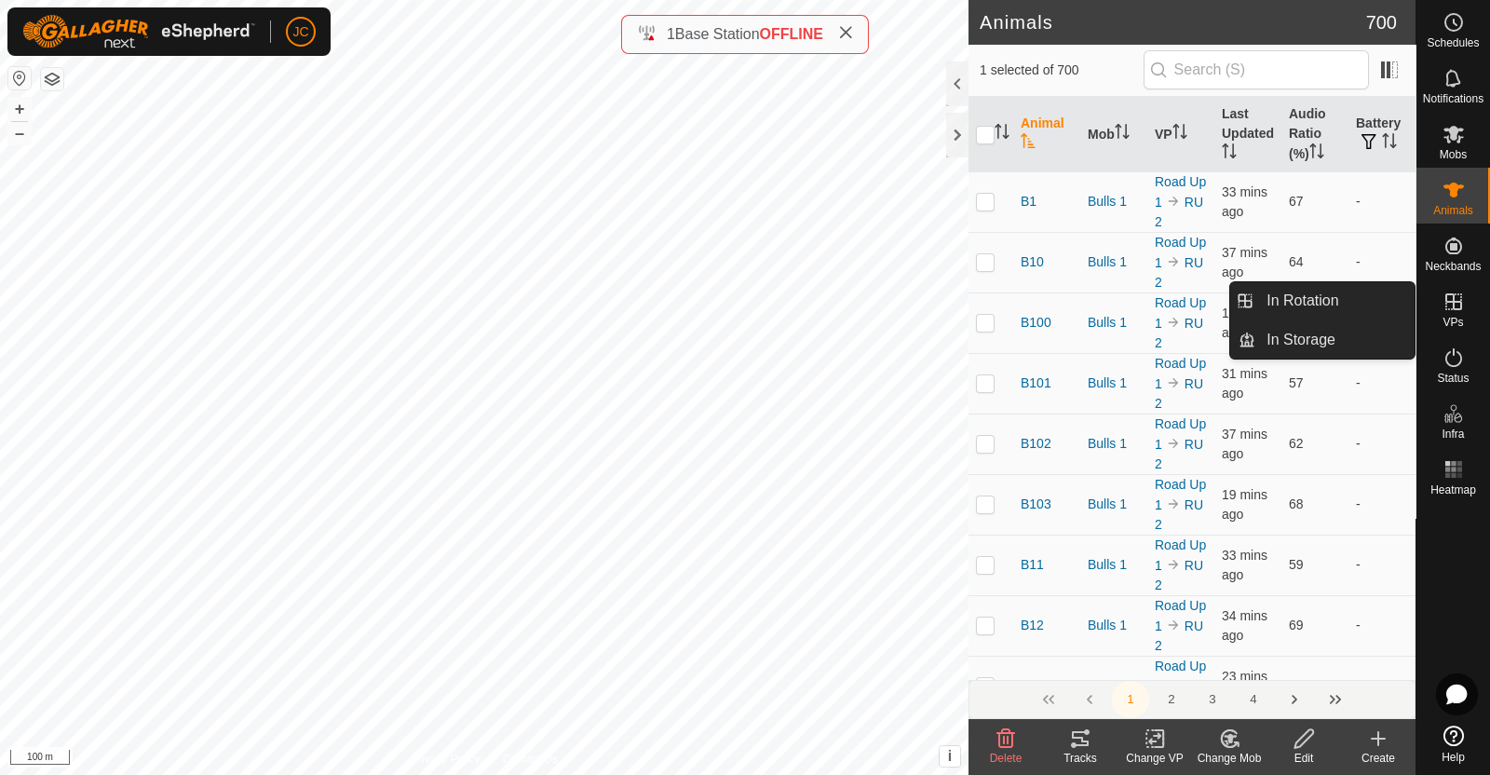
click at [1447, 310] on icon at bounding box center [1454, 302] width 22 height 22
click at [1465, 303] on es-virtualpaddocks-svg-icon at bounding box center [1454, 302] width 34 height 30
click at [1358, 288] on link "In Rotation" at bounding box center [1335, 300] width 159 height 37
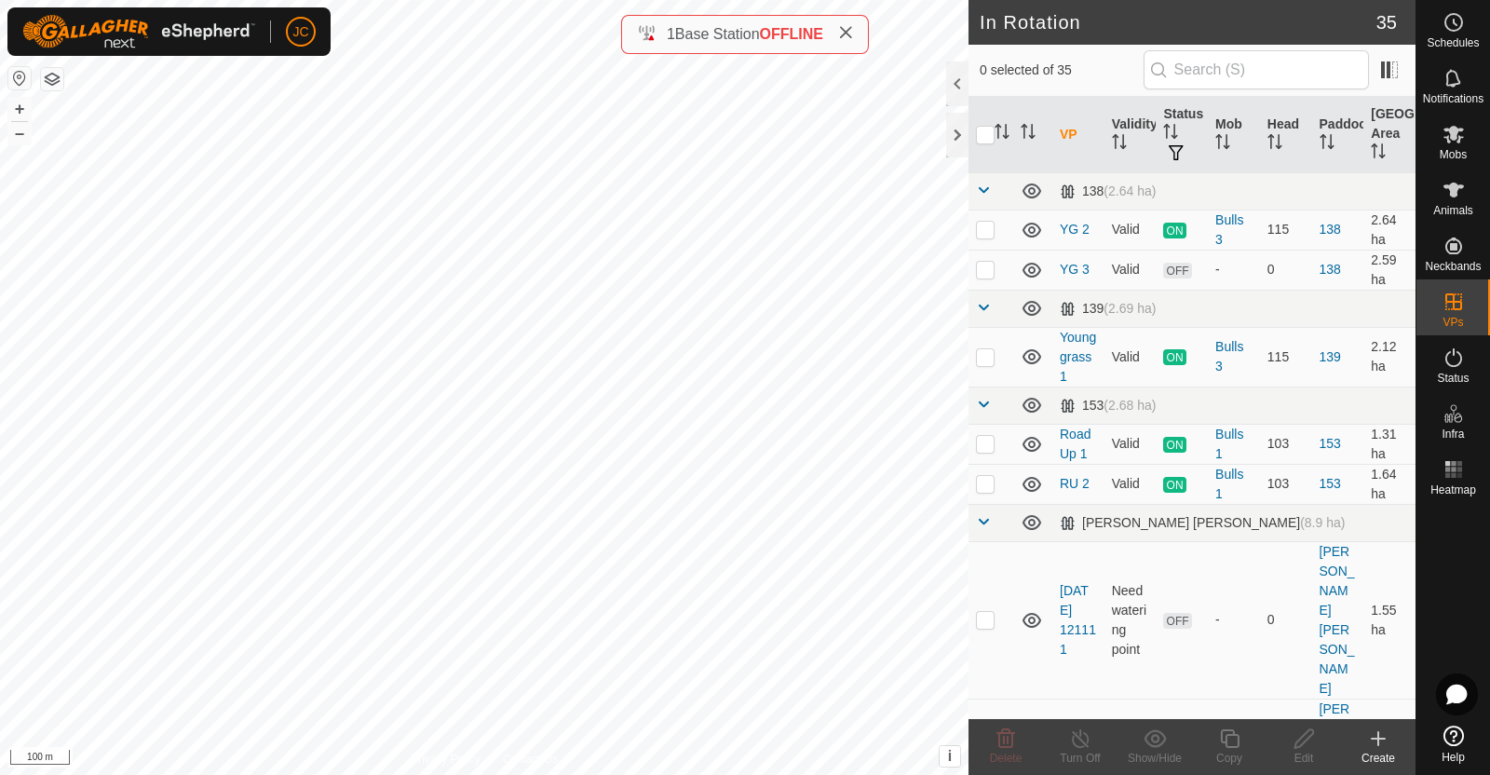
click at [1386, 748] on icon at bounding box center [1378, 738] width 22 height 22
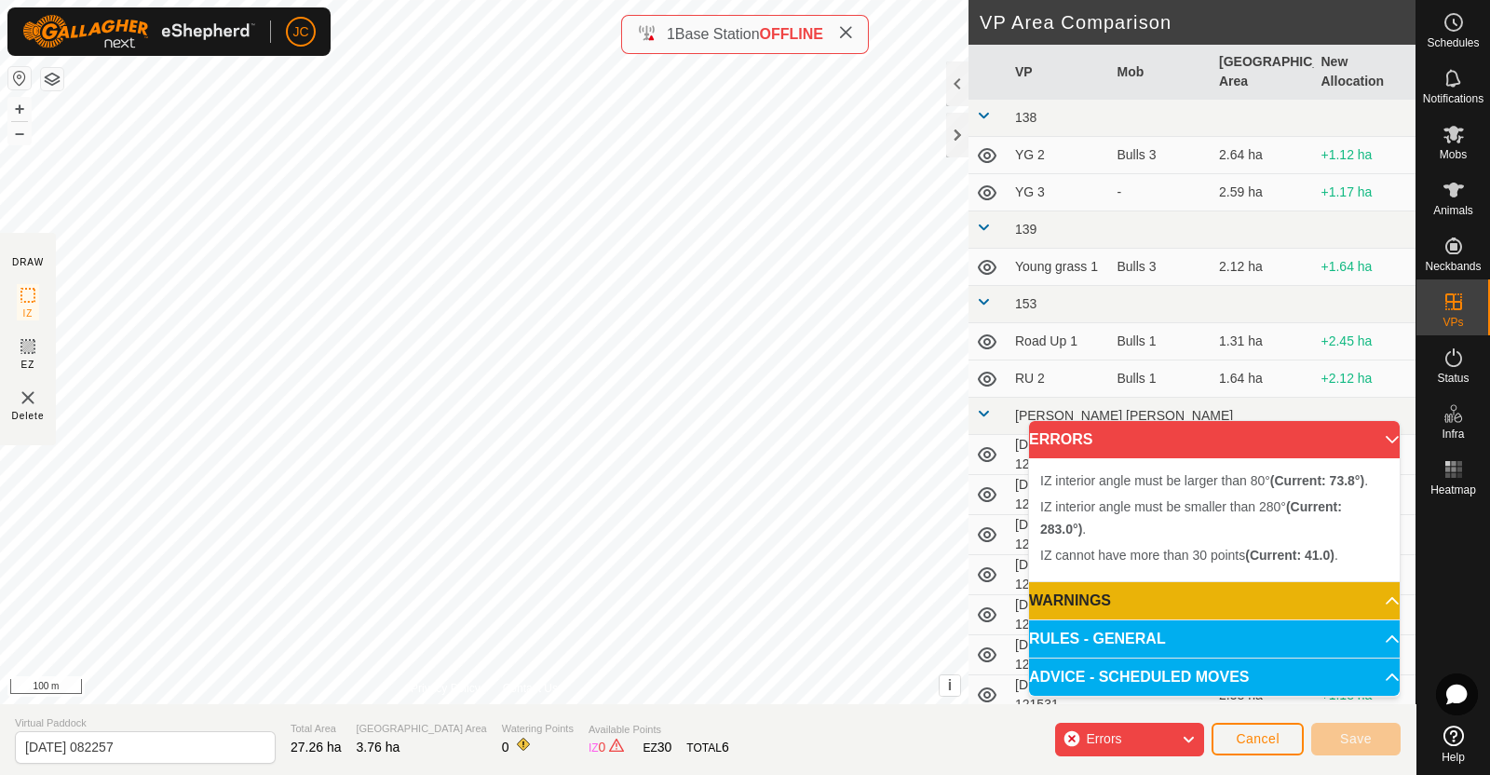
click at [370, 458] on div "IZ interior angle must be smaller than 280° (Current: 283.0°) . + – ⇧ i This ap…" at bounding box center [484, 352] width 969 height 704
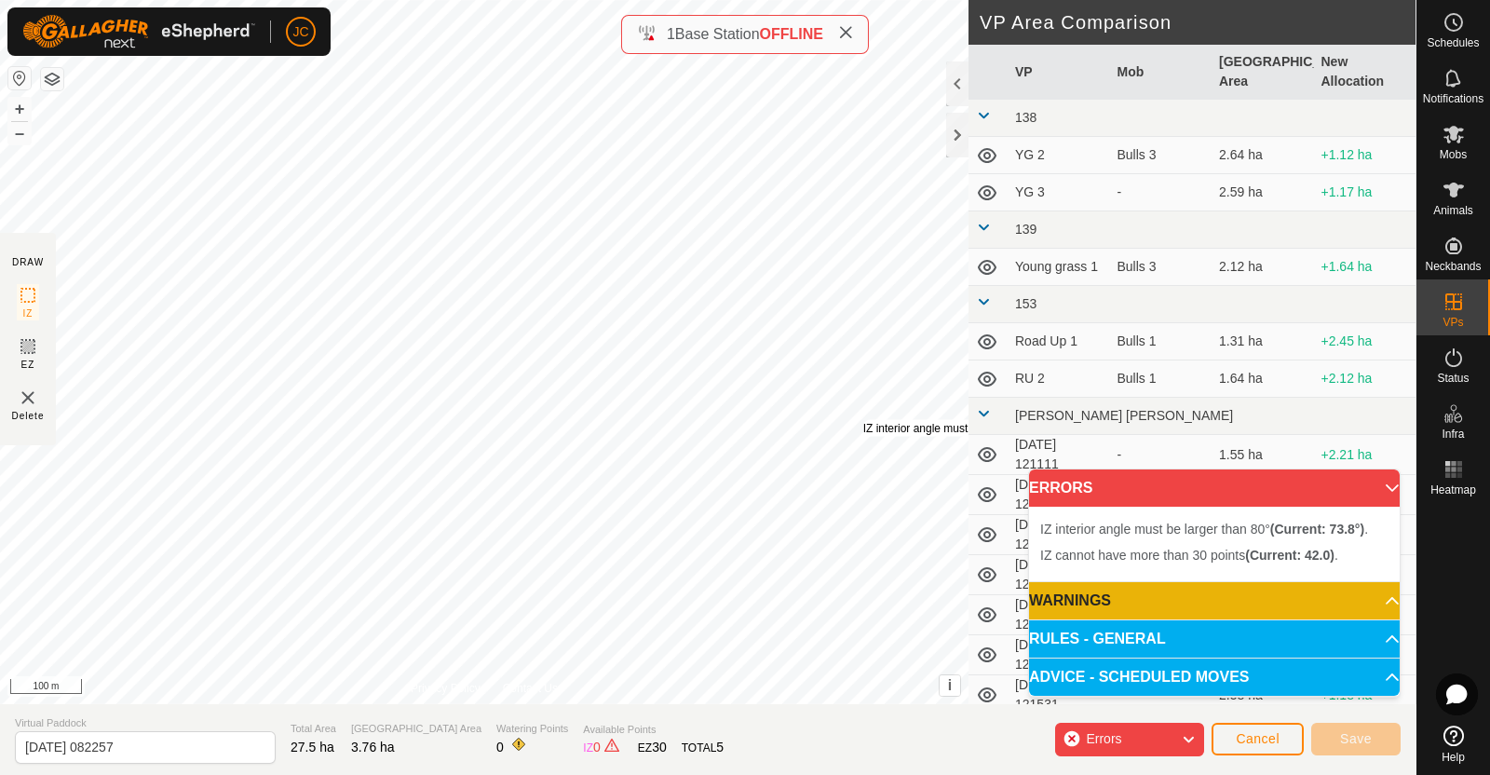
click at [854, 427] on div "IZ interior angle must be larger than 80° (Current: 73.8°) . + – ⇧ i This appli…" at bounding box center [484, 352] width 969 height 704
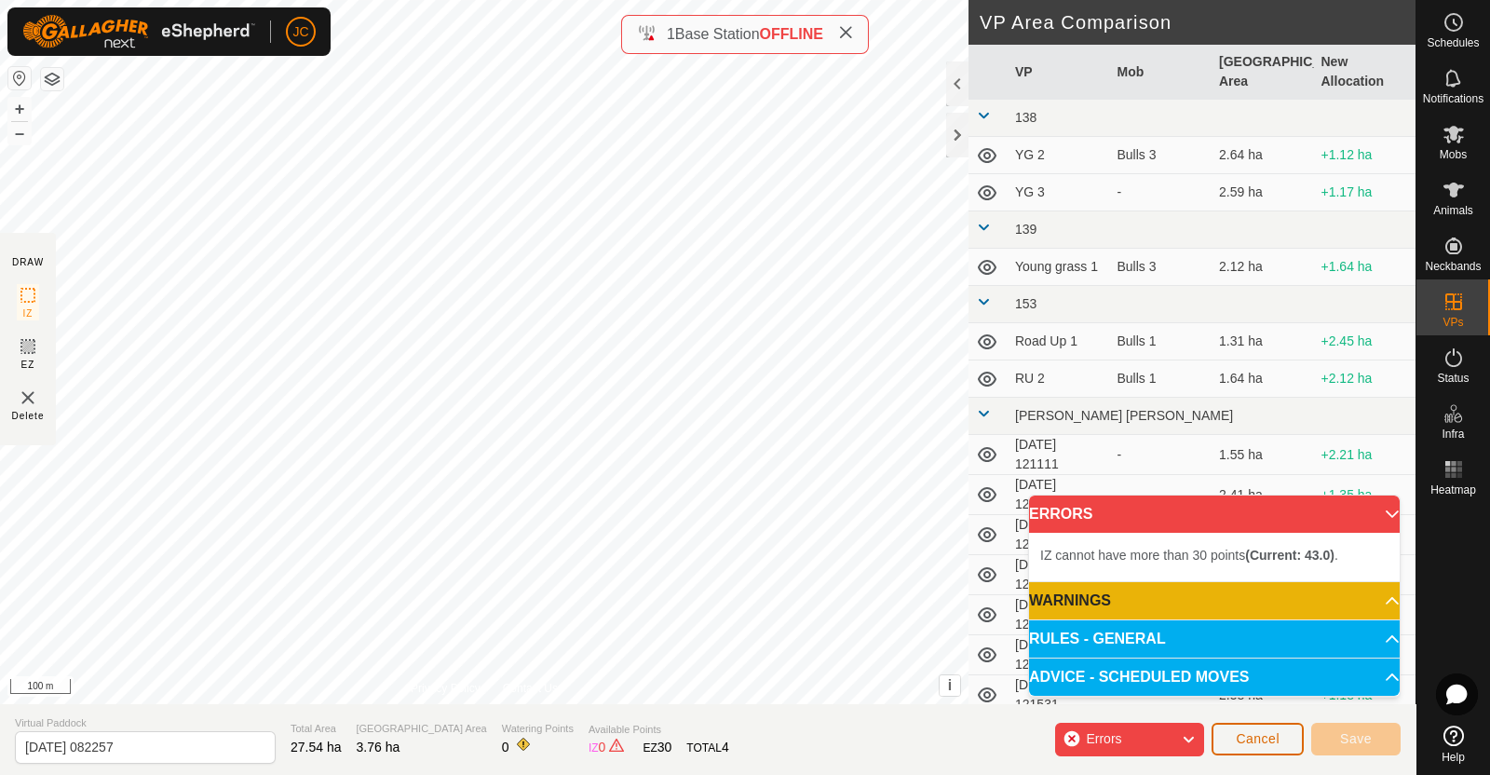
click at [1249, 743] on span "Cancel" at bounding box center [1258, 738] width 44 height 15
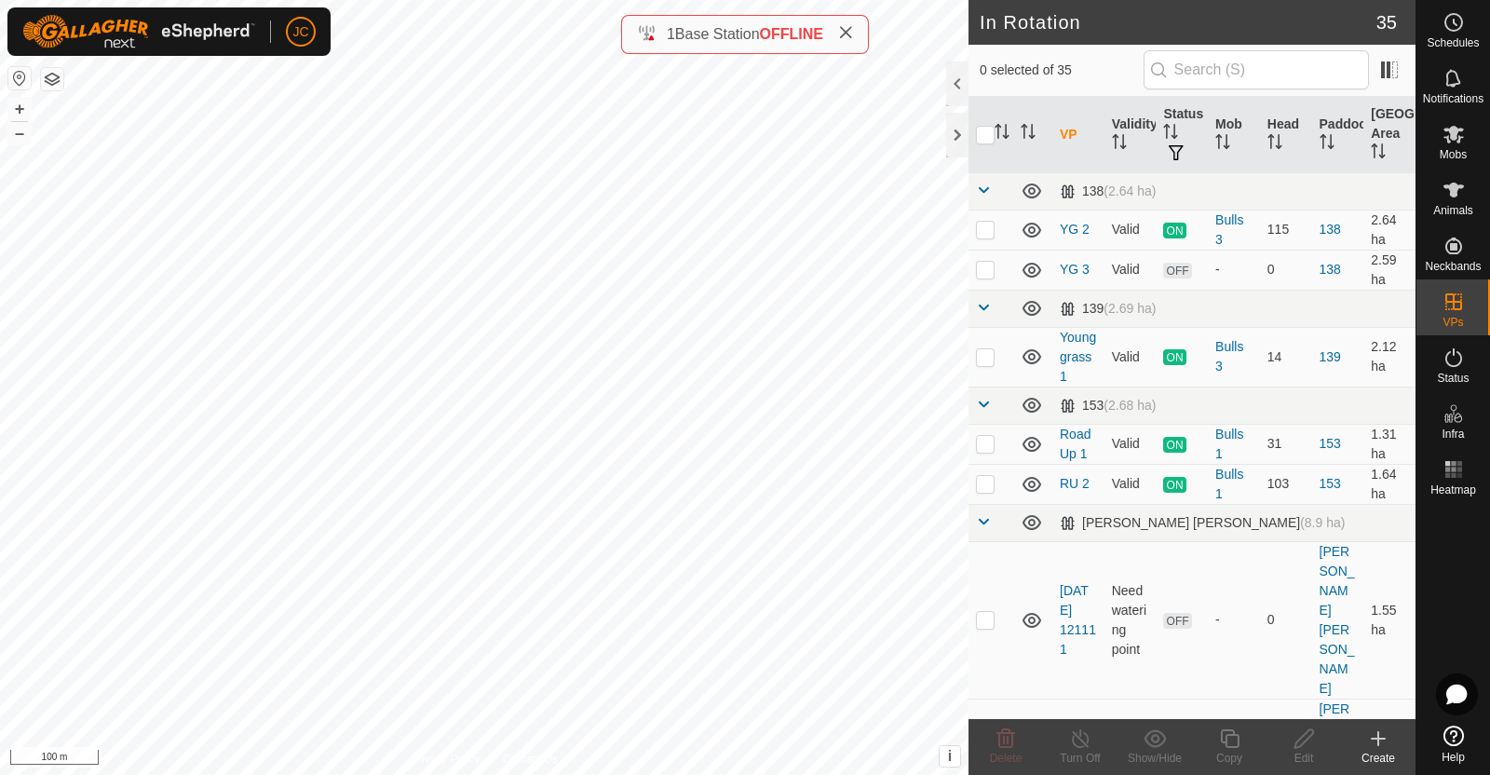
click at [1373, 742] on icon at bounding box center [1378, 738] width 22 height 22
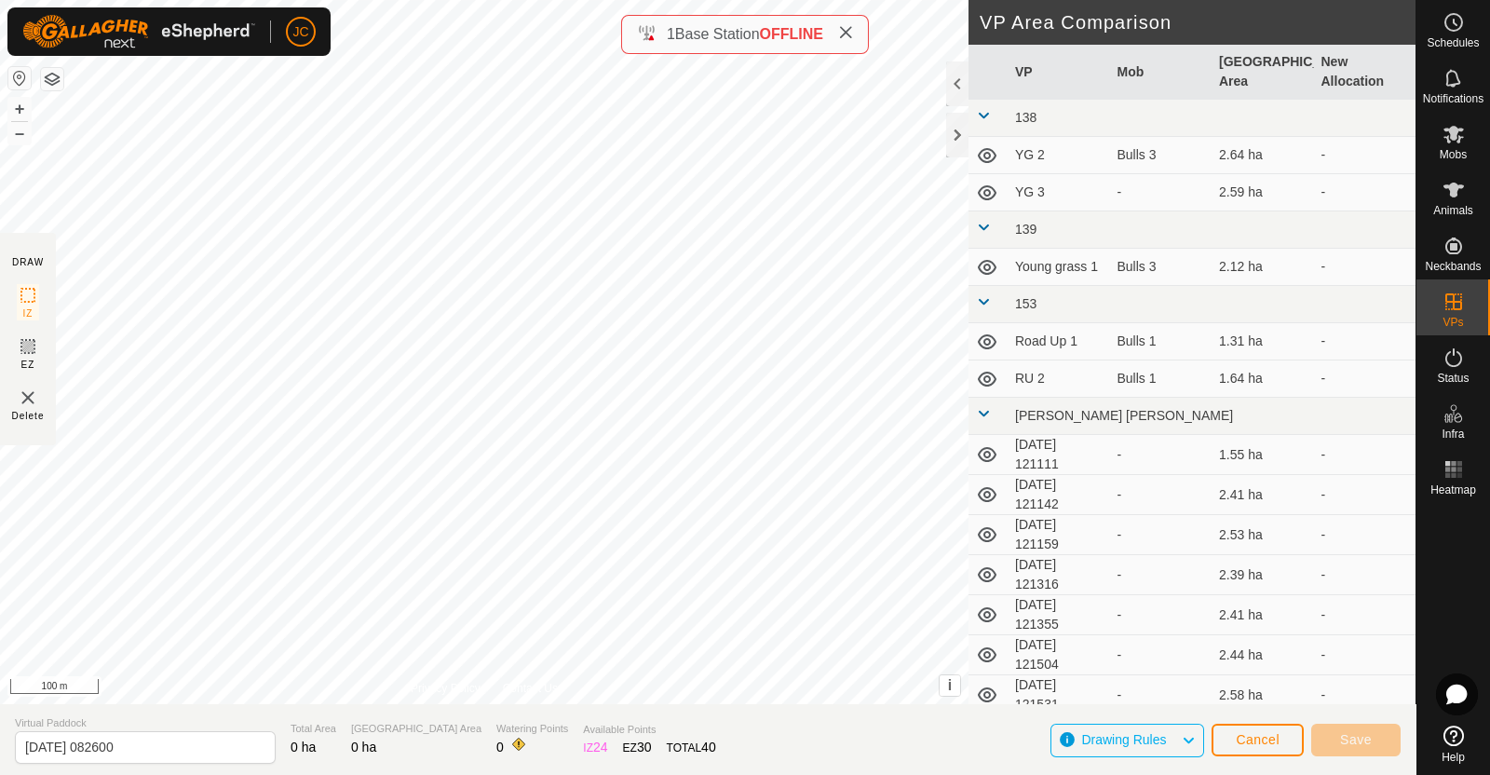
click at [474, 774] on html "JC Schedules Notifications Mobs Animals Neckbands VPs Status Infra Heatmap Help…" at bounding box center [745, 387] width 1490 height 775
click at [768, 42] on div "DRAW IZ EZ Delete Privacy Policy Contact Us + – ⇧ i This application includes H…" at bounding box center [708, 387] width 1416 height 775
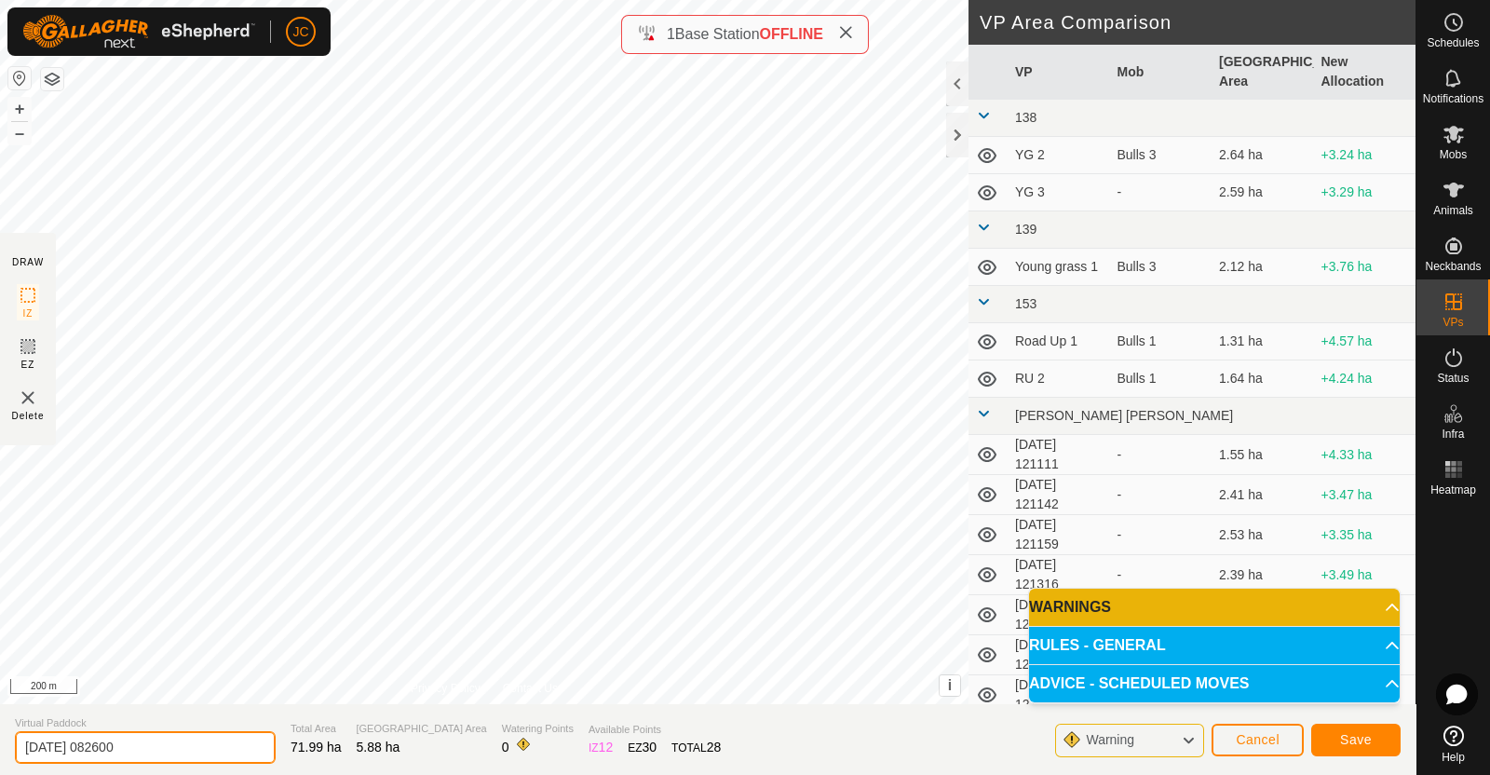
drag, startPoint x: 176, startPoint y: 747, endPoint x: 0, endPoint y: 740, distance: 176.2
click at [0, 740] on section "Virtual Paddock [DATE] 082600 Total Area 71.99 ha Grazing Area 5.88 ha Watering…" at bounding box center [708, 739] width 1416 height 71
type input "S"
type input "[PERSON_NAME] Shift"
click at [1363, 740] on span "Save" at bounding box center [1356, 739] width 32 height 15
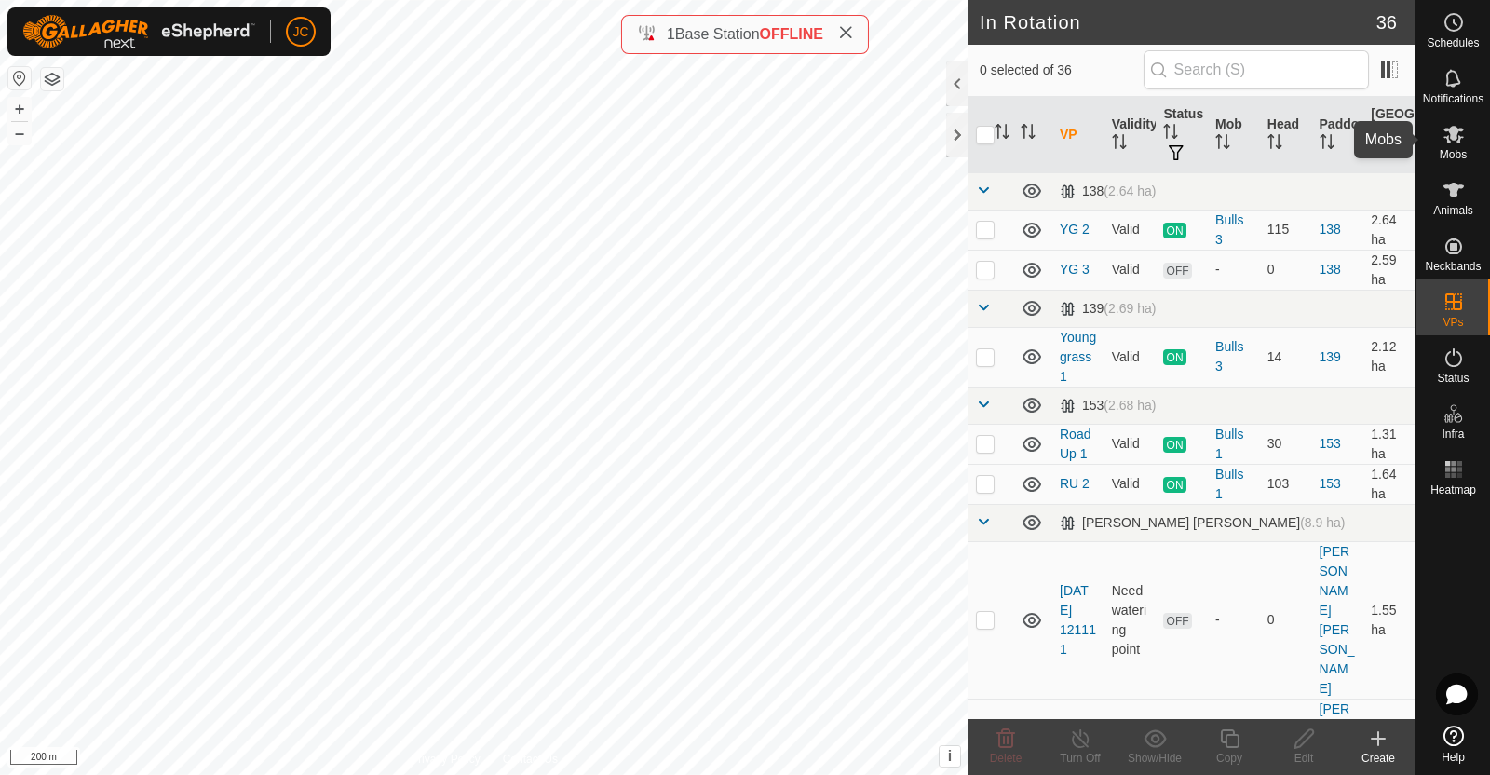
click at [1443, 135] on icon at bounding box center [1454, 134] width 22 height 22
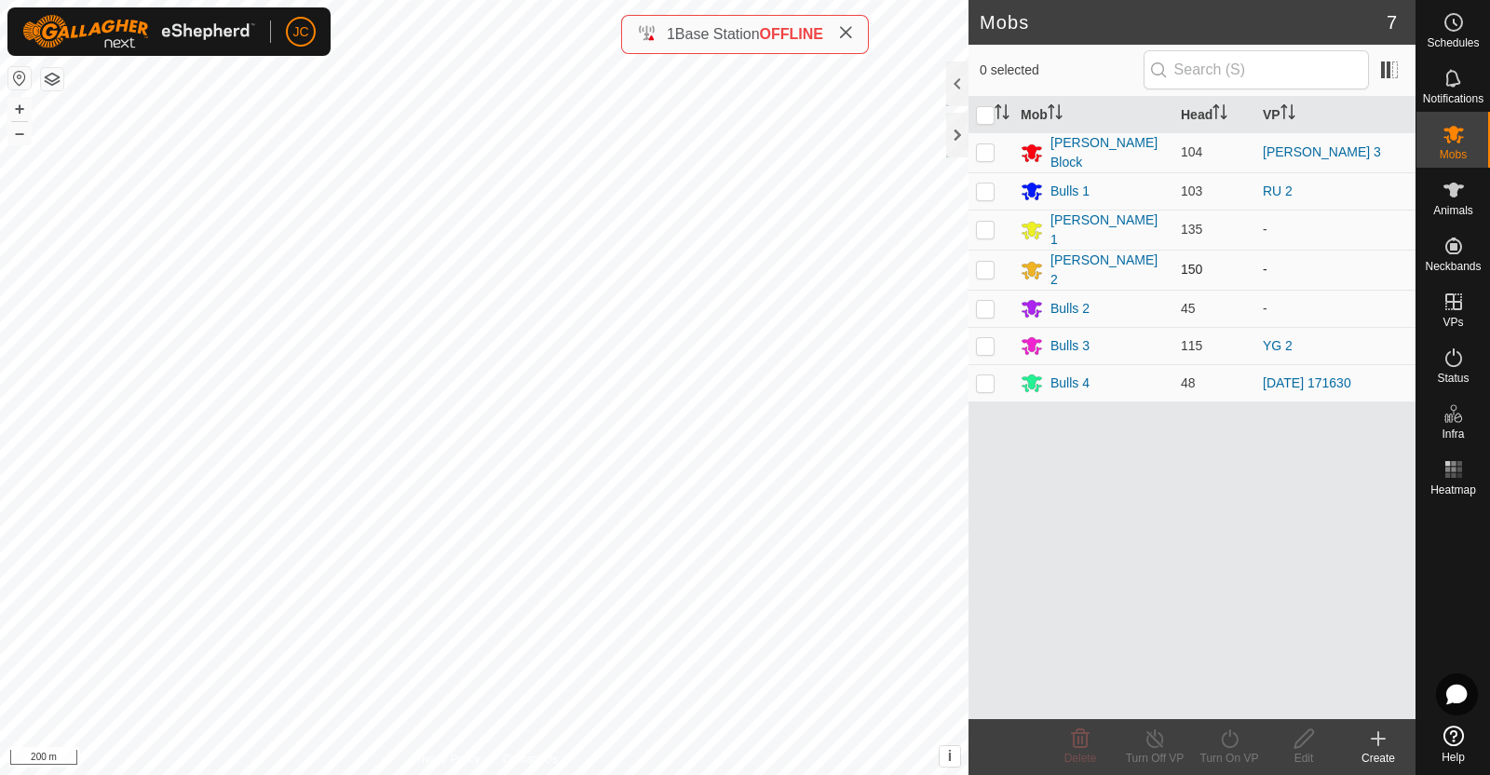
click at [983, 262] on p-checkbox at bounding box center [985, 269] width 19 height 15
checkbox input "true"
click at [1225, 752] on div "Turn On VP" at bounding box center [1229, 758] width 75 height 17
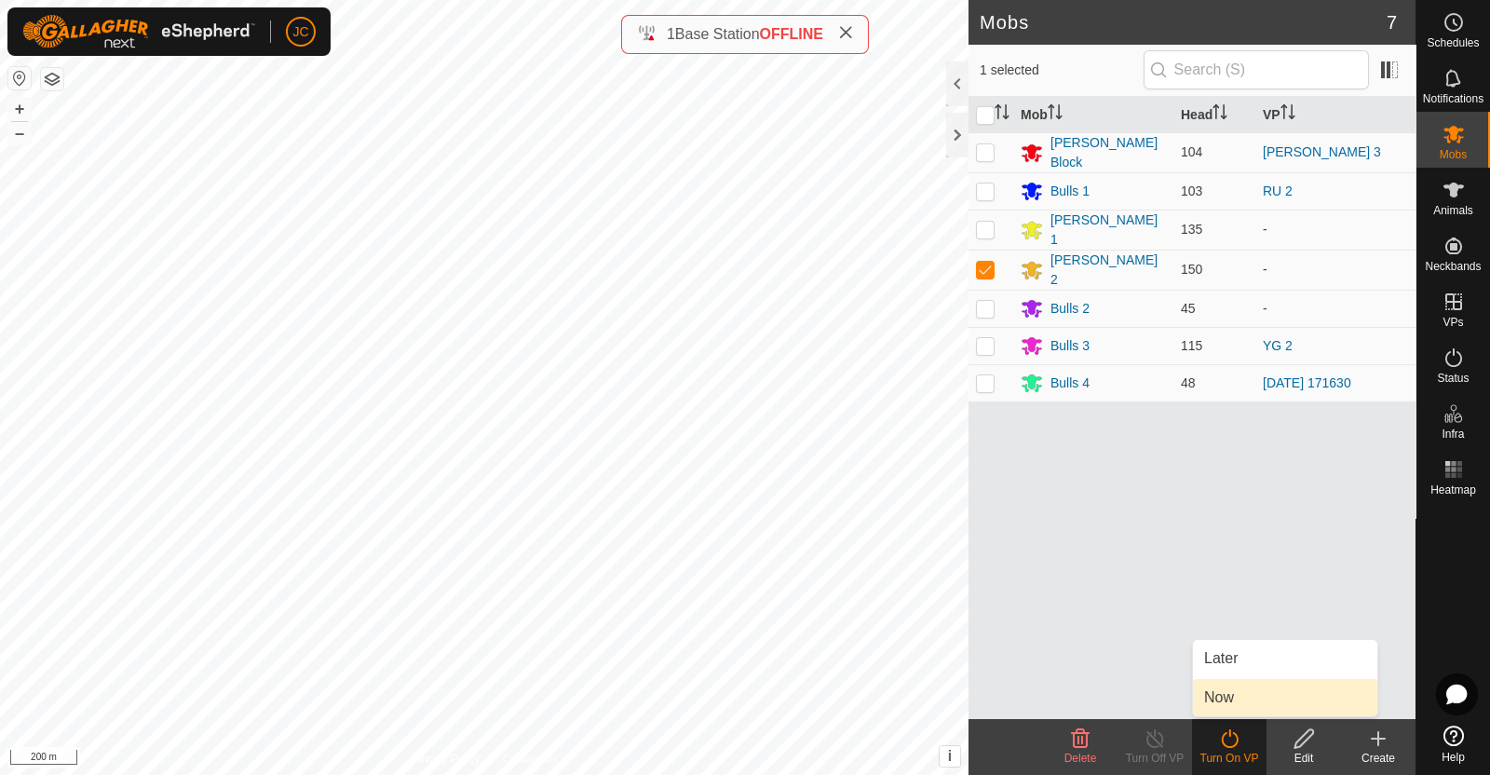
click at [1235, 705] on link "Now" at bounding box center [1285, 697] width 184 height 37
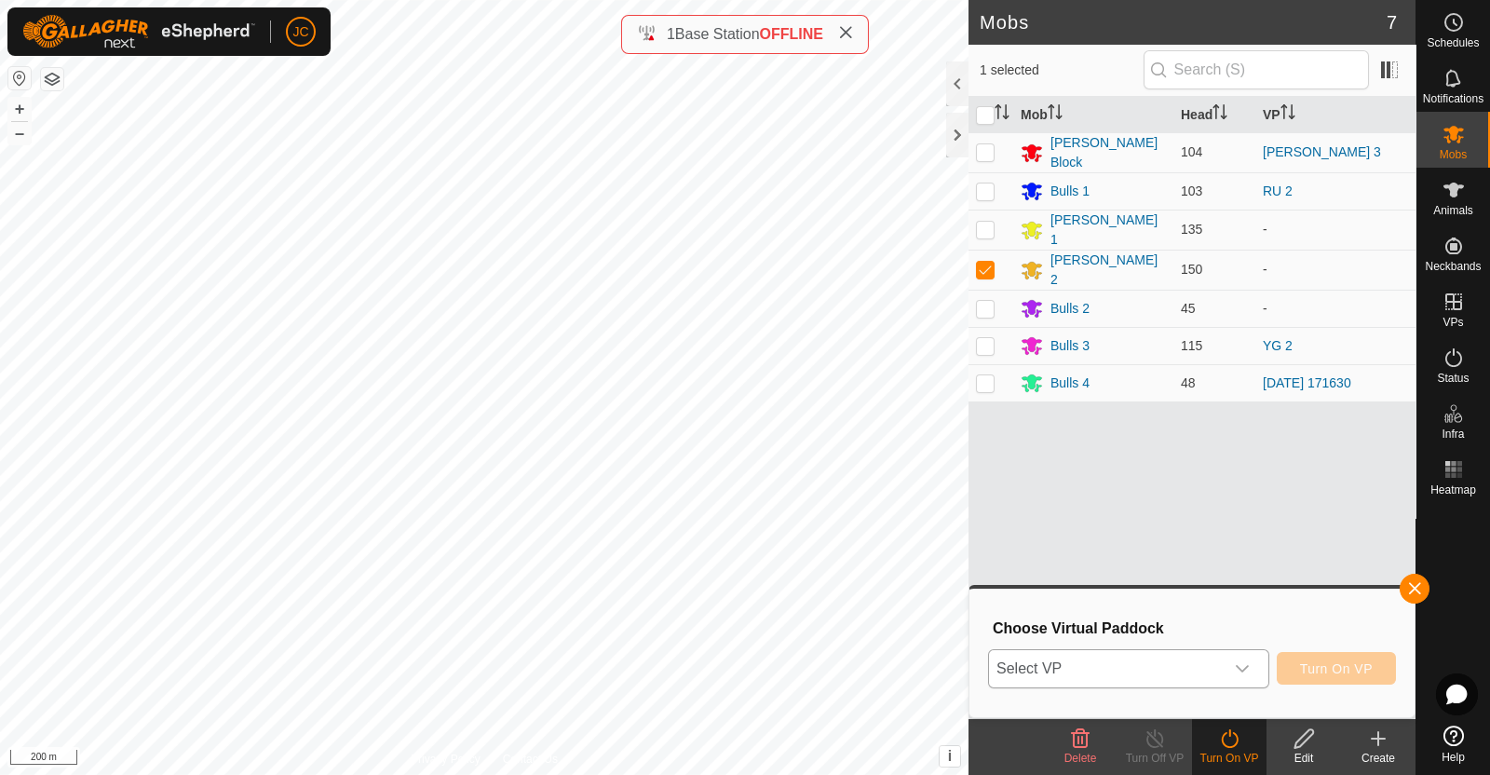
click at [1236, 649] on p-select "Select VP" at bounding box center [1128, 668] width 281 height 39
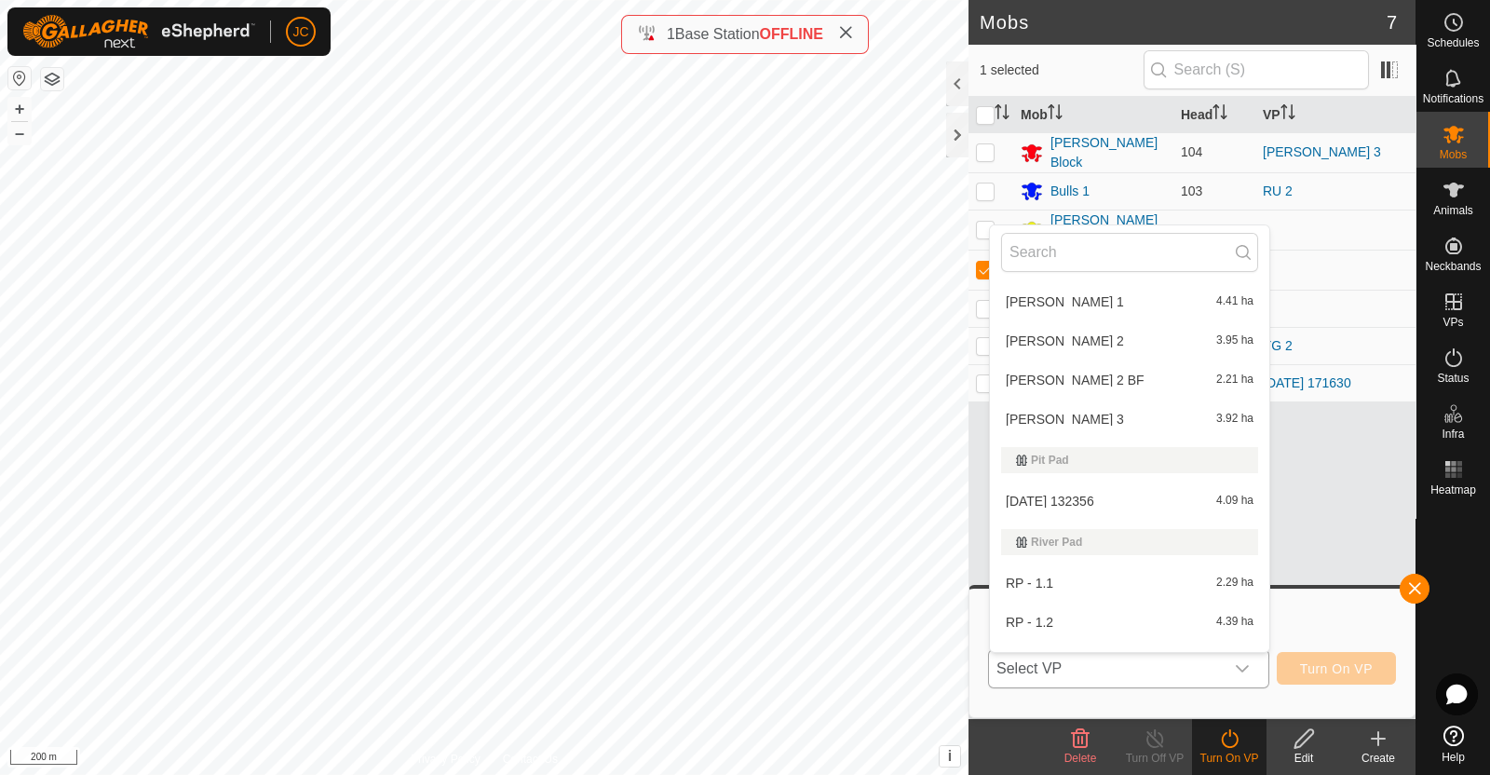
scroll to position [1503, 0]
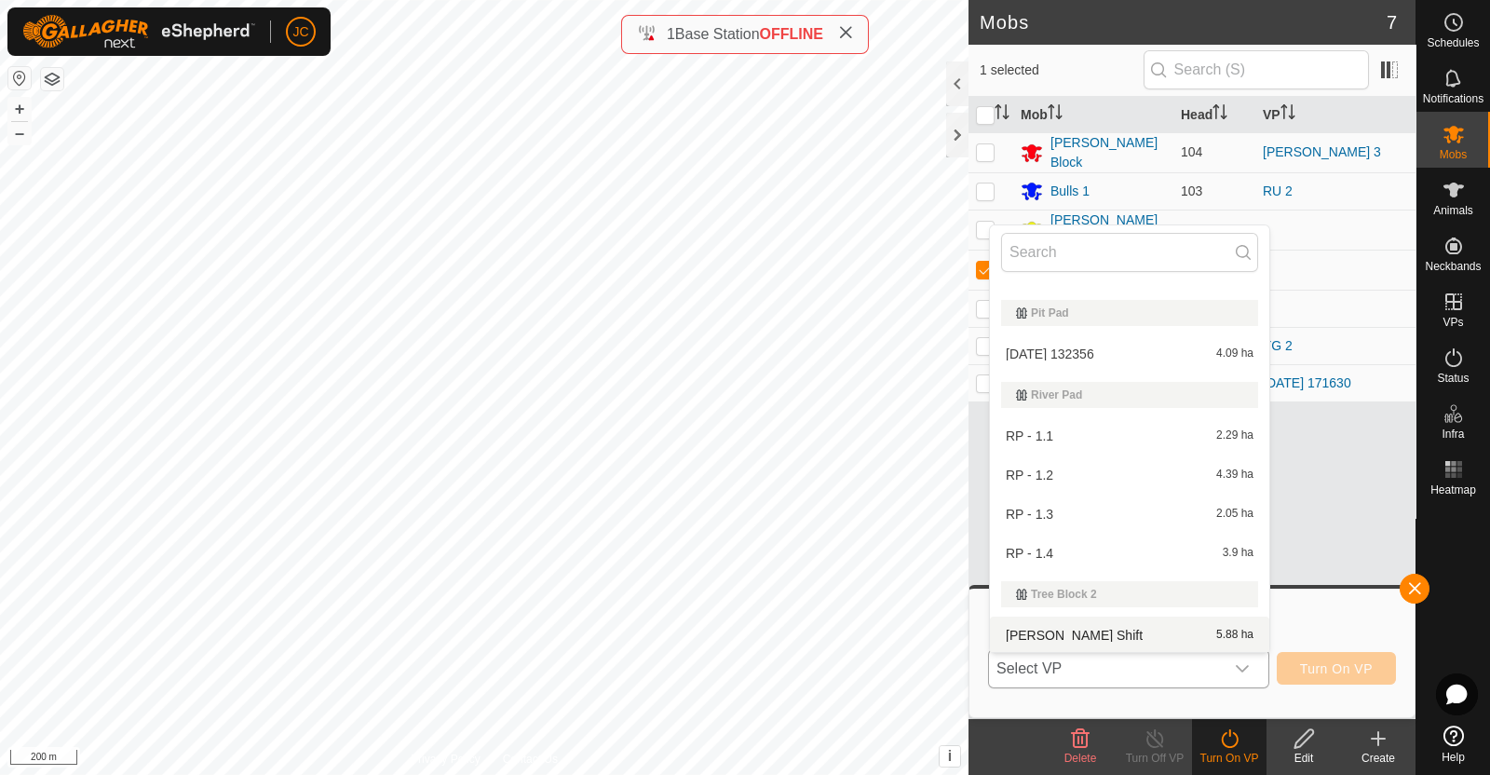
click at [1108, 638] on li "[PERSON_NAME] Shift 5.88 ha" at bounding box center [1129, 635] width 279 height 37
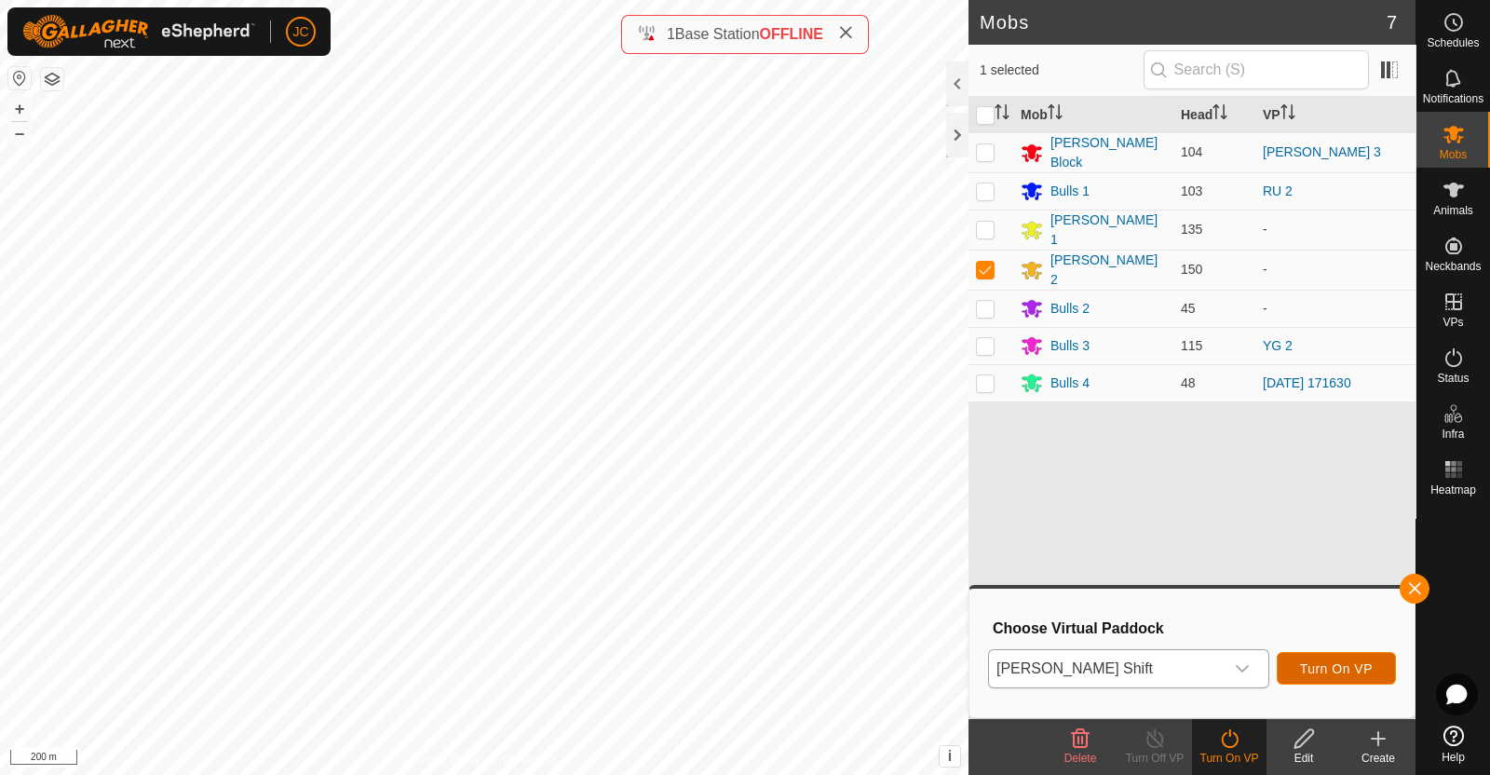
click at [1342, 661] on span "Turn On VP" at bounding box center [1336, 668] width 73 height 15
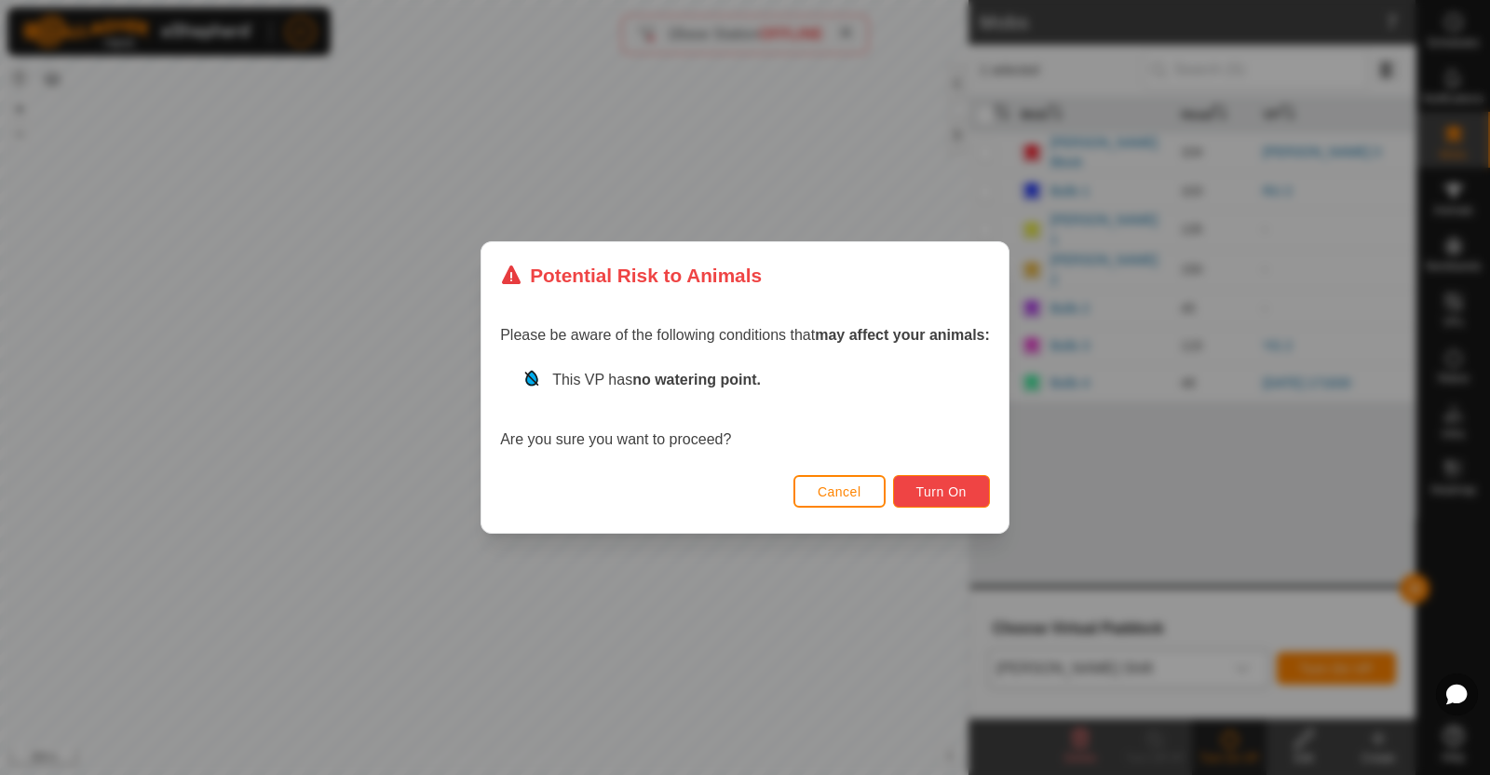
click at [957, 484] on span "Turn On" at bounding box center [941, 491] width 50 height 15
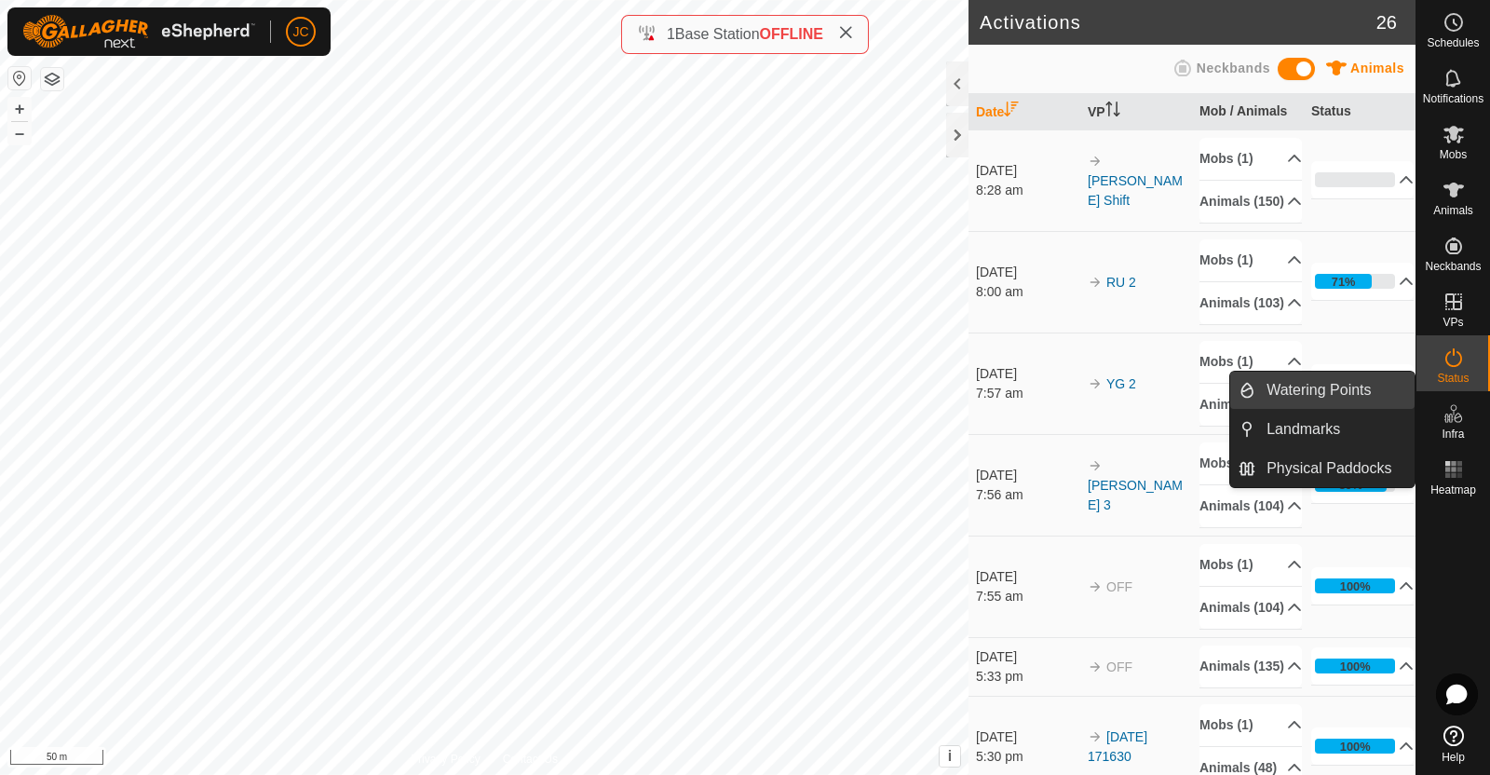
click at [1340, 387] on link "Watering Points" at bounding box center [1335, 390] width 159 height 37
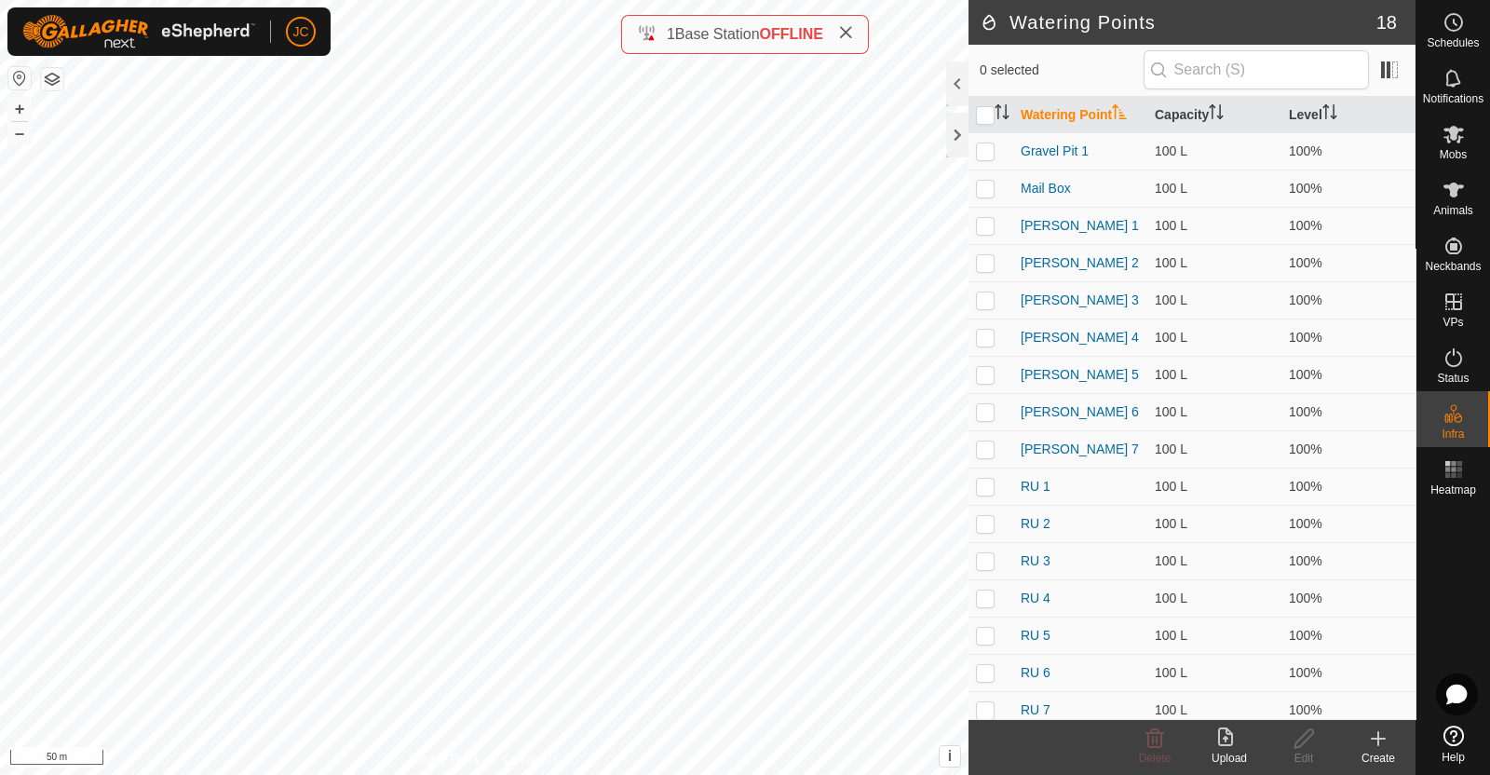
click at [1371, 742] on icon at bounding box center [1378, 738] width 22 height 22
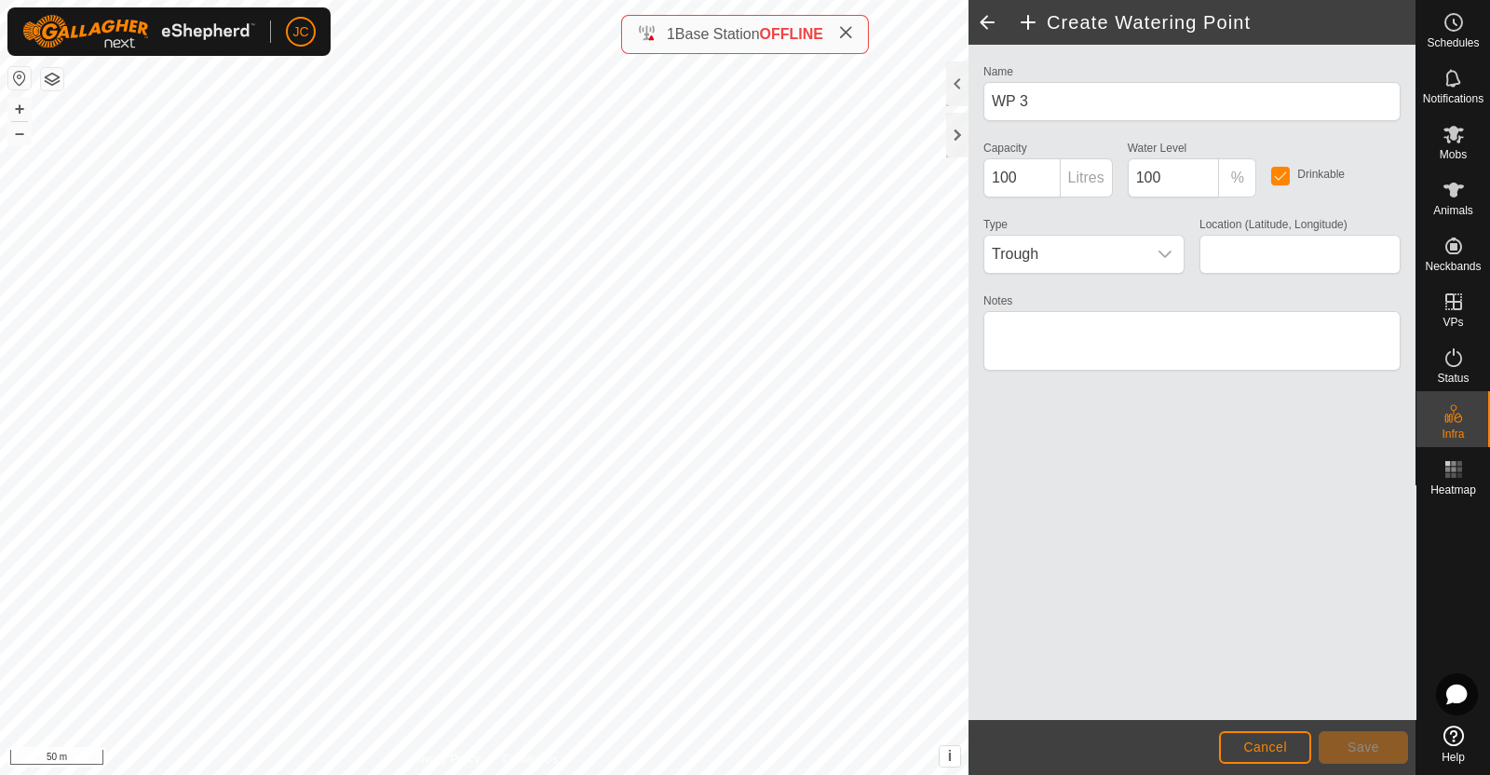
type input "-45.940937, 167.781937"
click at [1381, 735] on button "Save" at bounding box center [1363, 747] width 89 height 33
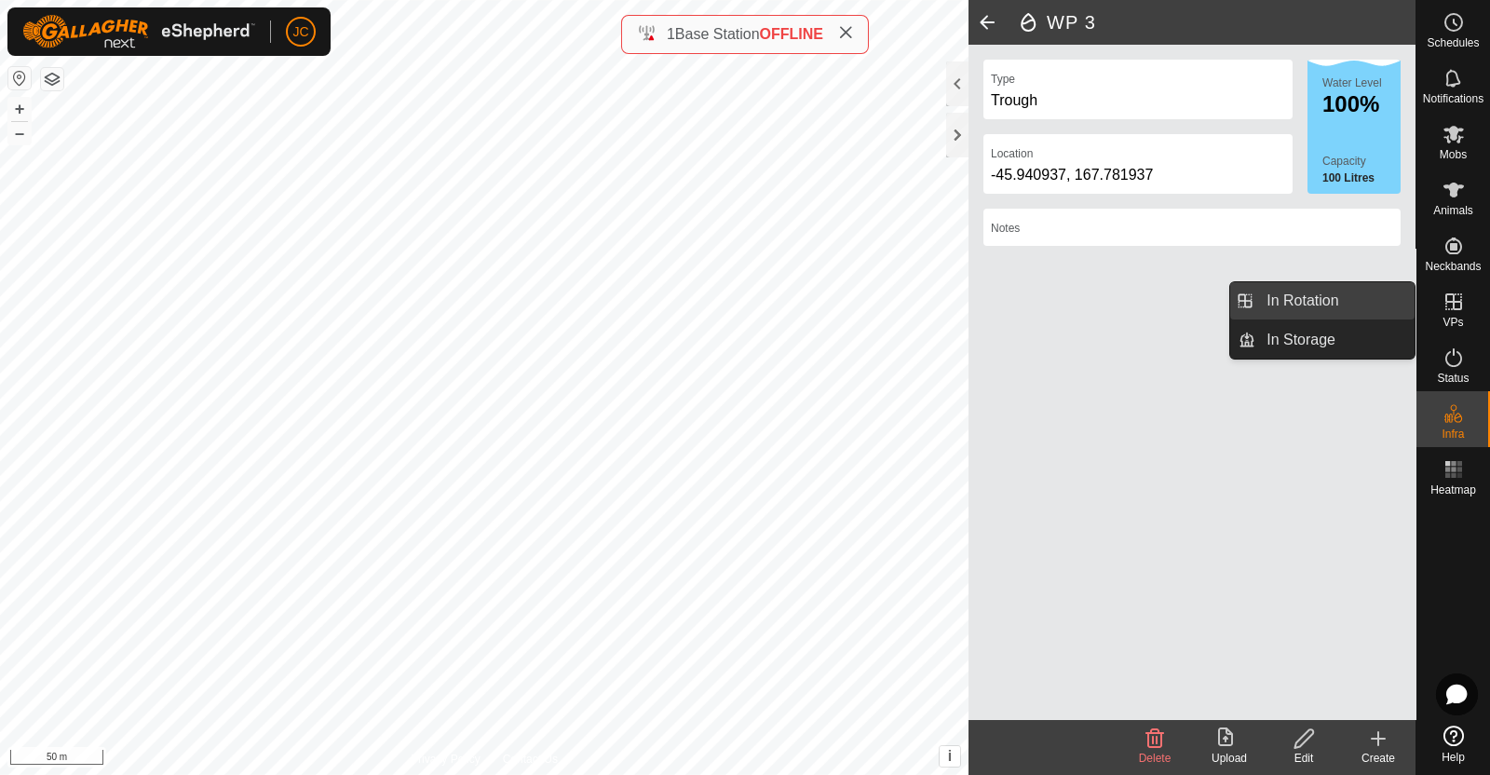
click at [1380, 295] on link "In Rotation" at bounding box center [1335, 300] width 159 height 37
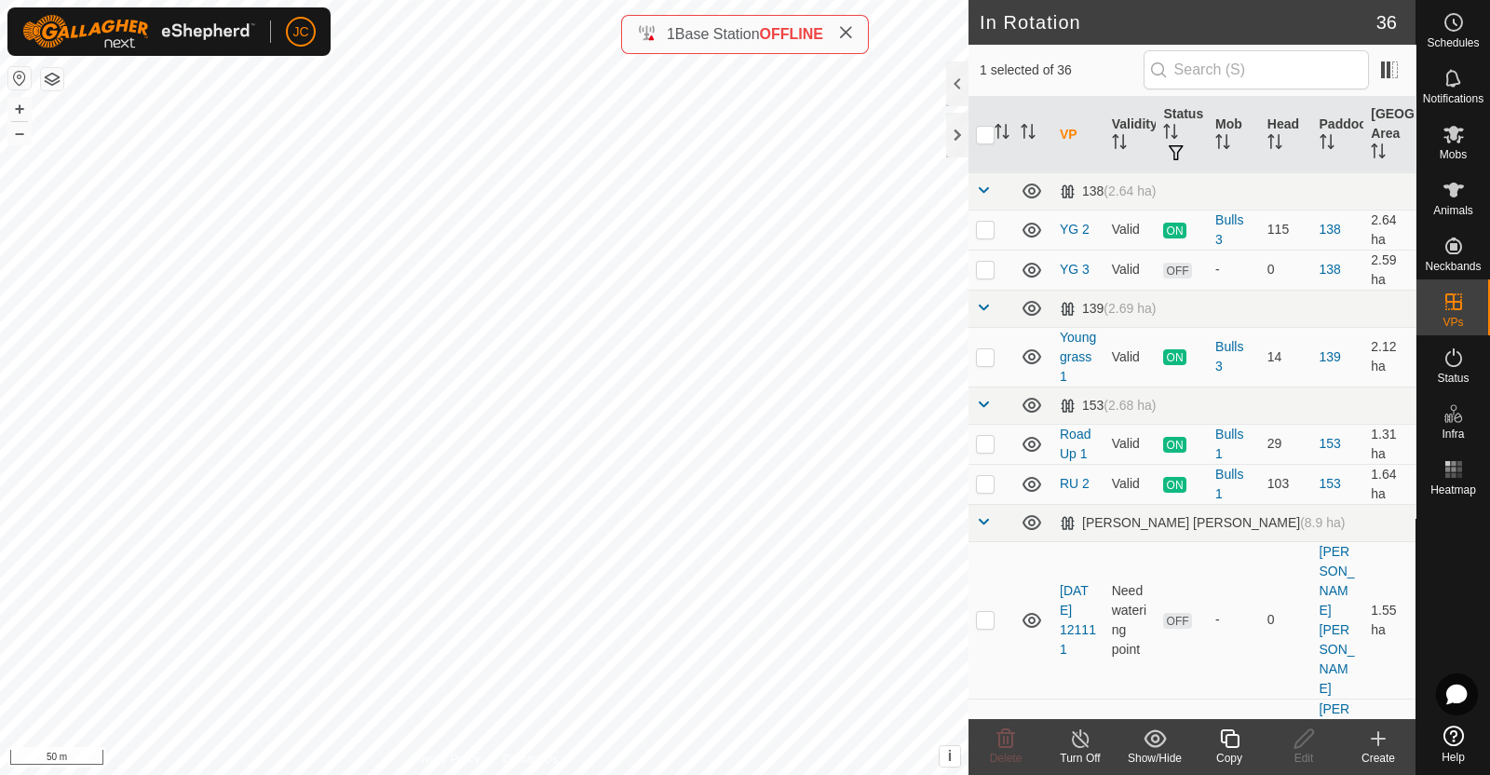
checkbox input "true"
checkbox input "false"
click at [1076, 742] on icon at bounding box center [1080, 738] width 23 height 22
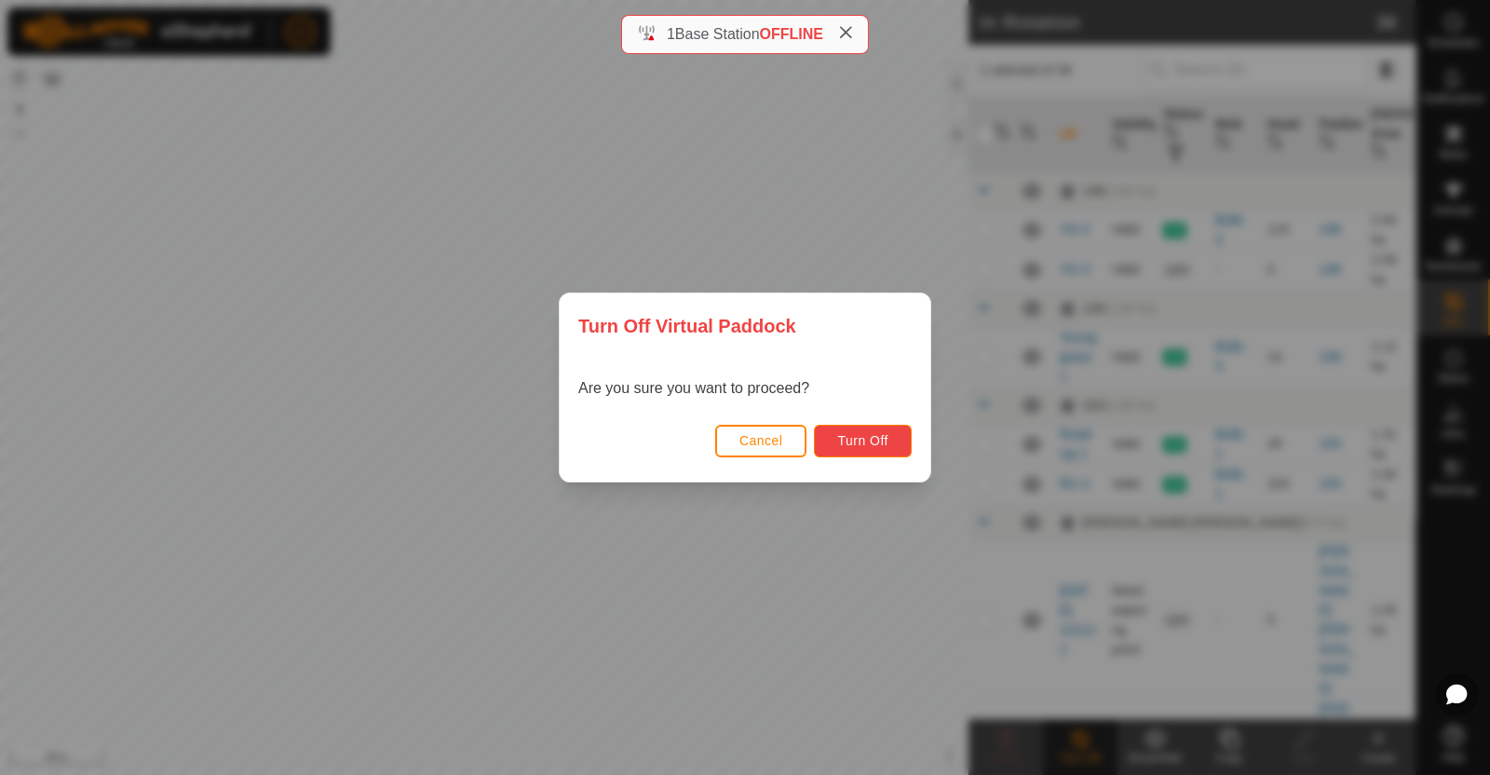
click at [881, 440] on span "Turn Off" at bounding box center [862, 440] width 51 height 15
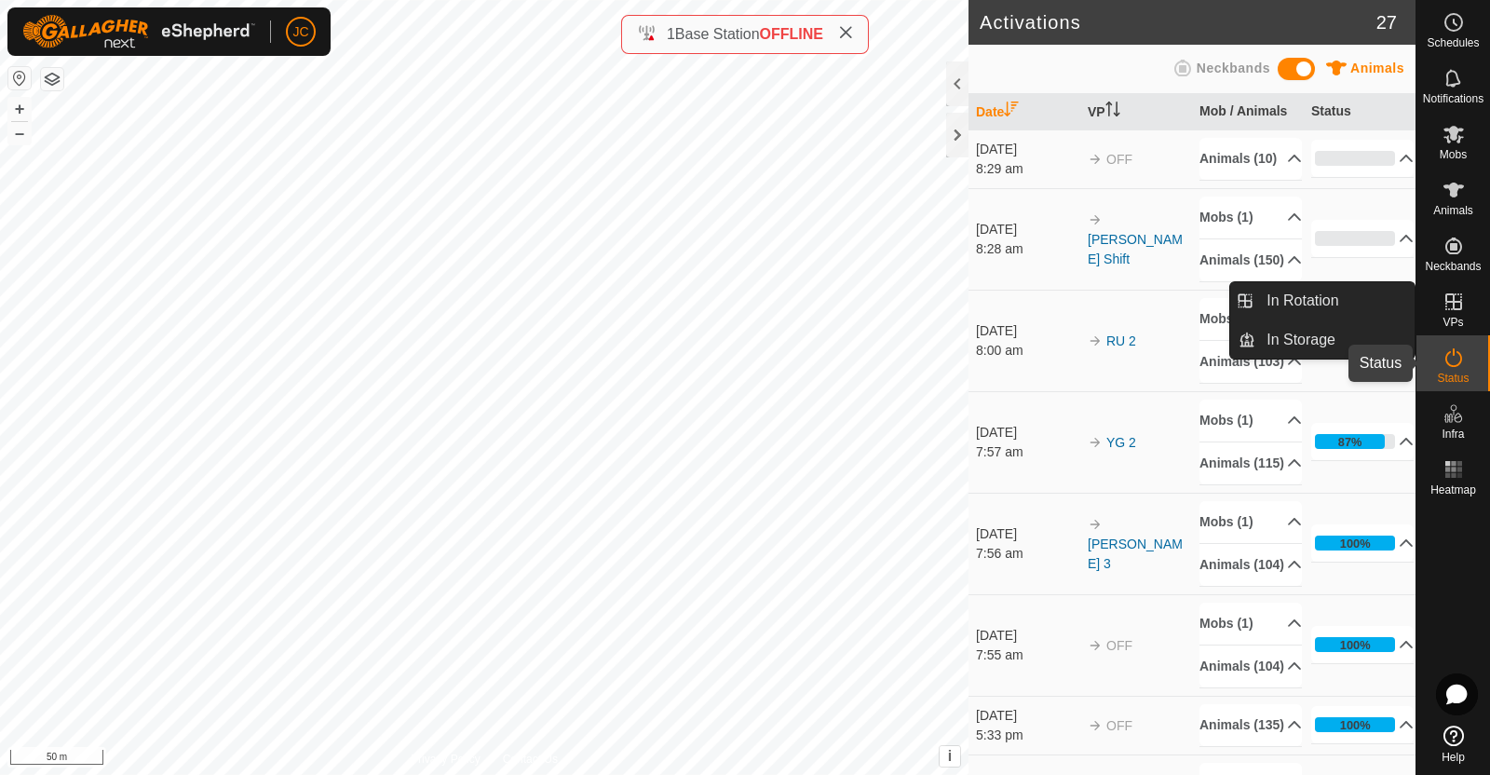
click at [1458, 354] on icon at bounding box center [1454, 357] width 22 height 22
click at [1380, 305] on link "In Rotation" at bounding box center [1335, 300] width 159 height 37
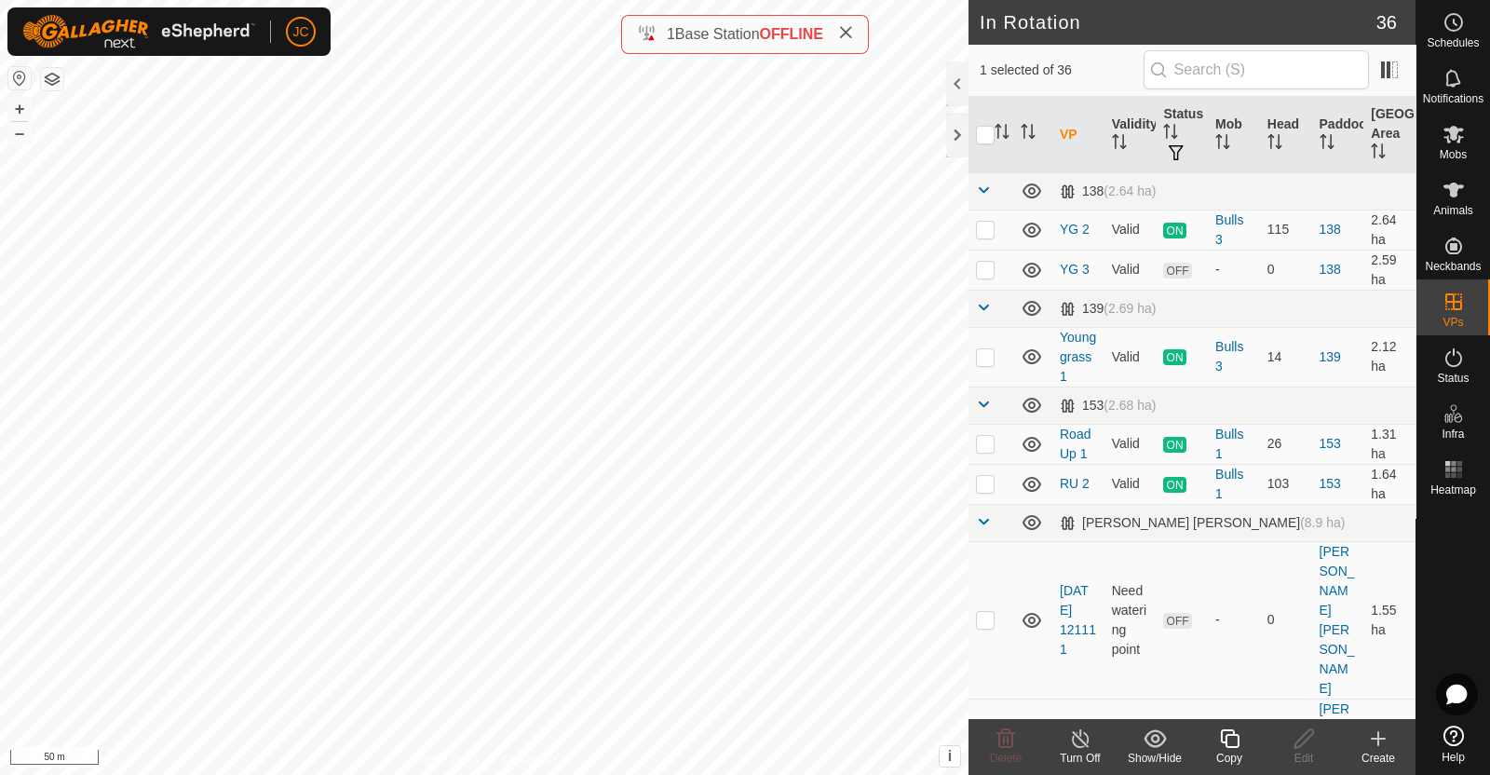
click at [1381, 744] on icon at bounding box center [1378, 738] width 22 height 22
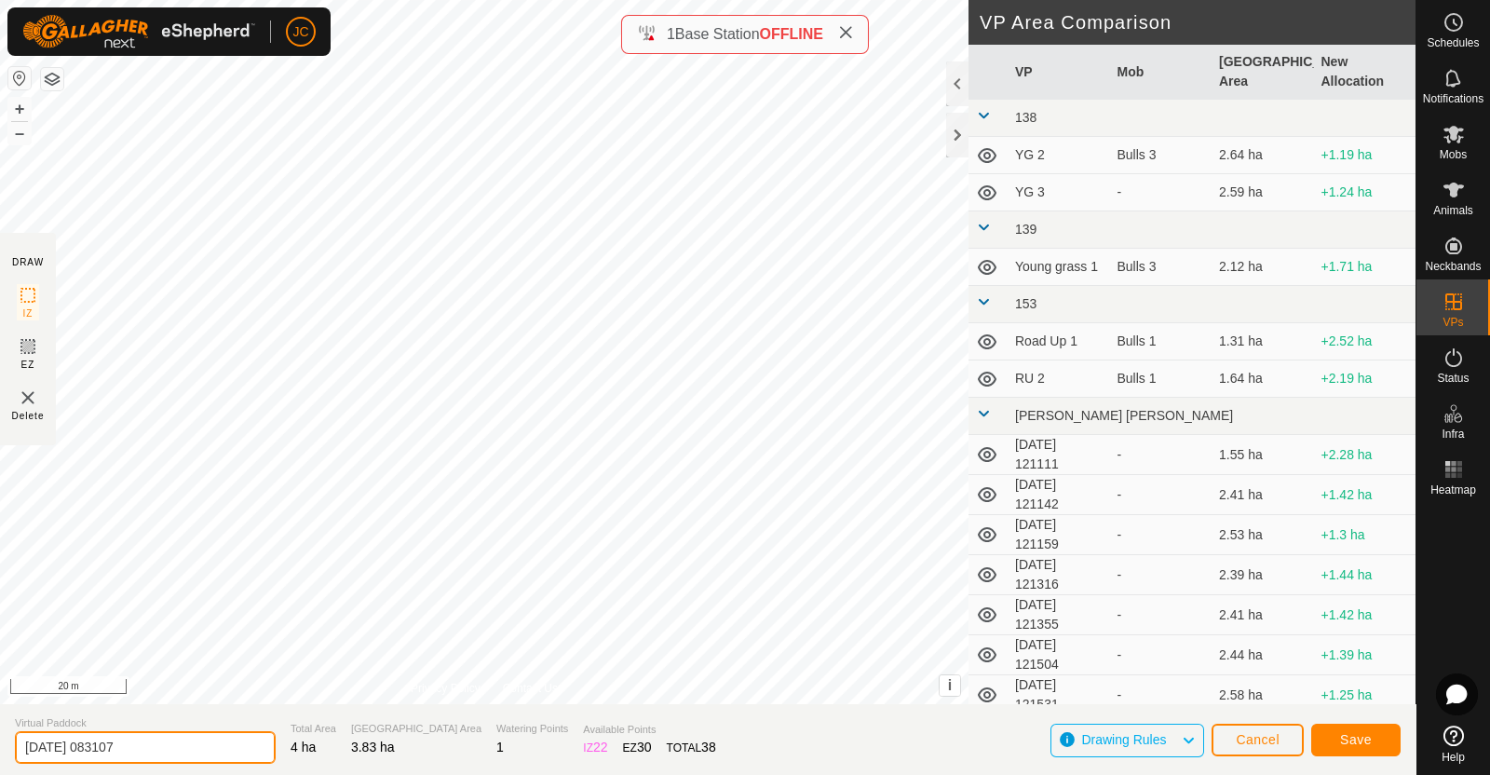
click at [168, 749] on input "[DATE] 083107" at bounding box center [145, 747] width 261 height 33
type input "2"
type input "GP1"
click at [1360, 746] on span "Save" at bounding box center [1356, 739] width 32 height 15
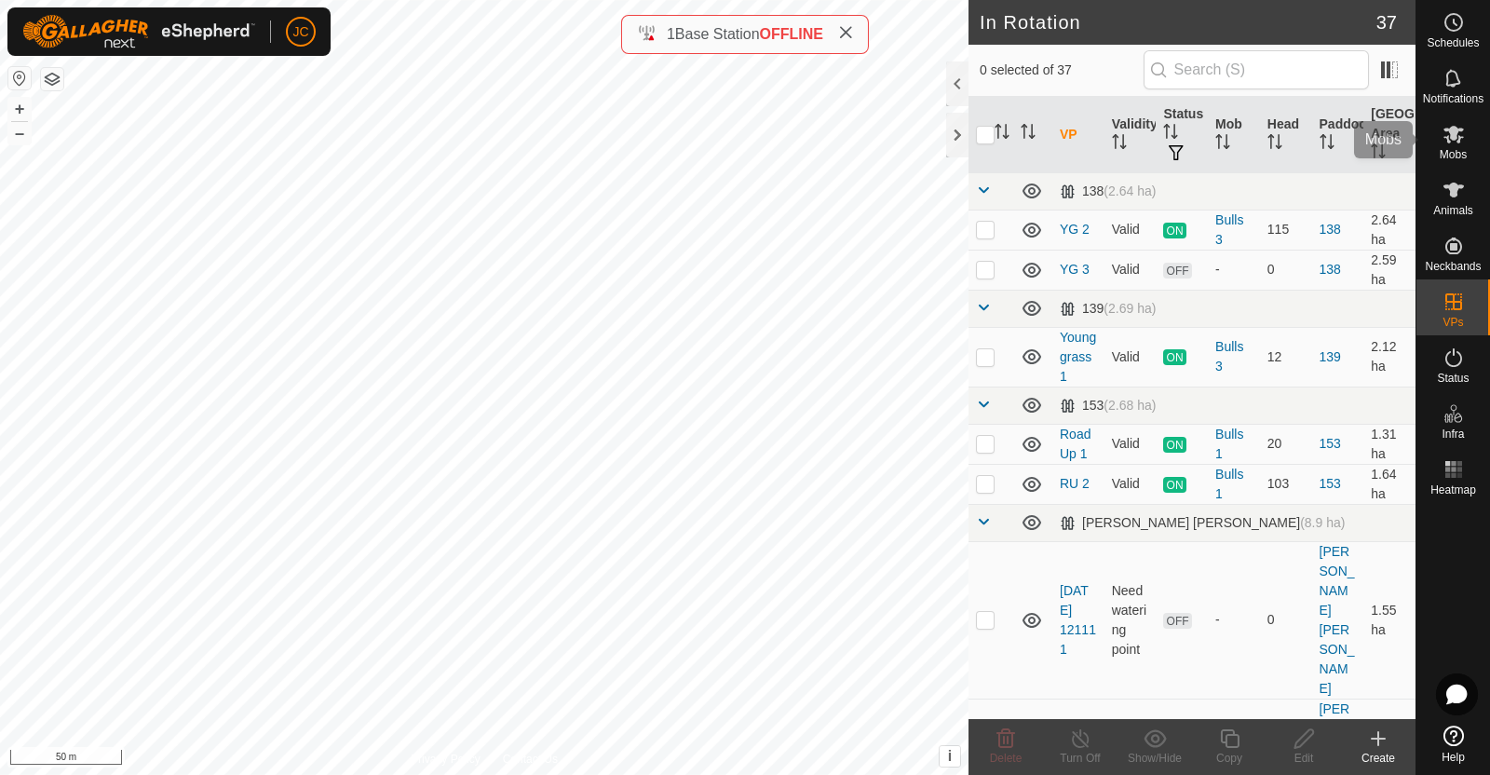
click at [1460, 145] on es-mob-svg-icon at bounding box center [1454, 134] width 34 height 30
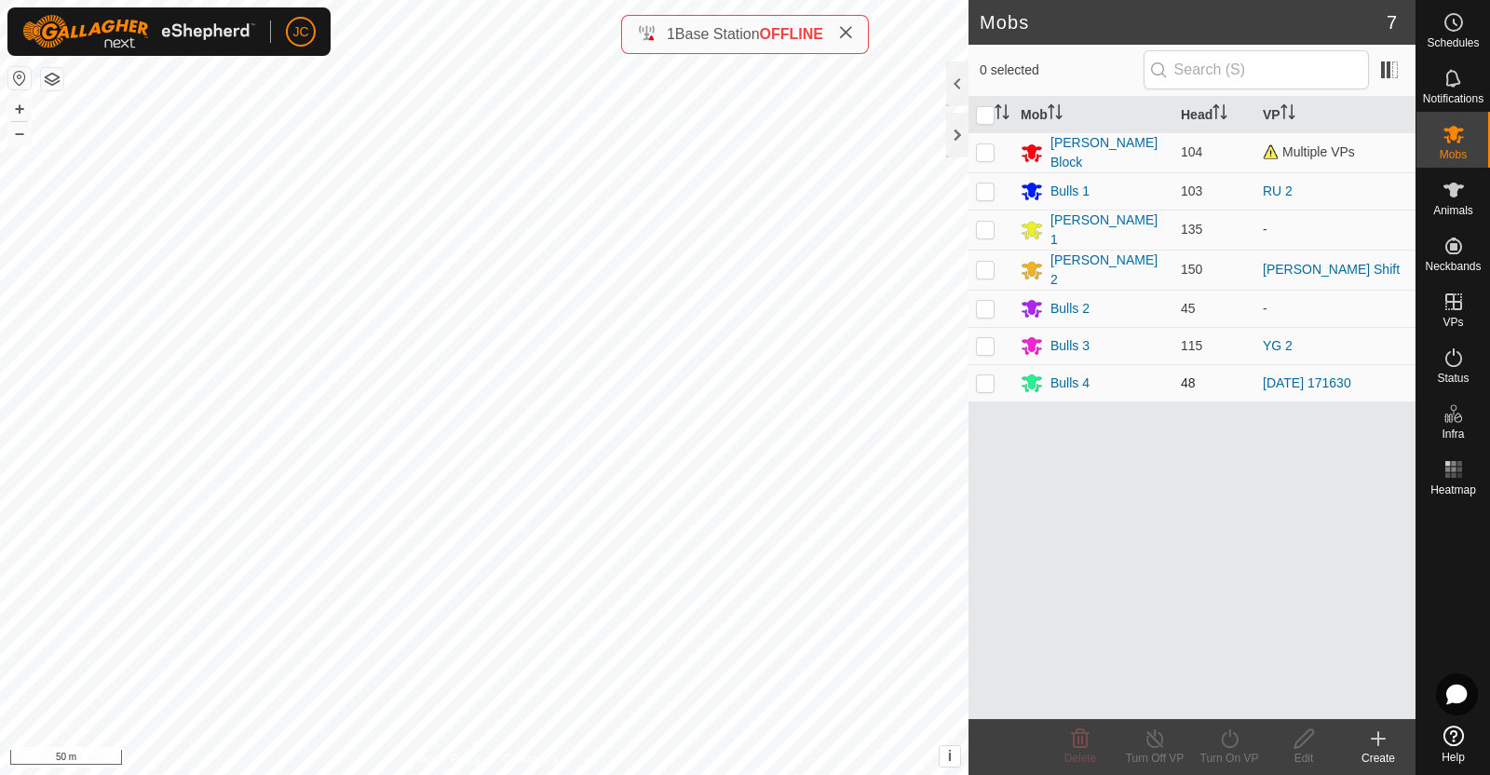
click at [983, 375] on p-checkbox at bounding box center [985, 382] width 19 height 15
checkbox input "true"
click at [1224, 745] on icon at bounding box center [1229, 738] width 23 height 22
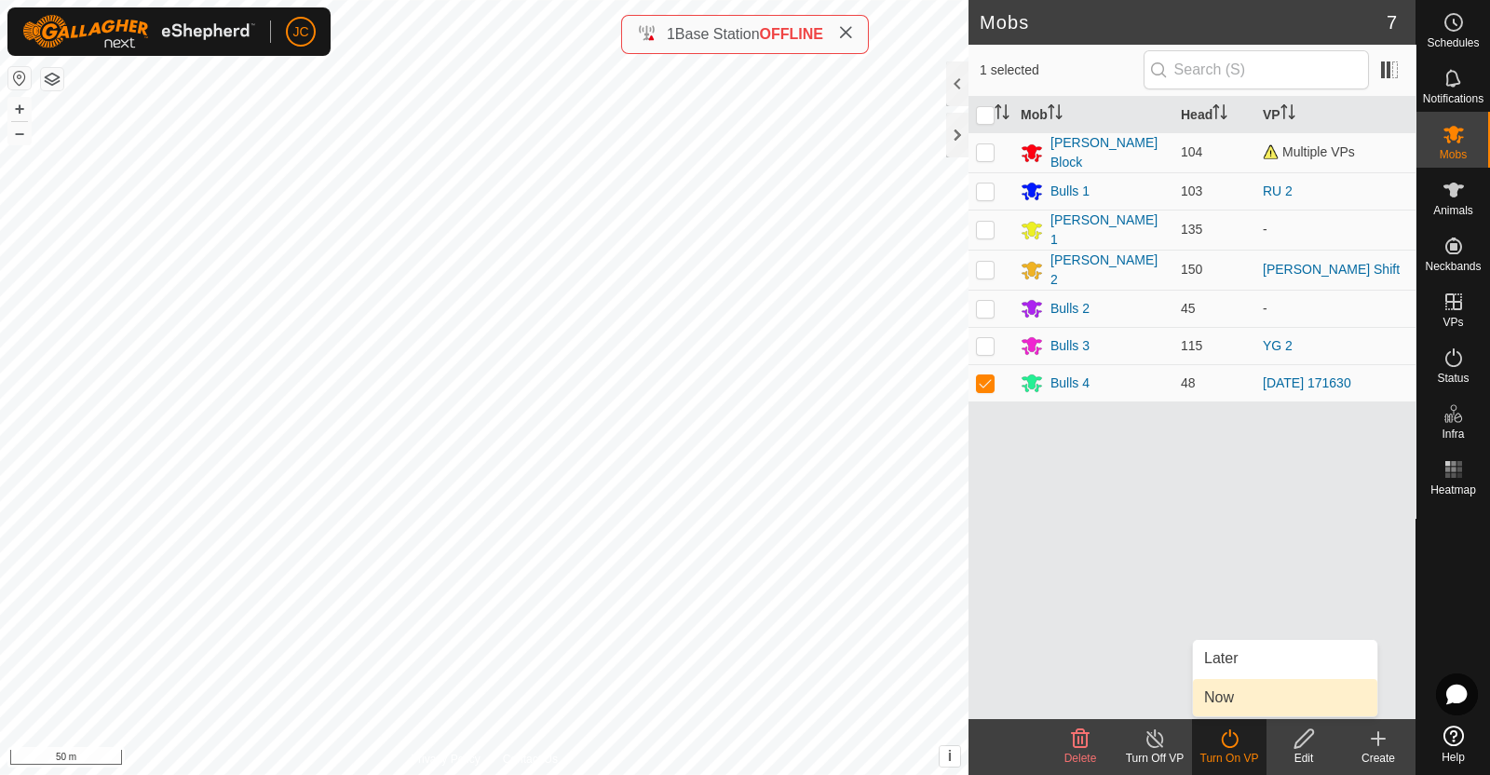
click at [1229, 693] on link "Now" at bounding box center [1285, 697] width 184 height 37
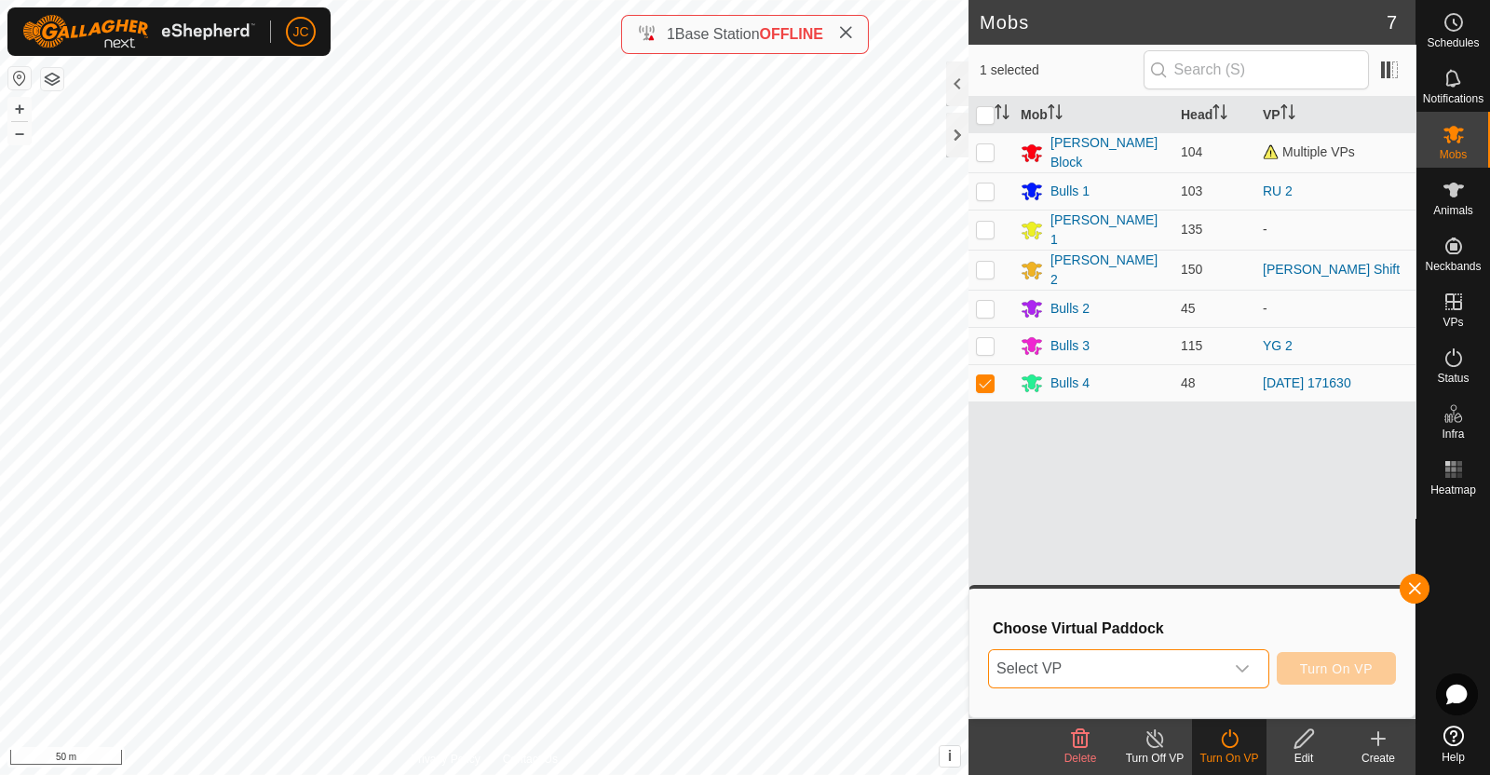
click at [1202, 658] on span "Select VP" at bounding box center [1106, 668] width 235 height 37
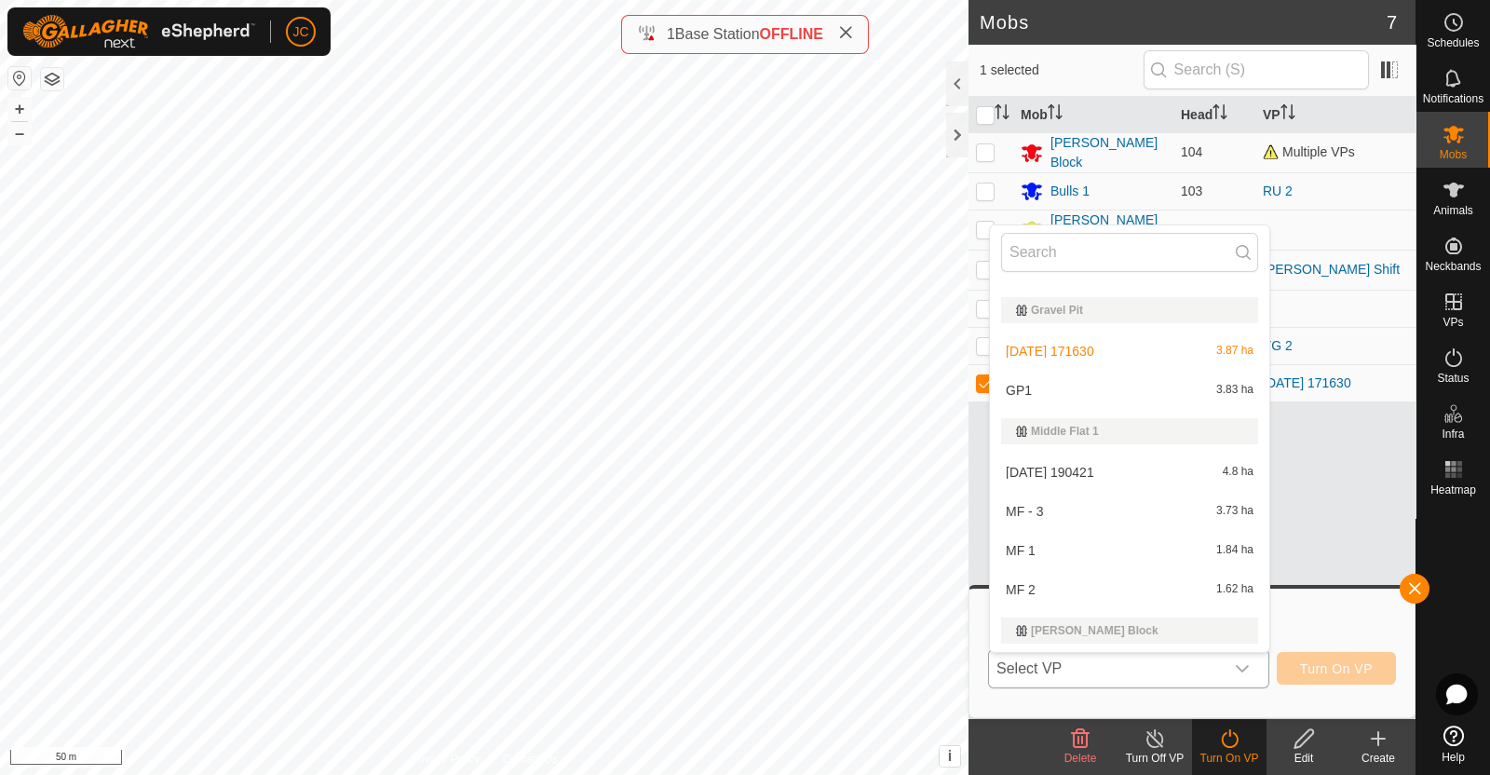
scroll to position [643, 0]
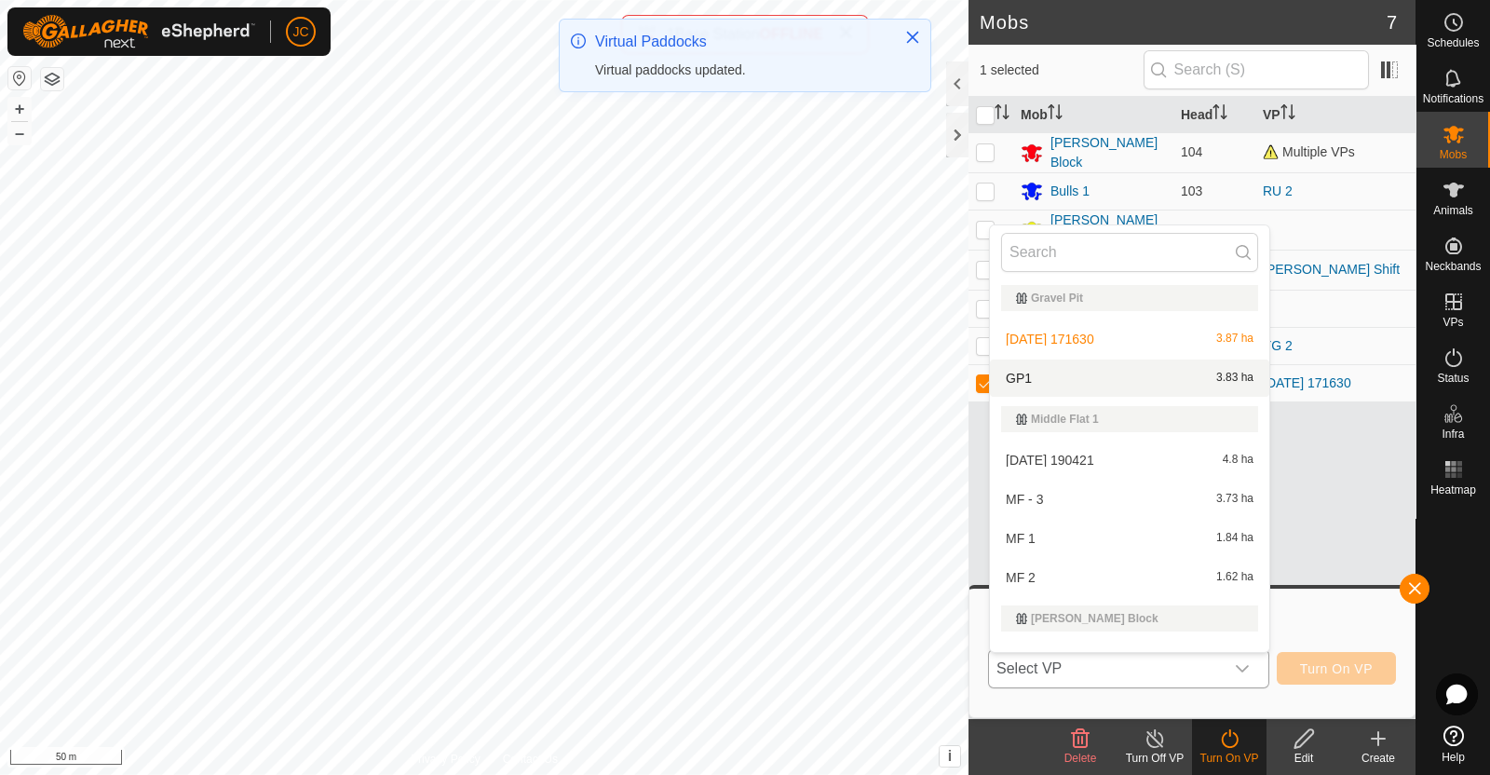
click at [1174, 372] on li "GP1 3.83 ha" at bounding box center [1129, 378] width 279 height 37
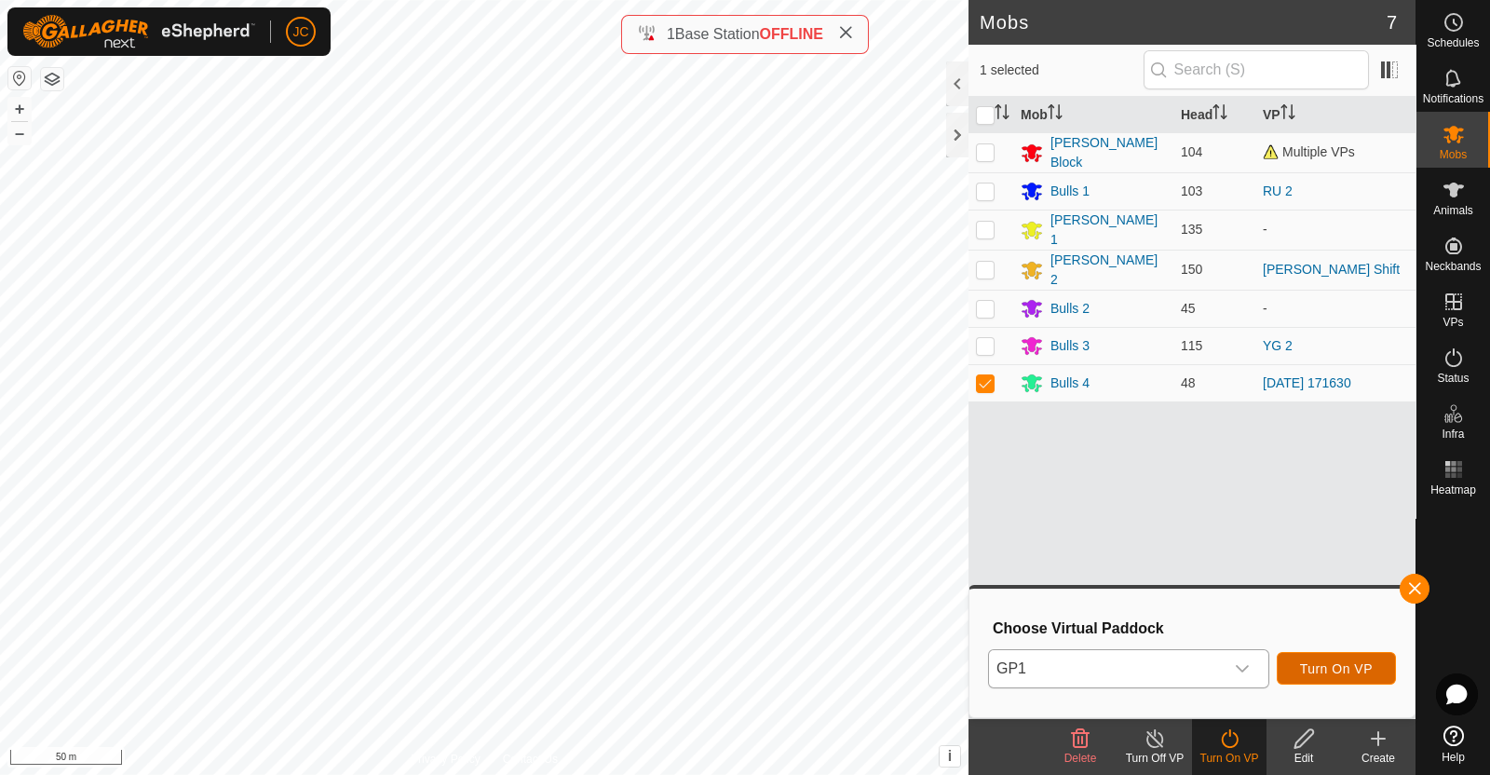
click at [1325, 658] on button "Turn On VP" at bounding box center [1336, 668] width 119 height 33
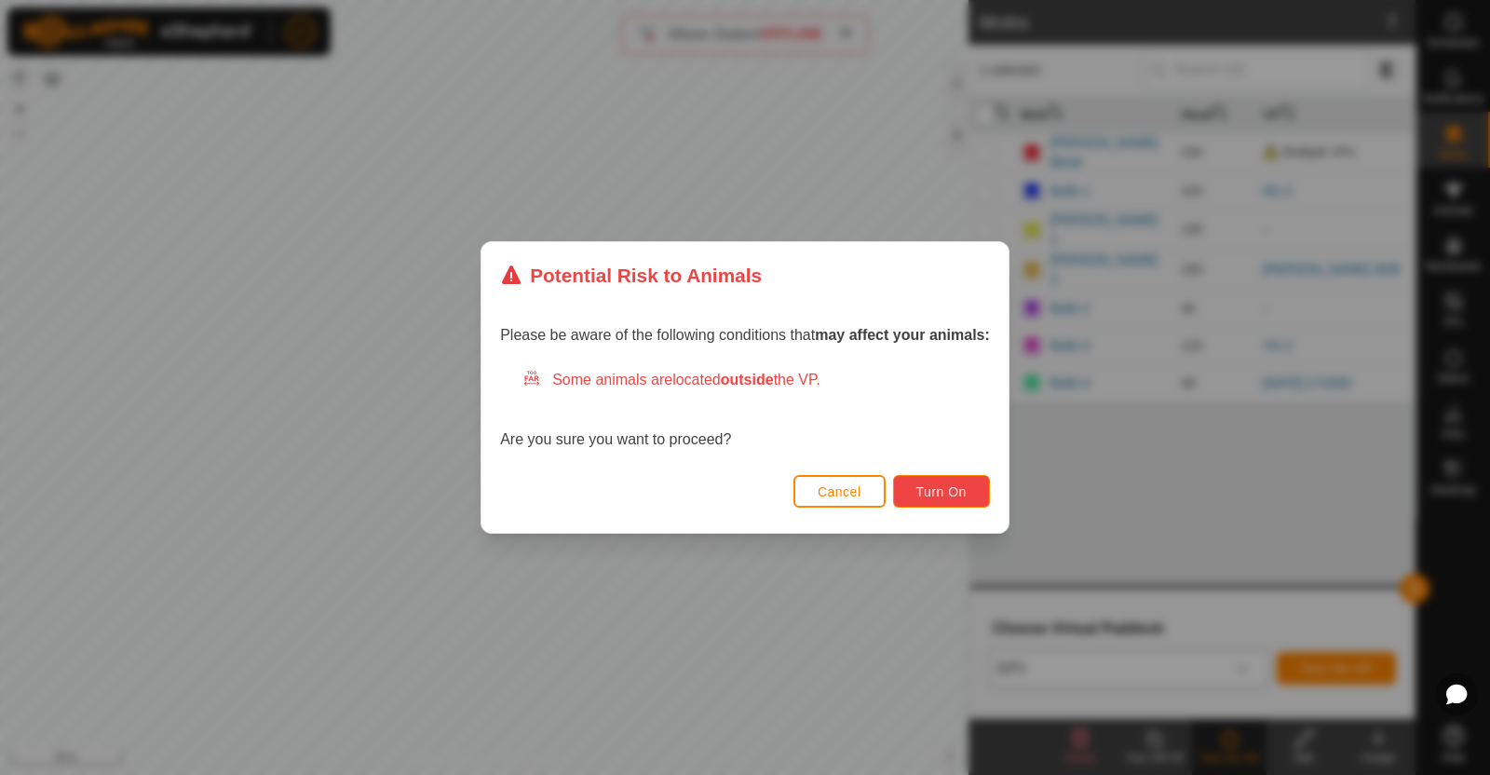
click at [955, 486] on span "Turn On" at bounding box center [941, 491] width 50 height 15
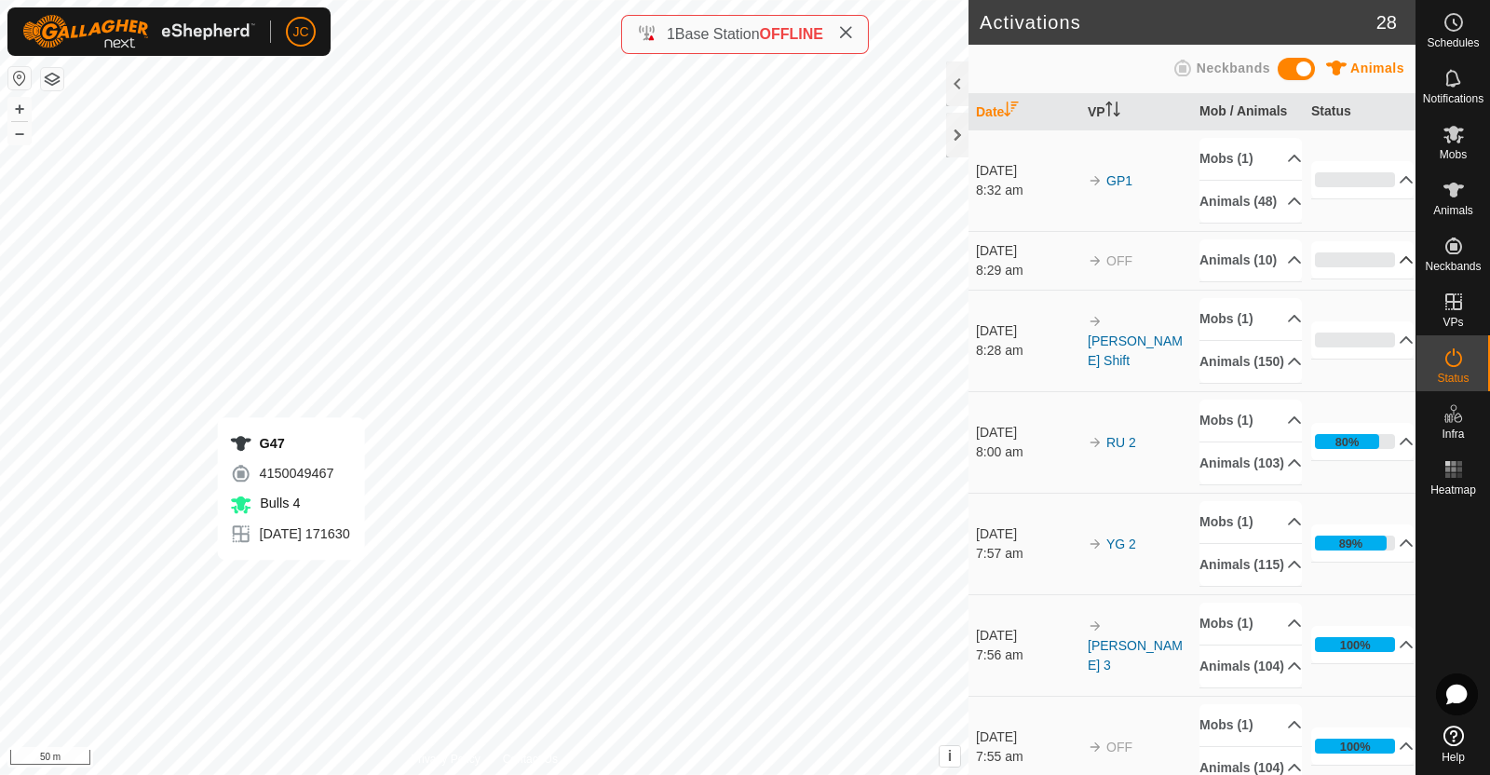
click at [1386, 278] on p-accordion-header "0%" at bounding box center [1362, 259] width 102 height 37
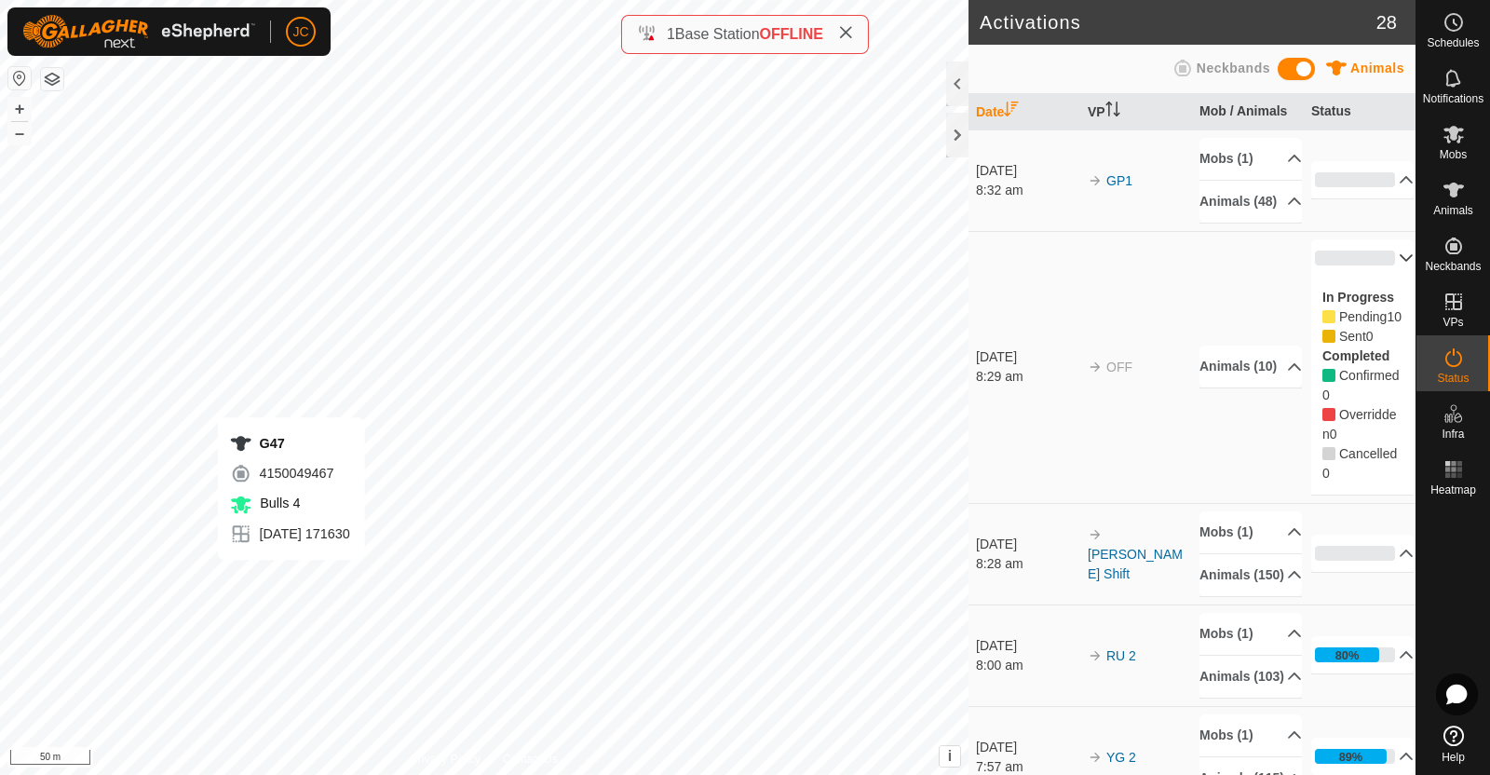
click at [1382, 277] on p-accordion-header "0%" at bounding box center [1362, 257] width 102 height 37
